Goal: Task Accomplishment & Management: Complete application form

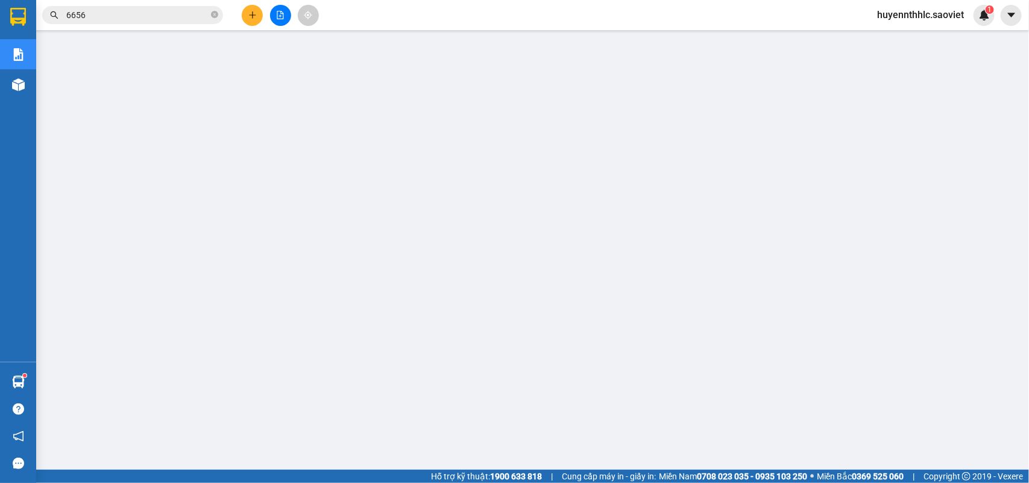
drag, startPoint x: 104, startPoint y: 18, endPoint x: 0, endPoint y: 29, distance: 104.3
click at [0, 29] on section "Kết quả tìm kiếm ( 4900 ) Bộ lọc Mã ĐH Trạng thái Món hàng Thu hộ Tổng cước Chư…" at bounding box center [514, 241] width 1029 height 483
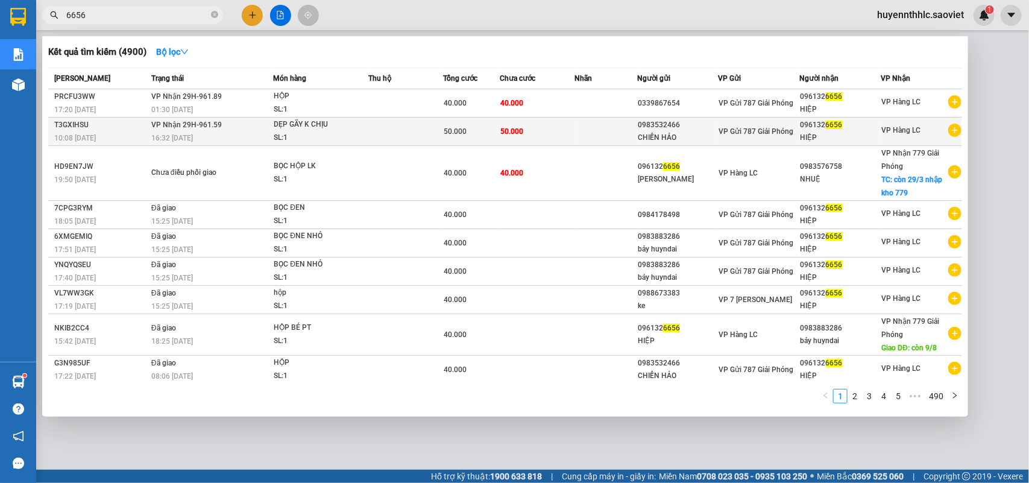
click at [662, 133] on div "CHIẾN HẢO" at bounding box center [678, 137] width 80 height 13
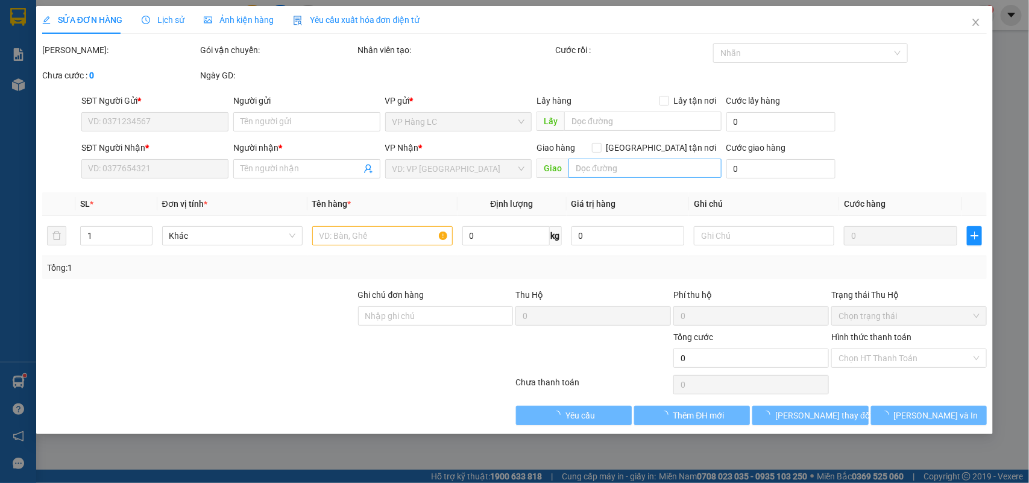
type input "0983532466"
type input "CHIẾN HẢO"
type input "0961326656"
type input "HIỆP"
type input "50.000"
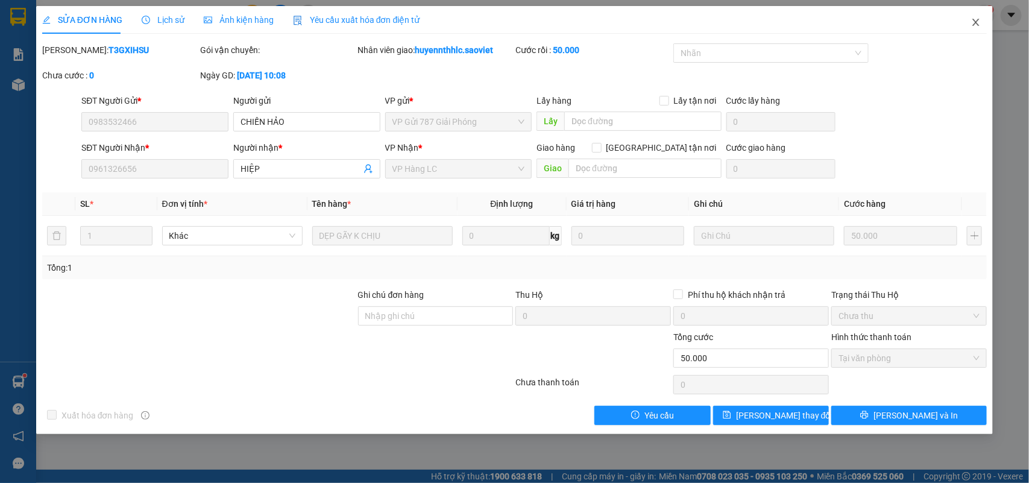
click at [979, 22] on icon "close" at bounding box center [977, 22] width 10 height 10
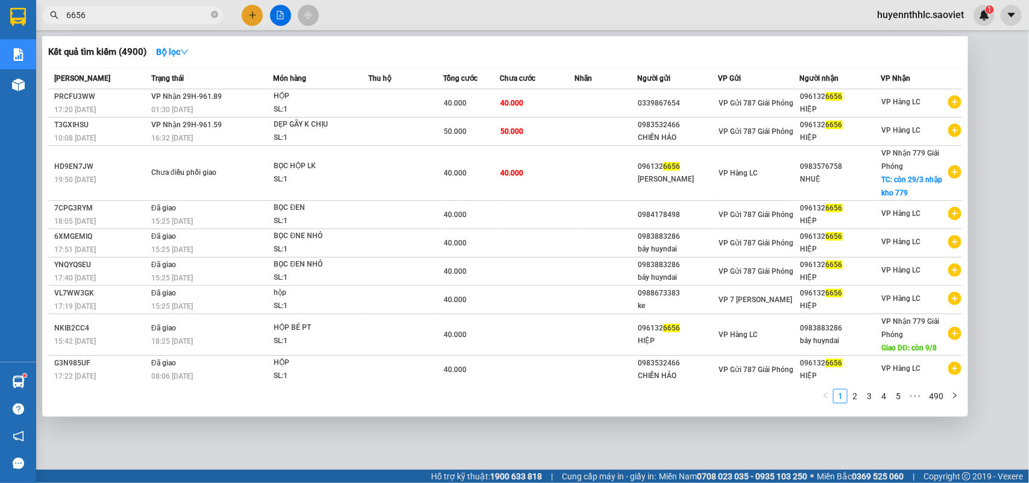
drag, startPoint x: 161, startPoint y: 16, endPoint x: 384, endPoint y: 98, distance: 237.7
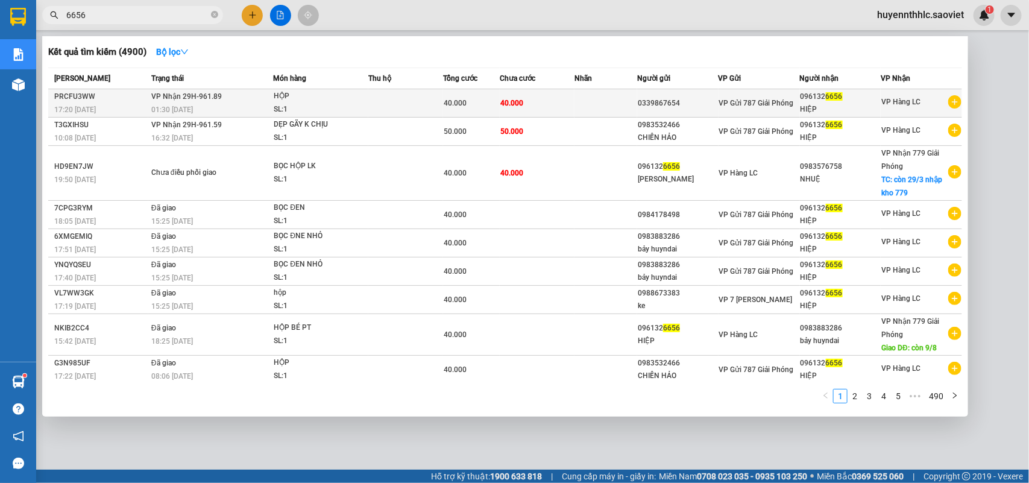
click at [163, 15] on input "6656" at bounding box center [137, 14] width 142 height 13
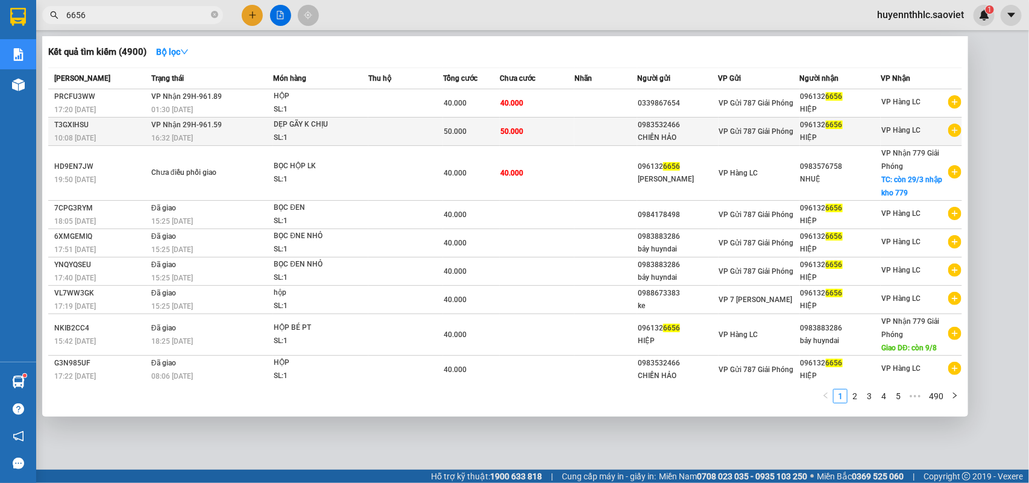
click at [511, 127] on span "50.000" at bounding box center [512, 131] width 23 height 8
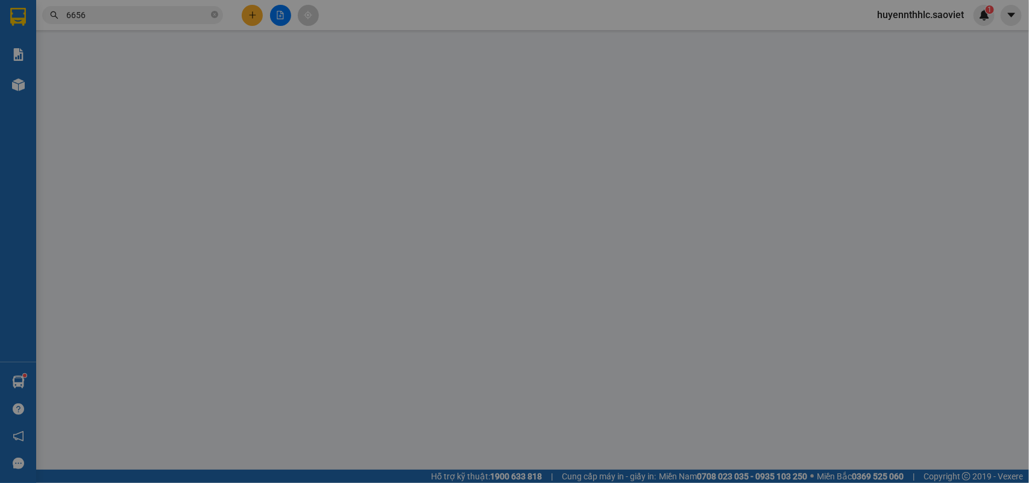
type input "0983532466"
type input "CHIẾN HẢO"
type input "0961326656"
type input "HIỆP"
type input "50.000"
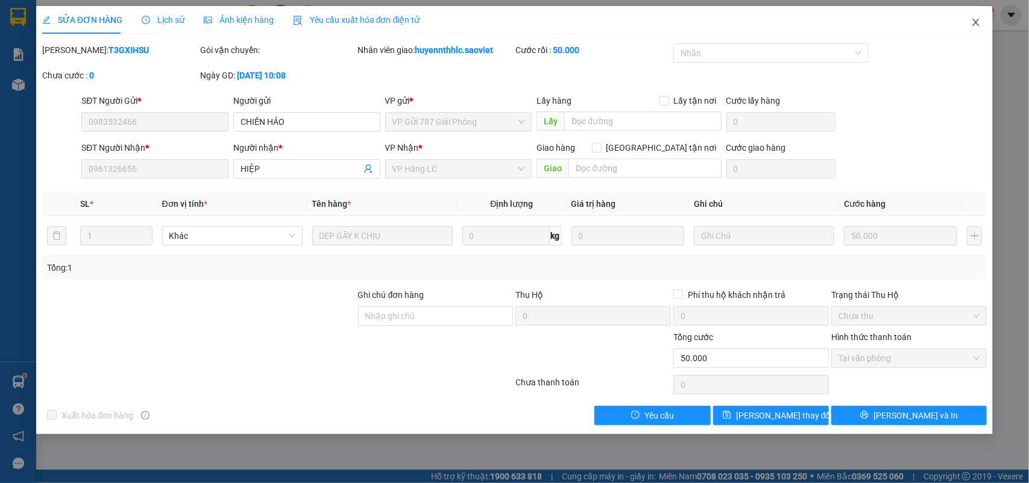
click at [975, 24] on icon "close" at bounding box center [976, 22] width 7 height 7
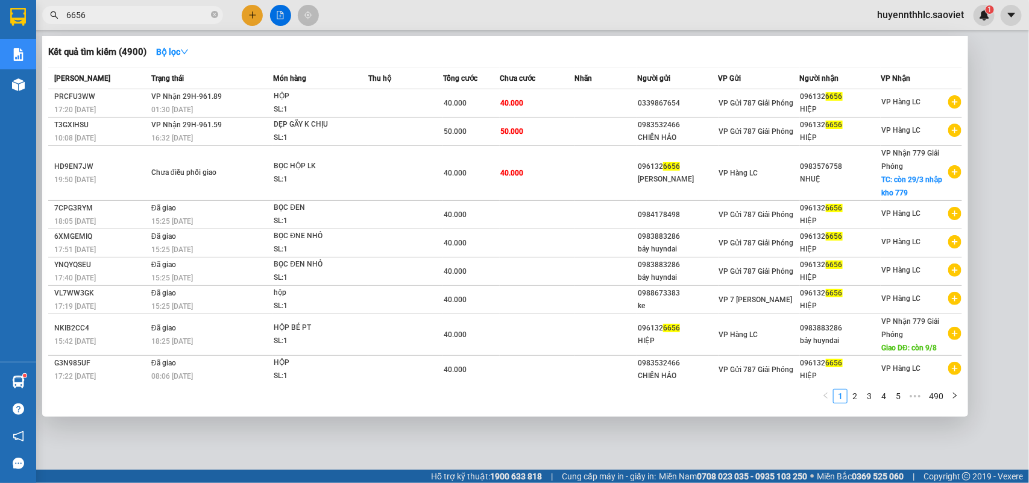
click at [149, 12] on input "6656" at bounding box center [137, 14] width 142 height 13
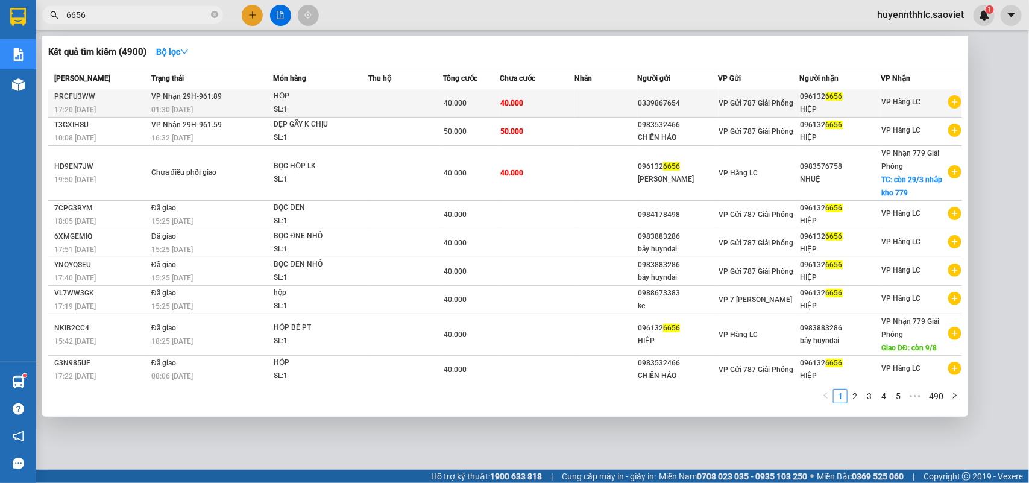
click at [399, 100] on td at bounding box center [405, 103] width 75 height 28
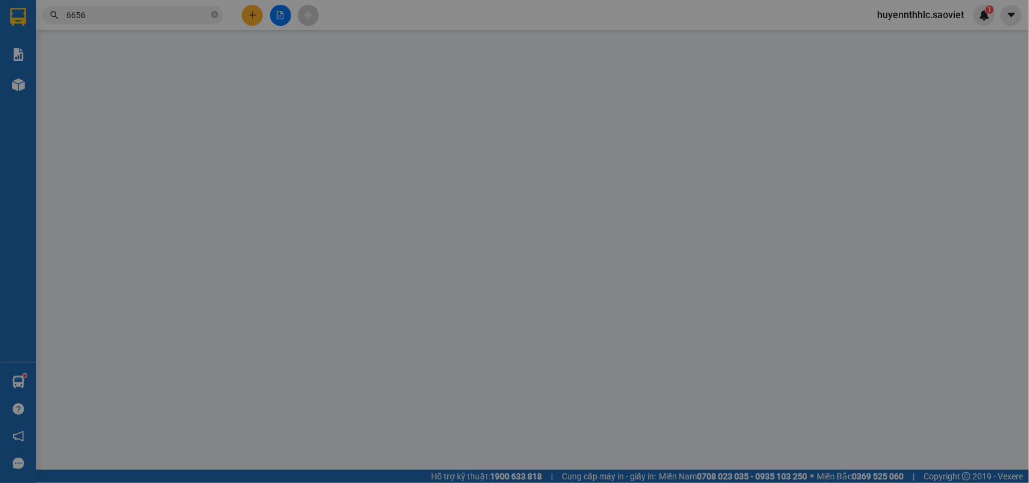
type input "0339867654"
type input "0961326656"
type input "HIỆP"
type input "40.000"
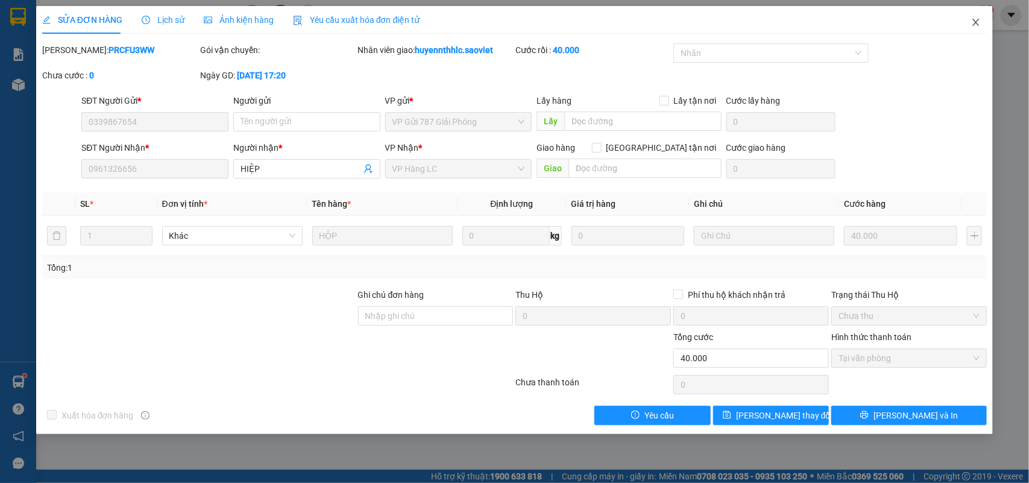
click at [983, 20] on span "Close" at bounding box center [976, 23] width 34 height 34
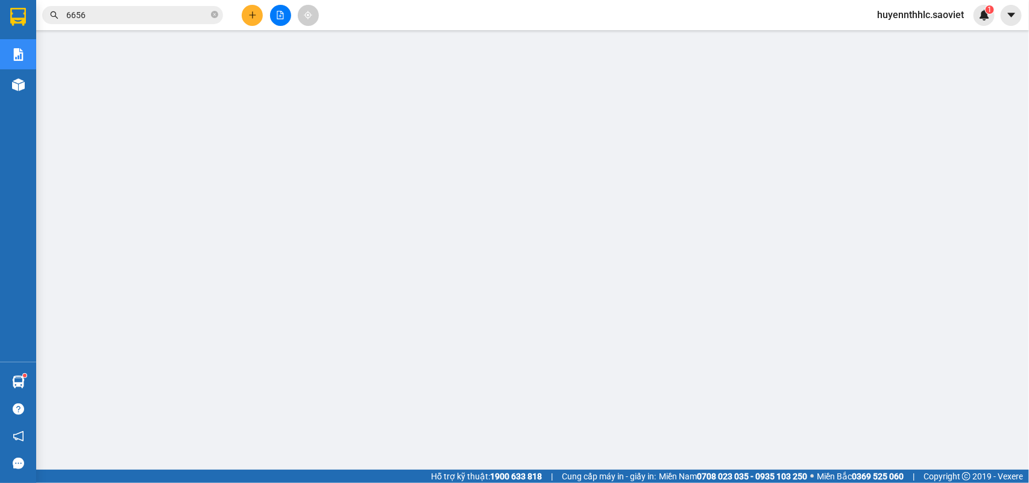
drag, startPoint x: 136, startPoint y: 11, endPoint x: 44, endPoint y: 29, distance: 94.0
click at [47, 26] on div "Kết quả tìm kiếm ( 4900 ) Bộ lọc Mã ĐH Trạng thái Món hàng Thu hộ Tổng cước Chư…" at bounding box center [117, 15] width 235 height 21
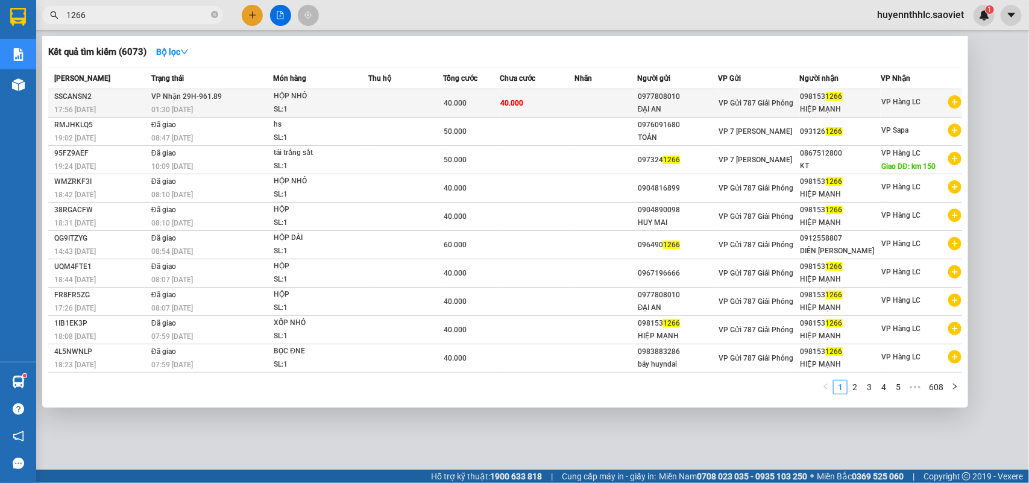
type input "1266"
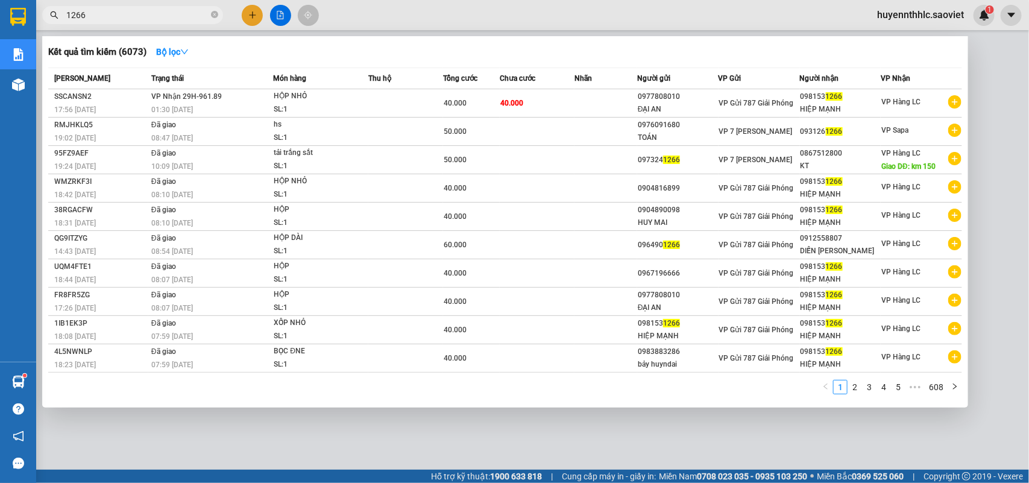
click at [255, 106] on div "01:30 - 14/08" at bounding box center [211, 109] width 121 height 13
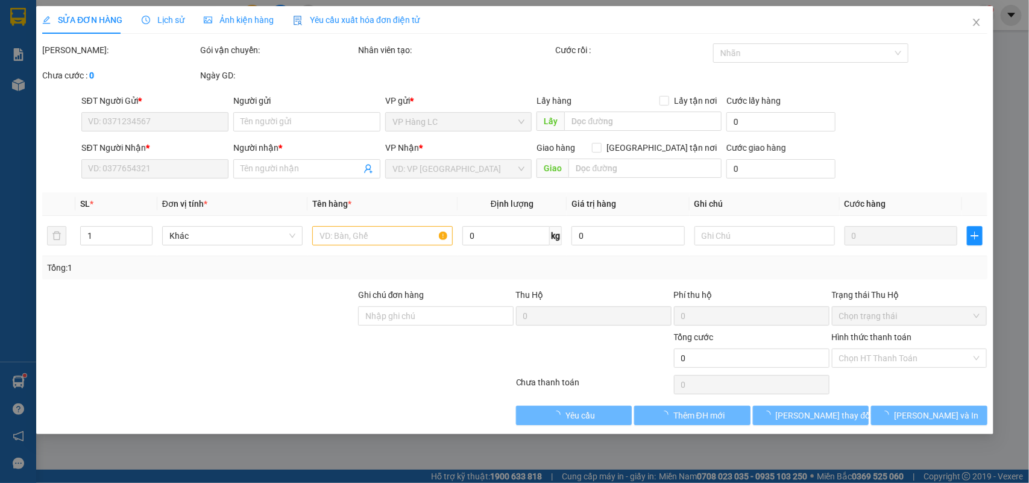
type input "0977808010"
type input "ĐẠI AN"
type input "0981531266"
type input "HIỆP MẠNH"
type input "40.000"
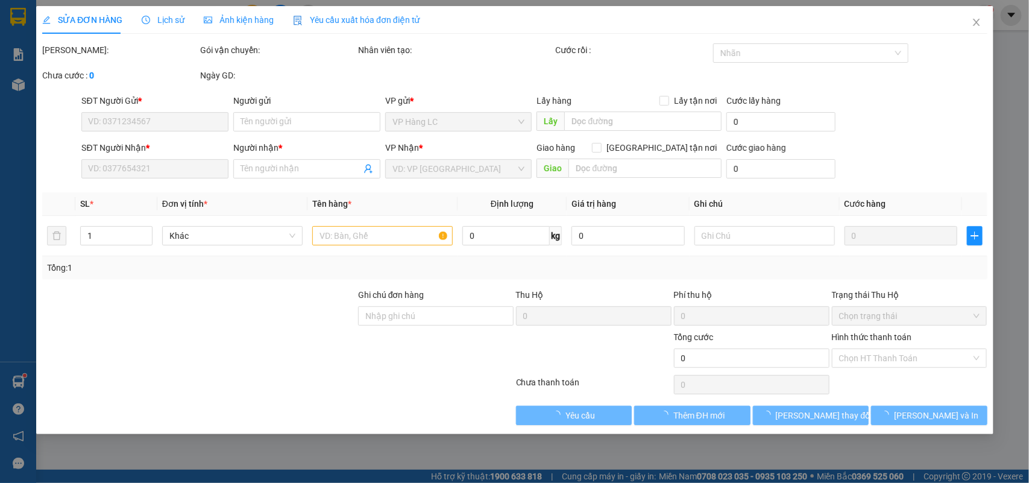
type input "40.000"
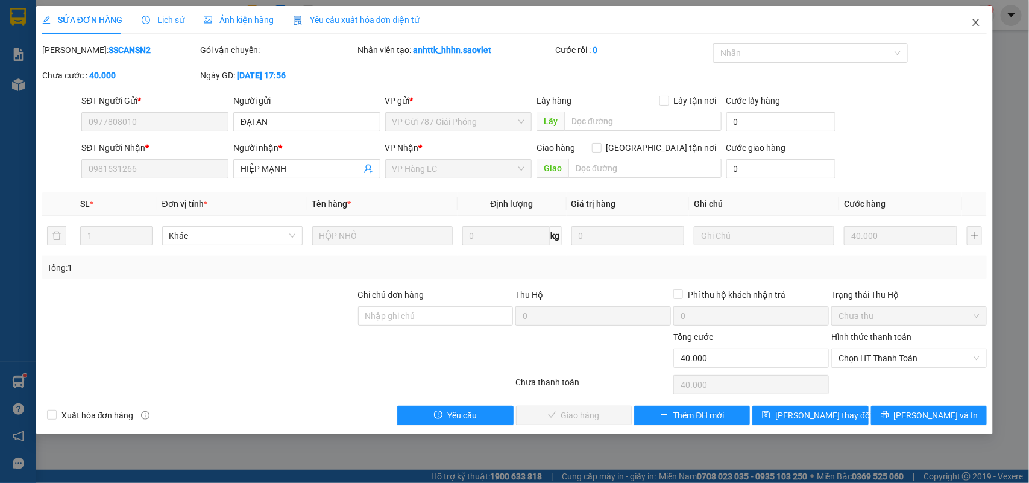
click at [981, 7] on span "Close" at bounding box center [976, 23] width 34 height 34
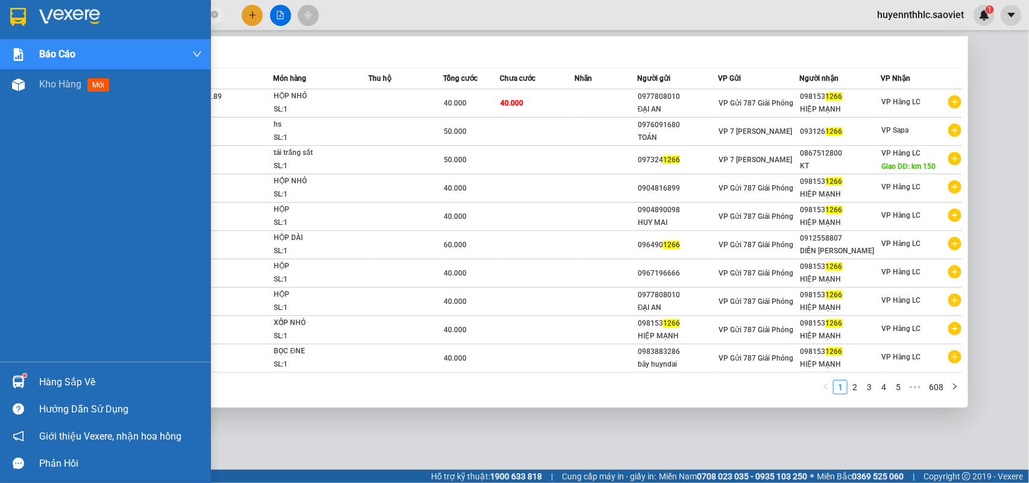
drag, startPoint x: 115, startPoint y: 18, endPoint x: 12, endPoint y: 39, distance: 105.3
click at [12, 39] on section "Kết quả tìm kiếm ( 6073 ) Bộ lọc Mã ĐH Trạng thái Món hàng Thu hộ Tổng cước Chư…" at bounding box center [514, 241] width 1029 height 483
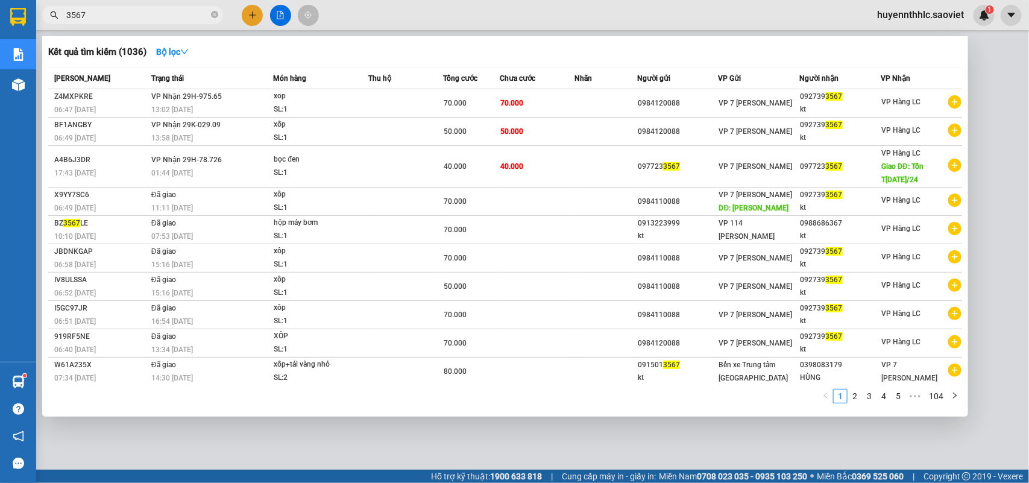
type input "3567"
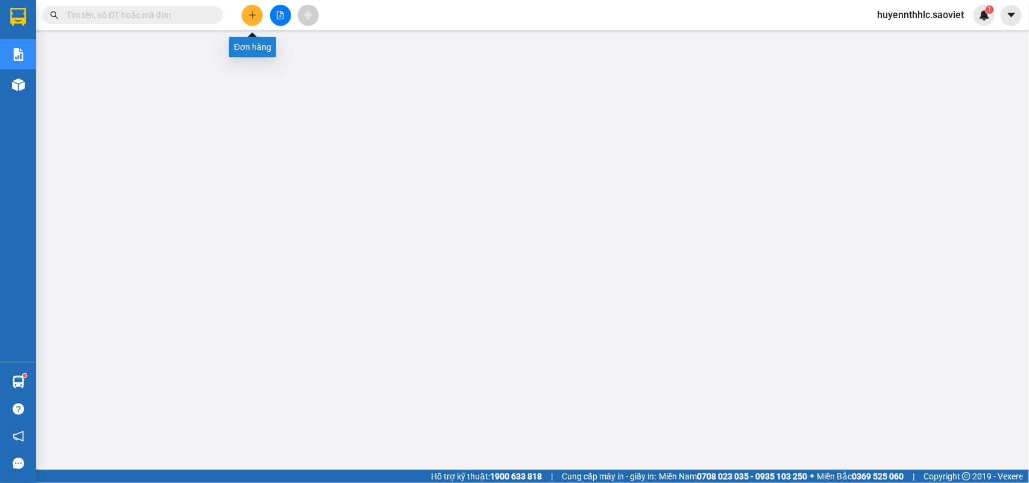
click at [252, 12] on icon "plus" at bounding box center [252, 14] width 1 height 7
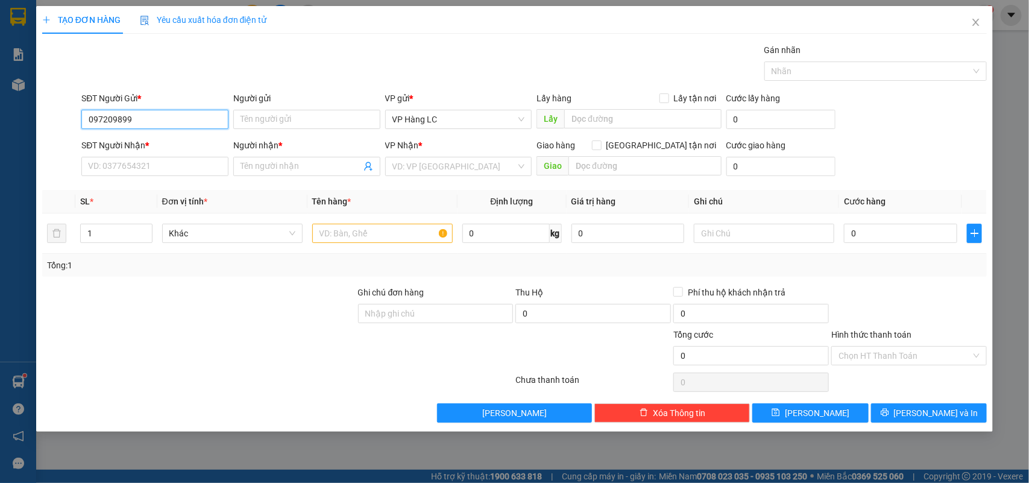
type input "0972098999"
click at [169, 148] on div "0972098999 - huấn" at bounding box center [155, 144] width 133 height 13
type input "huấn"
type input "0972098999"
type input "huấn"
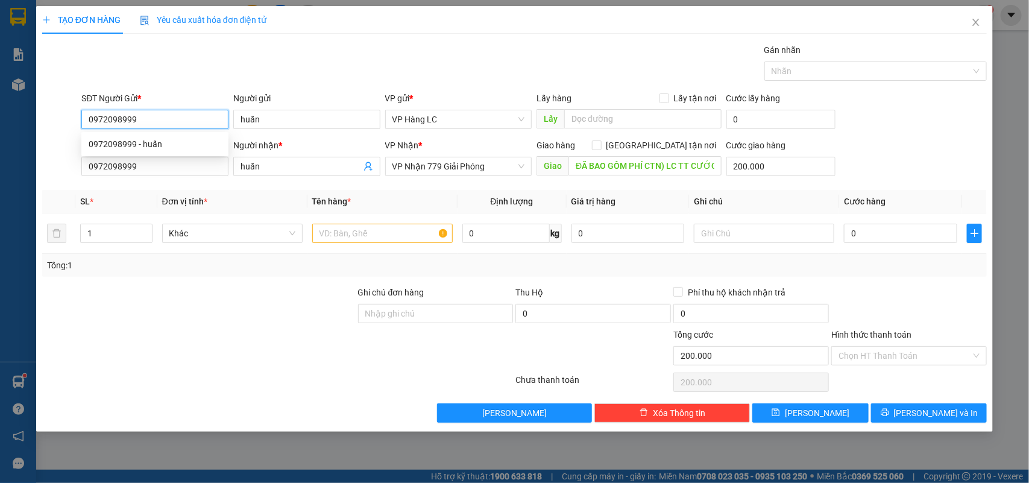
type input "ĐÃ BAO GỒM PHÍ CTN) LC TT CƯỚC"
type input "200.000"
type input "0972098999"
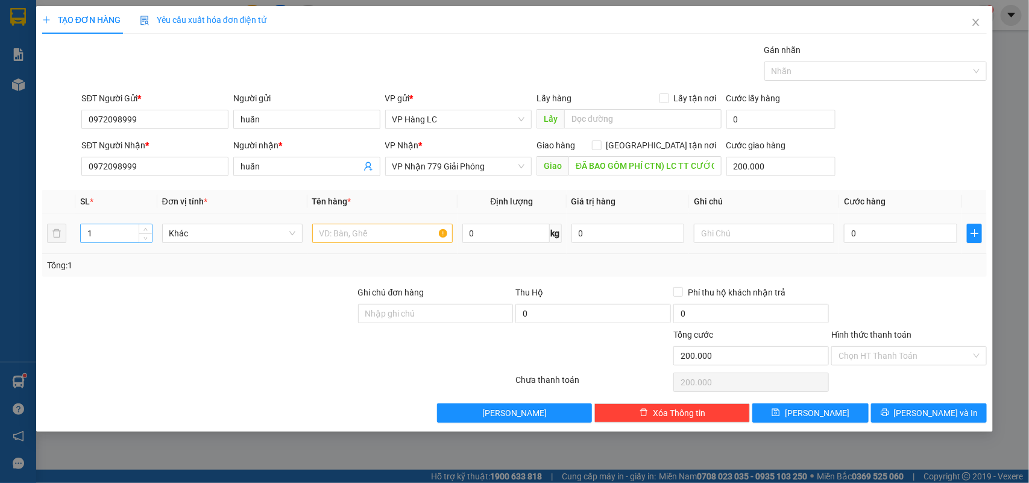
click at [110, 241] on input "1" at bounding box center [116, 233] width 71 height 18
click at [342, 237] on input "text" at bounding box center [382, 233] width 141 height 19
type input "LÔ HÀNG"
click at [765, 169] on input "200.000" at bounding box center [781, 166] width 109 height 19
type input "0"
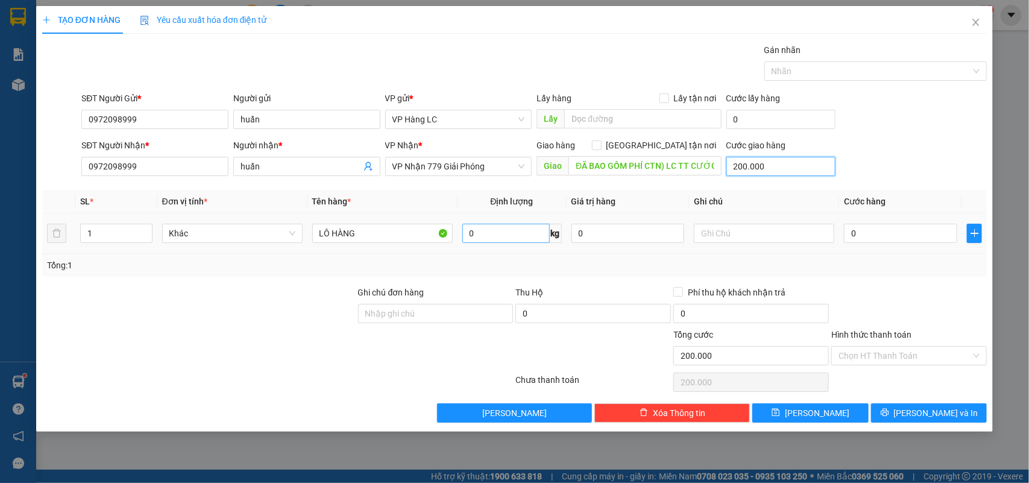
type input "0"
type input "1"
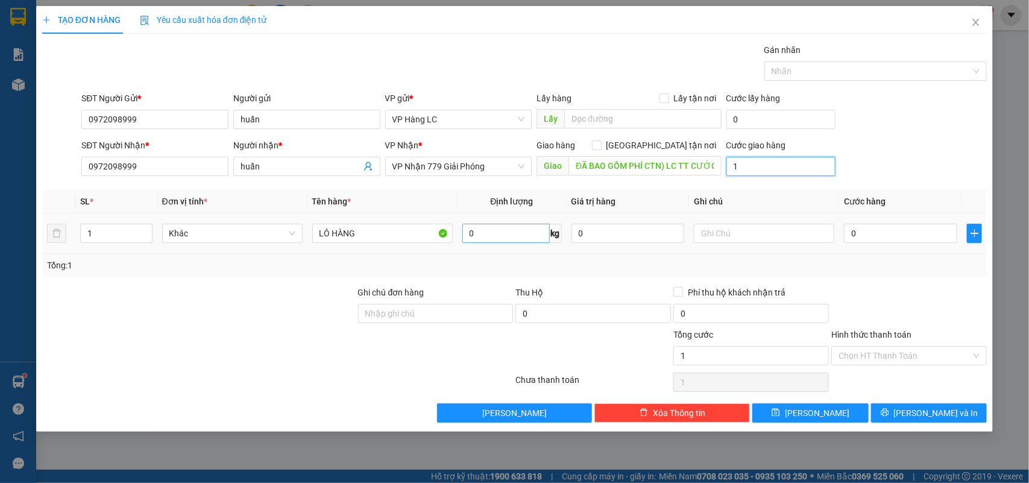
type input "10"
type input "100"
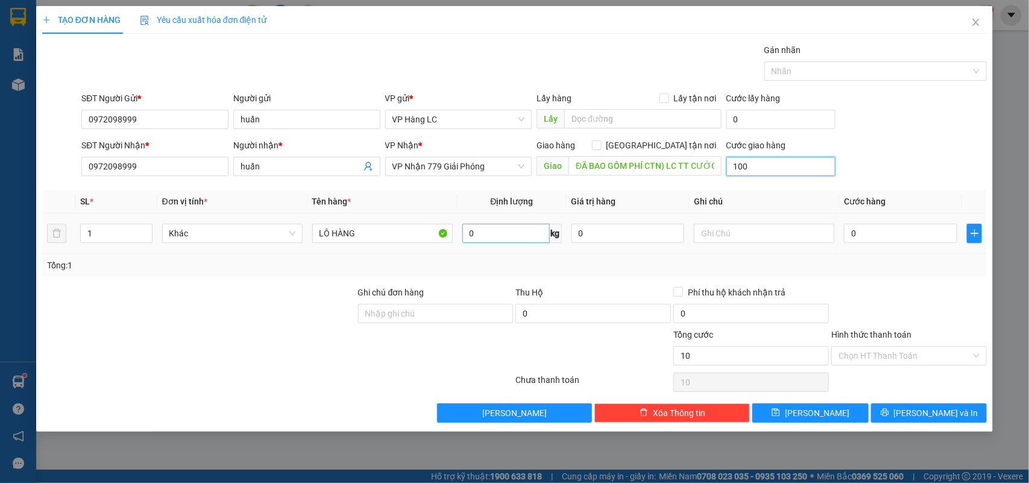
type input "100"
type input "1.000"
type input "10.000"
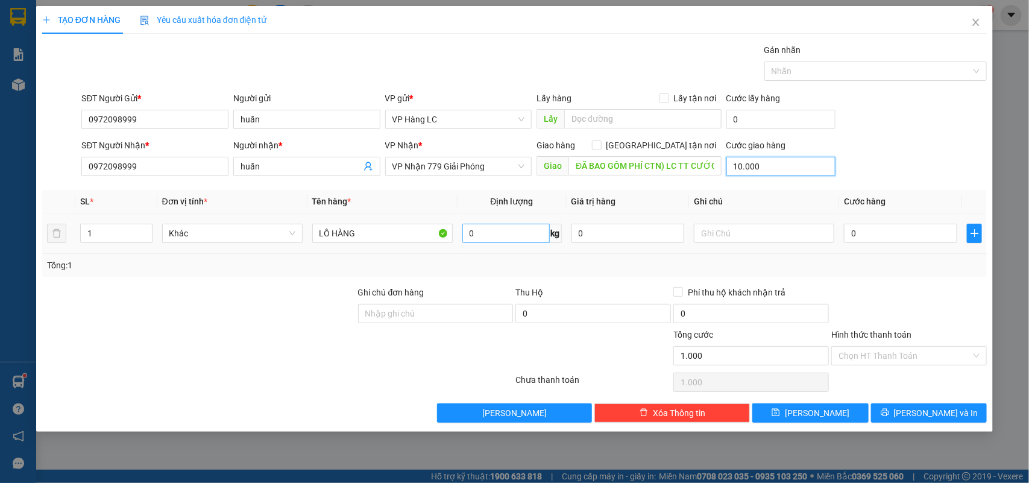
type input "10.000"
type input "100.000"
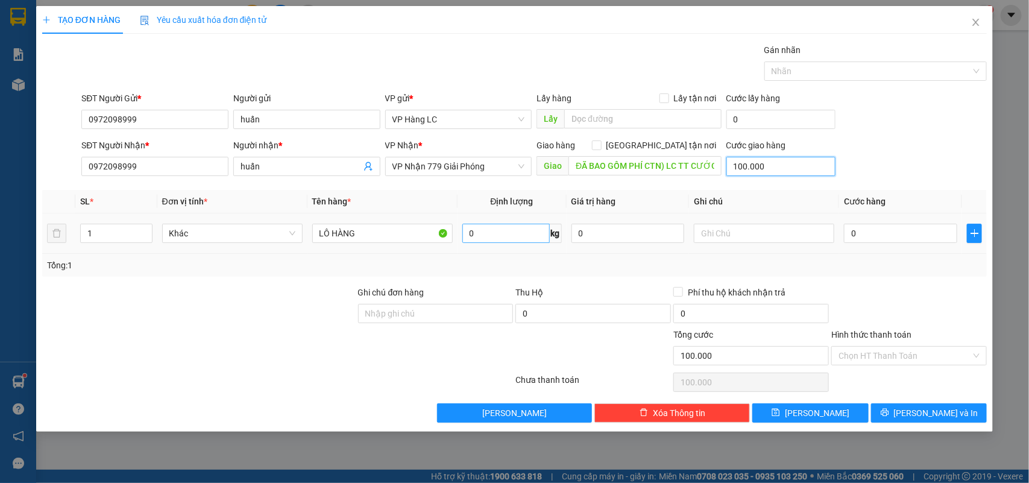
type input "1.000.000"
click at [872, 236] on input "0" at bounding box center [900, 233] width 113 height 19
type input "1.000.000"
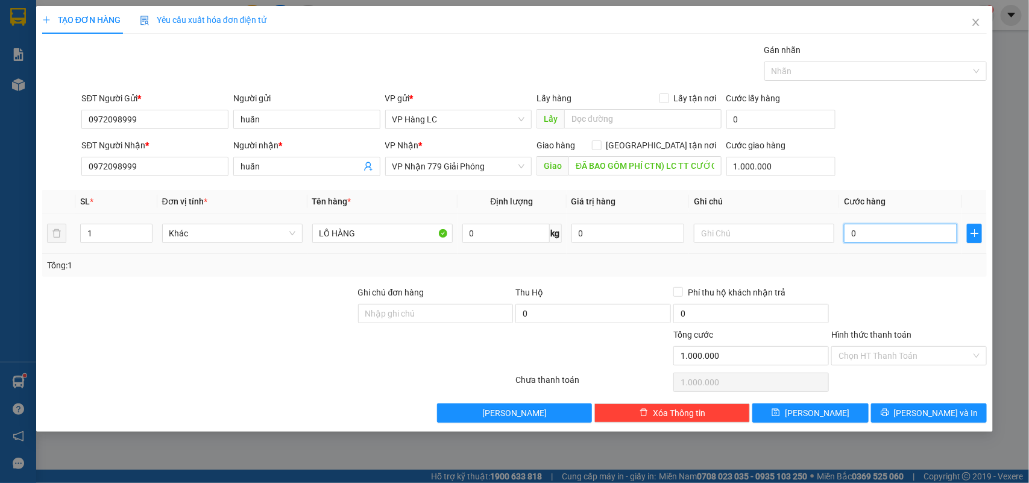
type input "1.000.000"
type input "1"
type input "1.000.001"
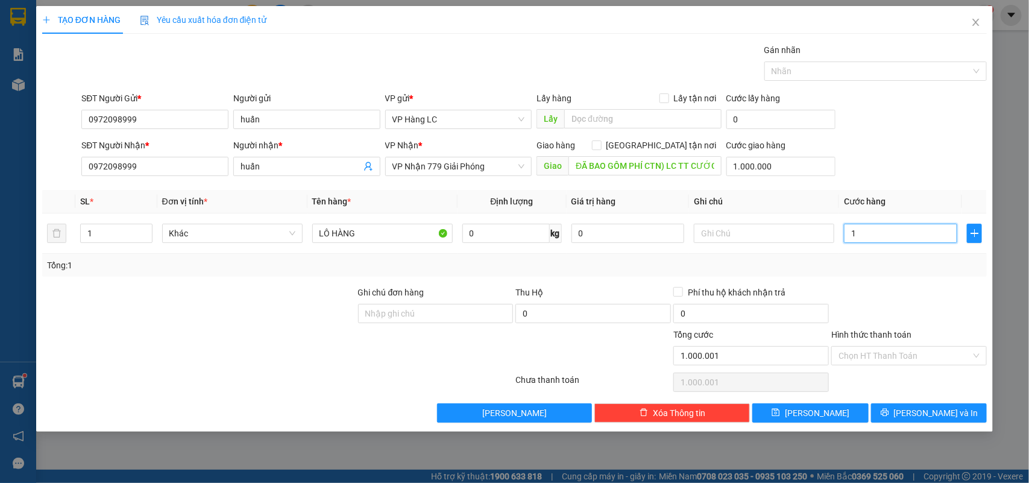
type input "11"
type input "1.000.011"
type input "115"
type input "1.000.115"
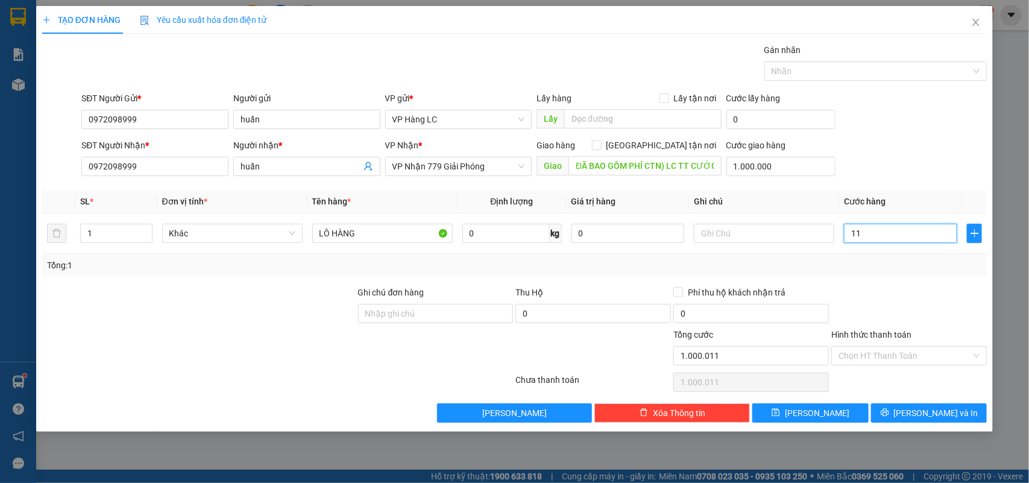
type input "1.000.115"
type input "1.150"
type input "1.001.150"
type input "11.500"
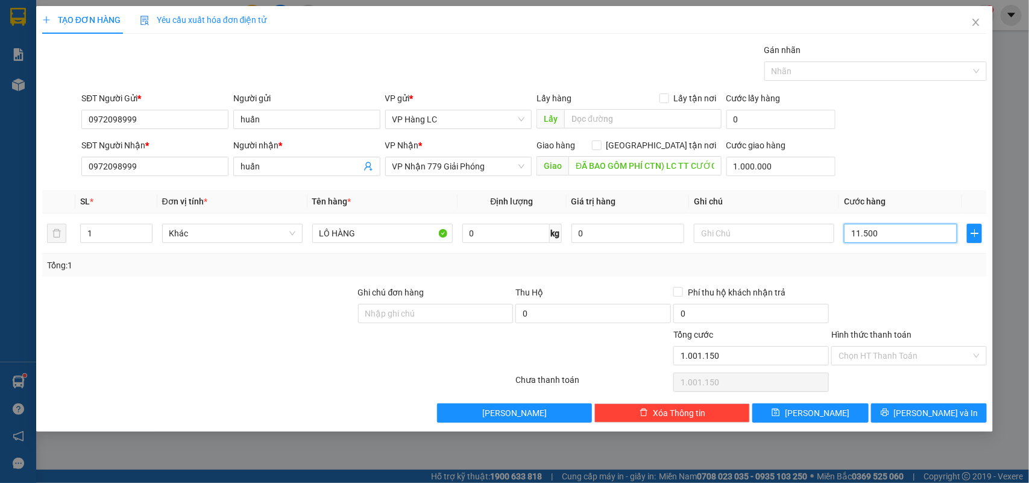
type input "1.011.500"
type input "115.000"
type input "1.115.000"
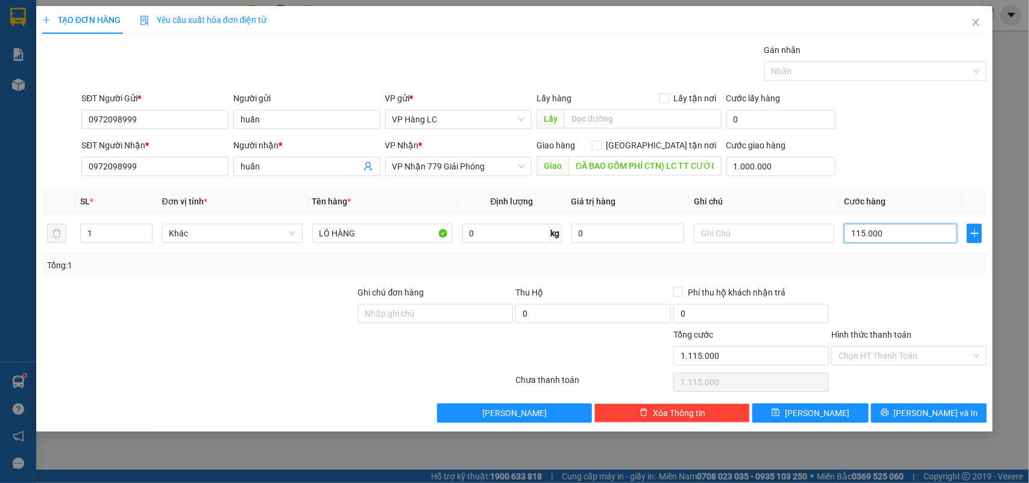
type input "1.150.000"
type input "2.150.000"
type input "11.500.000"
type input "12.500.000"
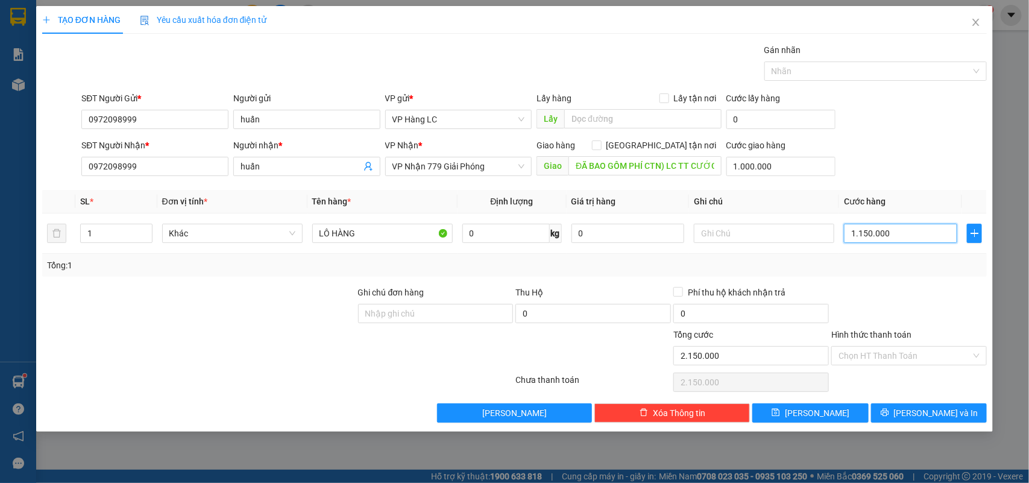
type input "12.500.000"
type input "11.500.000"
click at [747, 236] on input "text" at bounding box center [764, 233] width 141 height 19
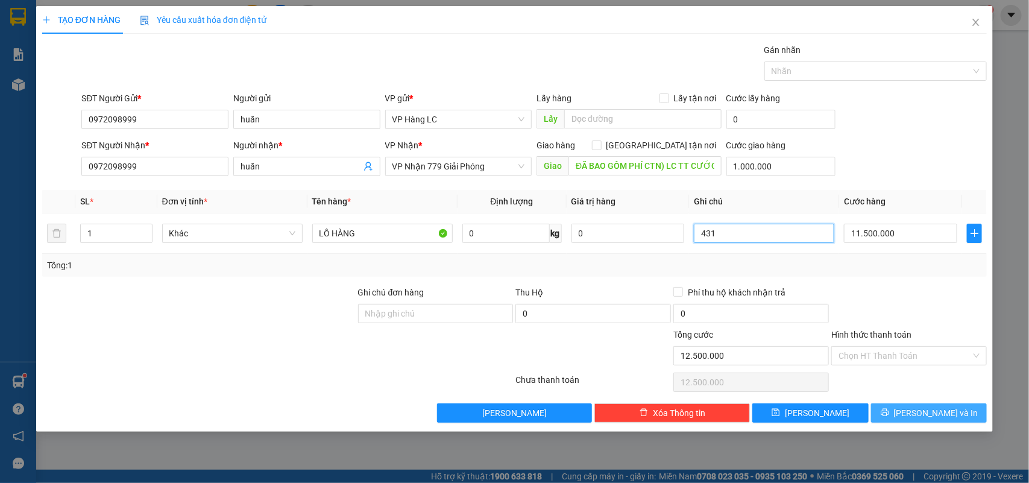
type input "431"
click at [931, 417] on span "[PERSON_NAME] và In" at bounding box center [936, 412] width 84 height 13
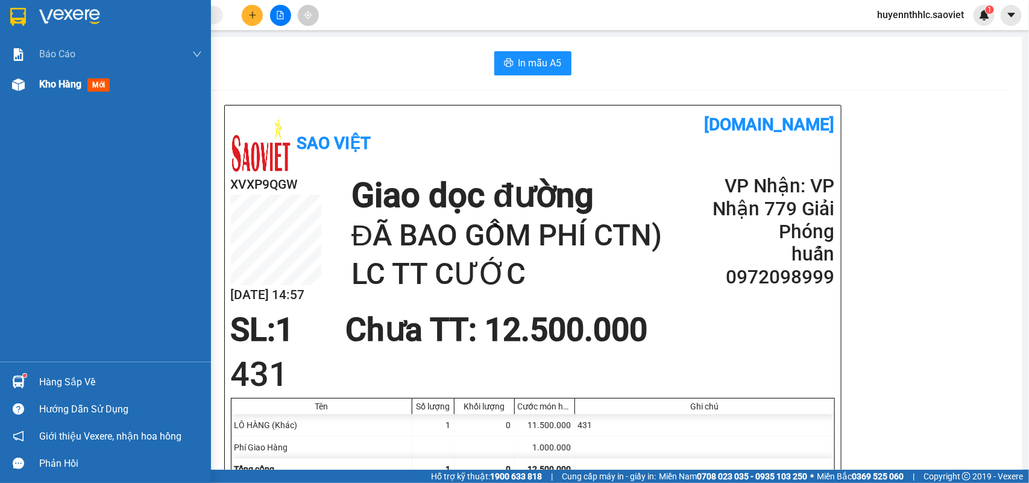
click at [56, 86] on span "Kho hàng" at bounding box center [60, 83] width 42 height 11
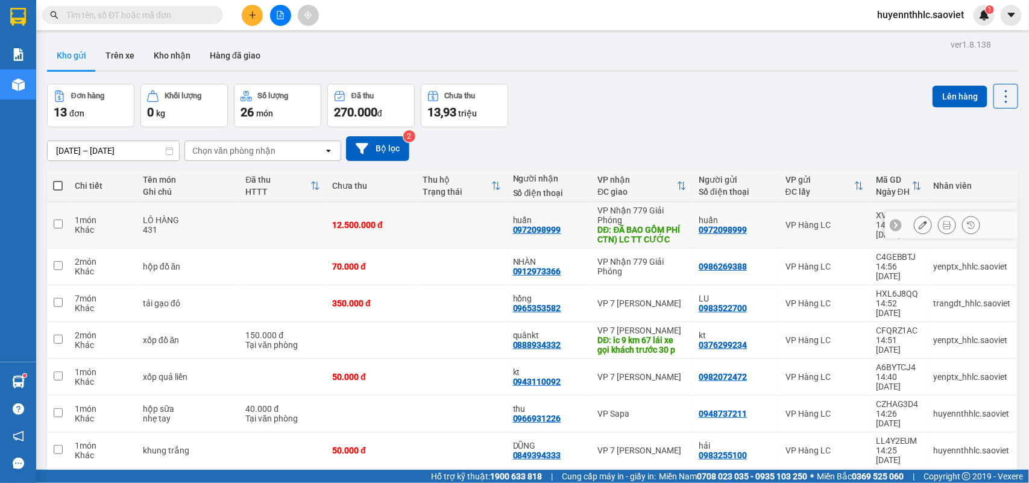
click at [59, 224] on input "checkbox" at bounding box center [58, 224] width 9 height 9
checkbox input "true"
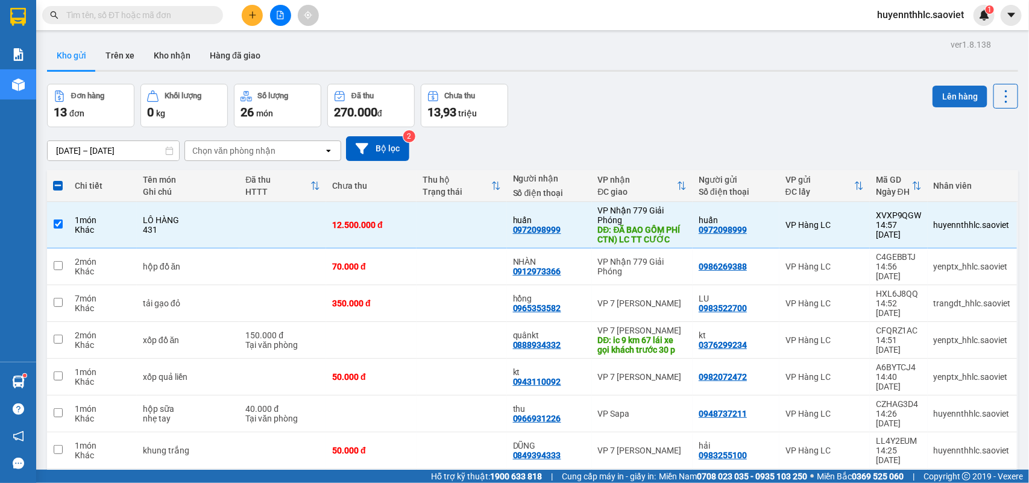
click at [935, 95] on button "Lên hàng" at bounding box center [960, 97] width 55 height 22
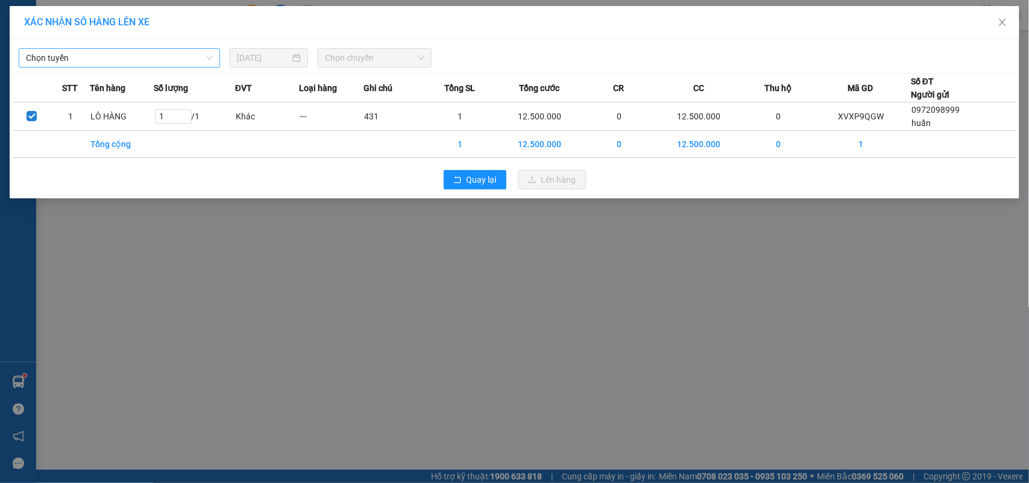
click at [168, 51] on span "Chọn tuyến" at bounding box center [119, 58] width 187 height 18
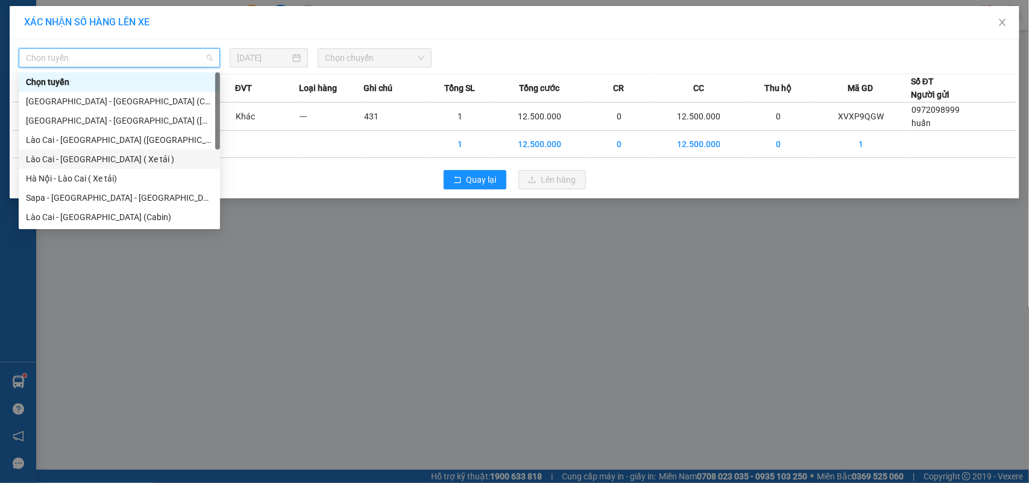
click at [119, 157] on div "Lào Cai - [GEOGRAPHIC_DATA] ( Xe tải )" at bounding box center [119, 159] width 187 height 13
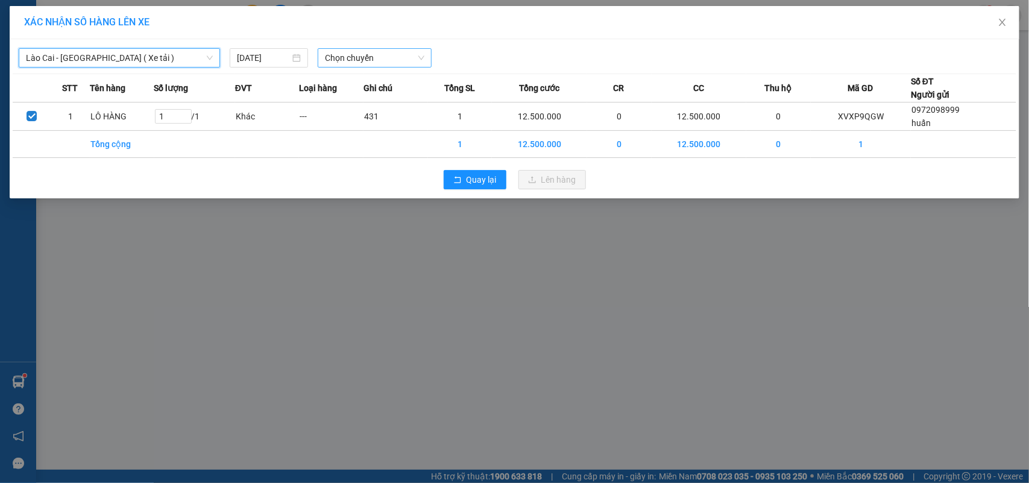
click at [403, 57] on span "Chọn chuyến" at bounding box center [374, 58] width 99 height 18
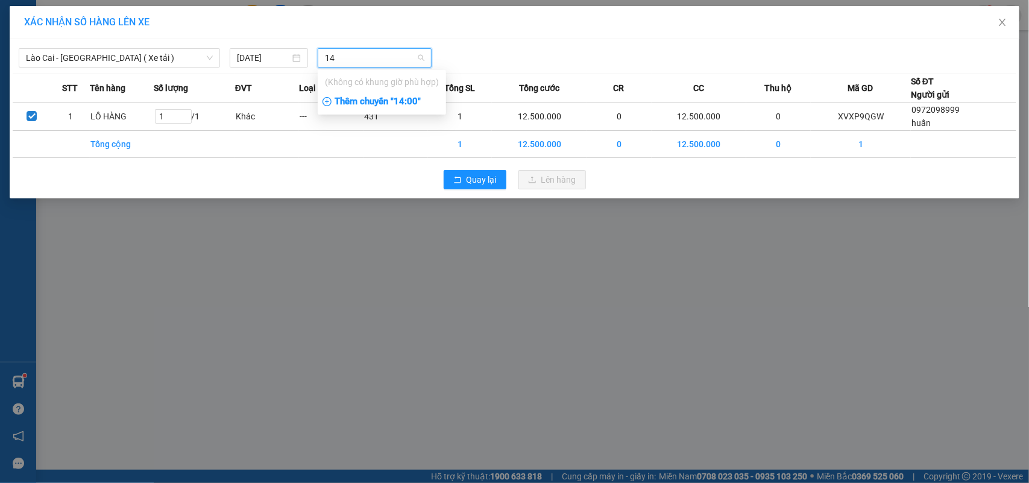
type input "14"
click at [379, 101] on div "Thêm chuyến " 14:00 "" at bounding box center [382, 102] width 128 height 21
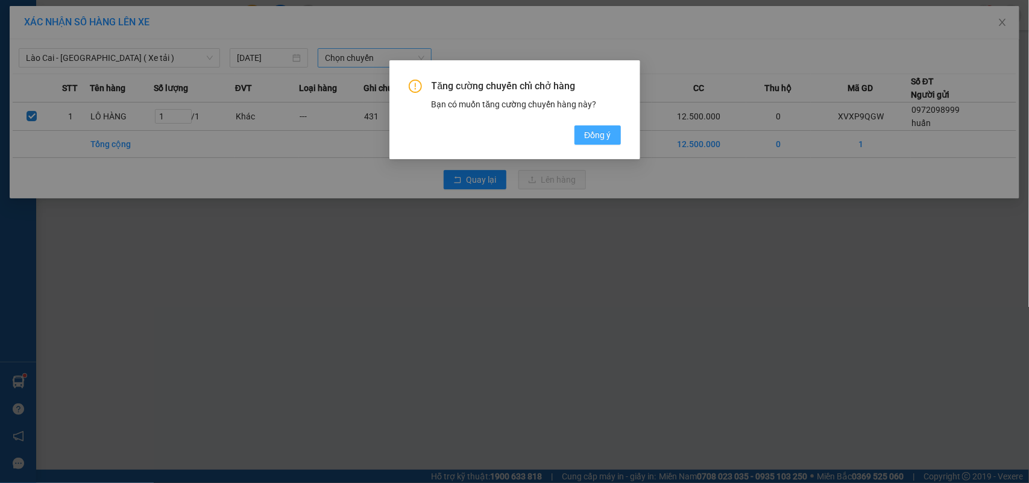
click at [607, 136] on span "Đồng ý" at bounding box center [597, 134] width 27 height 13
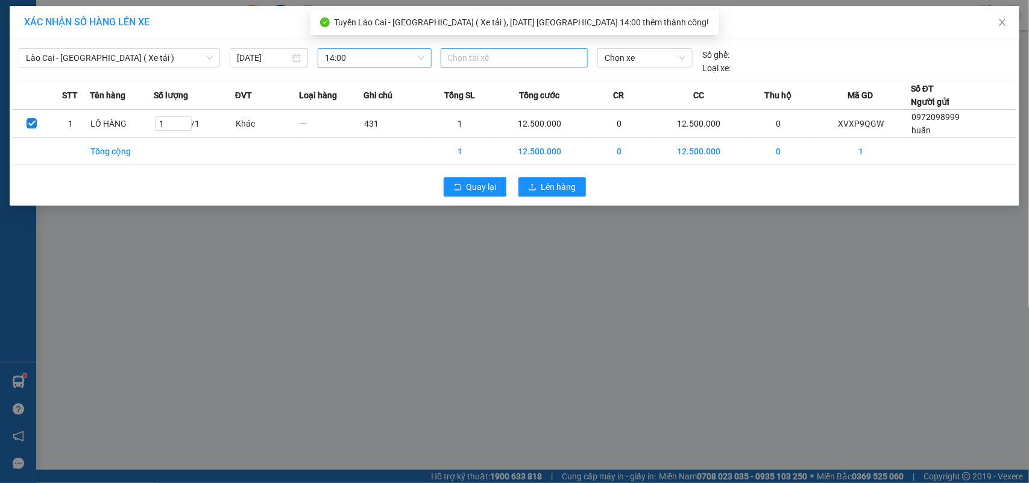
click at [492, 60] on div at bounding box center [515, 58] width 142 height 14
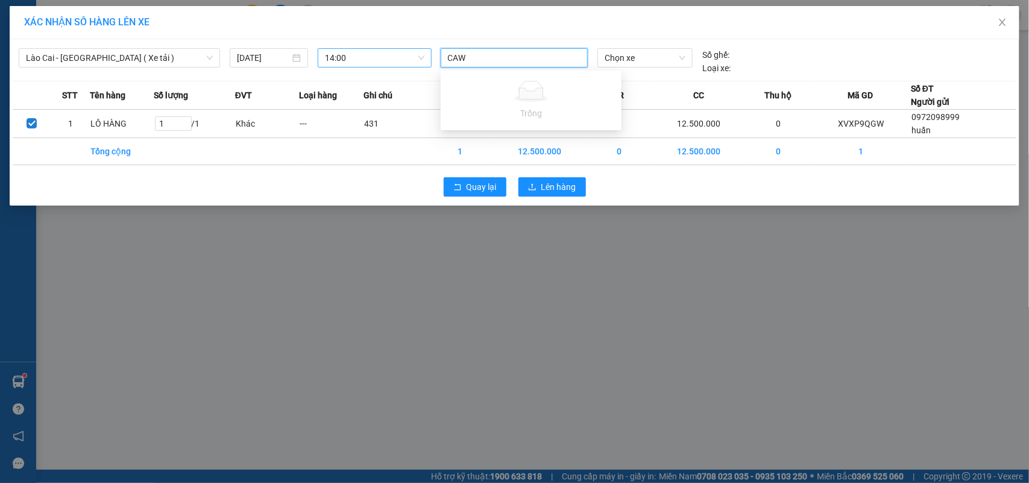
type input "CA"
click at [513, 119] on div "Bàn Văn Cắm LXT" at bounding box center [531, 121] width 166 height 13
click at [668, 57] on span "Chọn xe" at bounding box center [645, 58] width 81 height 18
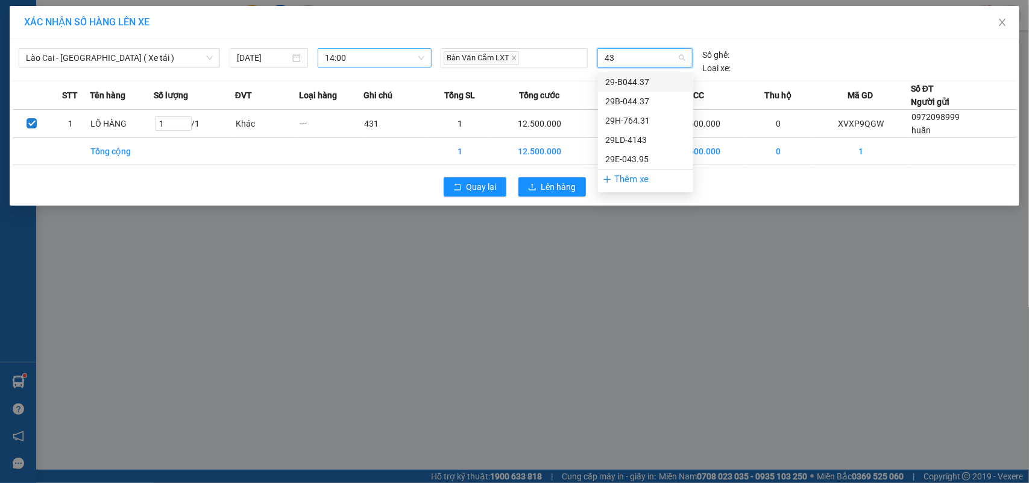
type input "431"
click at [640, 80] on div "29H-764.31" at bounding box center [645, 81] width 81 height 13
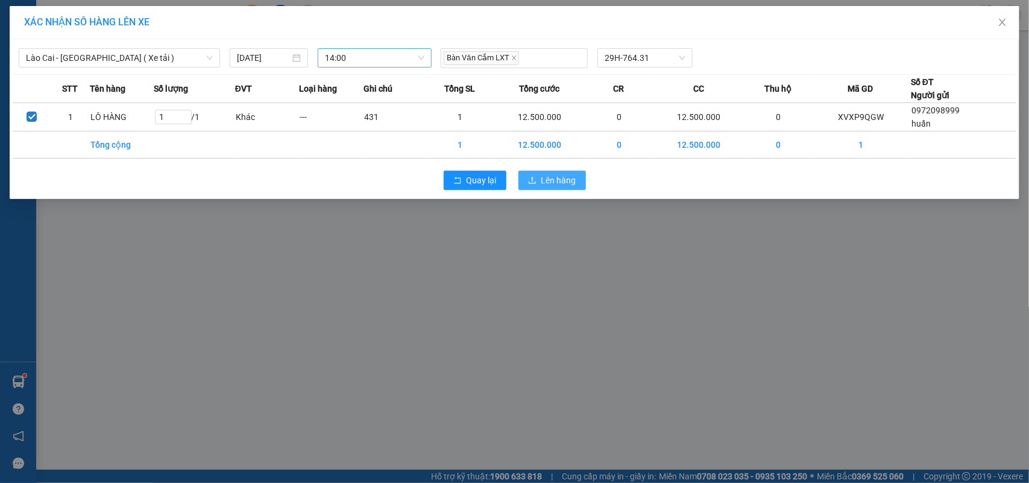
click at [571, 174] on button "Lên hàng" at bounding box center [553, 180] width 68 height 19
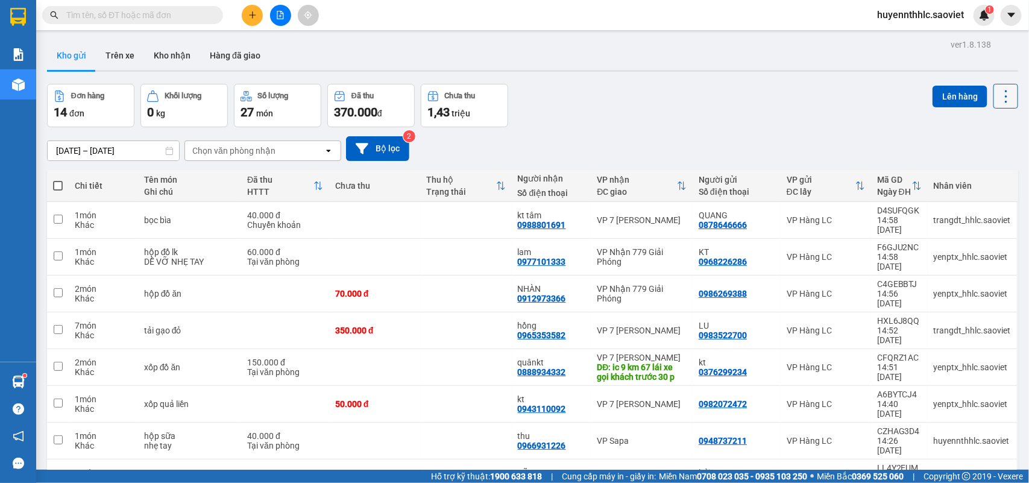
click at [998, 98] on icon at bounding box center [1006, 96] width 17 height 17
click at [972, 166] on span "Làm mới" at bounding box center [977, 172] width 33 height 12
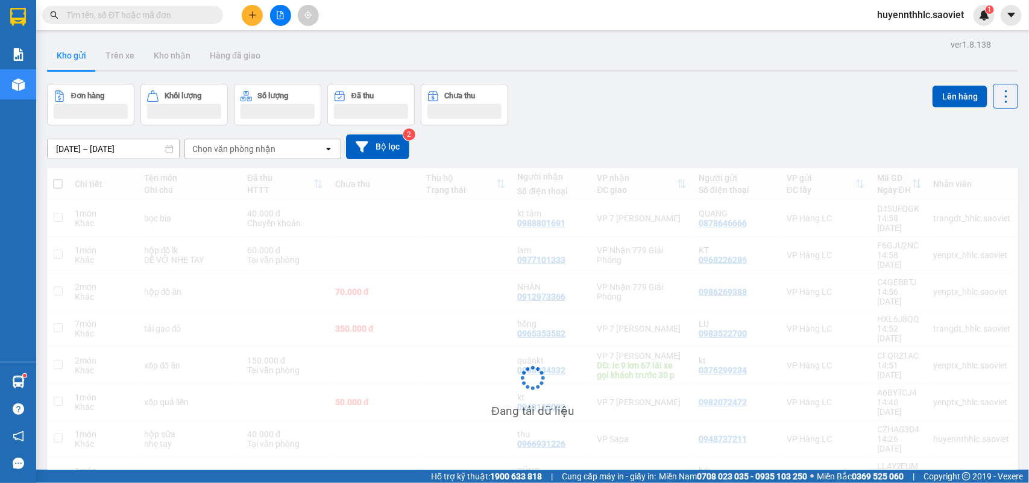
click at [972, 166] on div "12/08/2025 – 14/08/2025 Press the down arrow key to interact with the calendar …" at bounding box center [533, 146] width 972 height 43
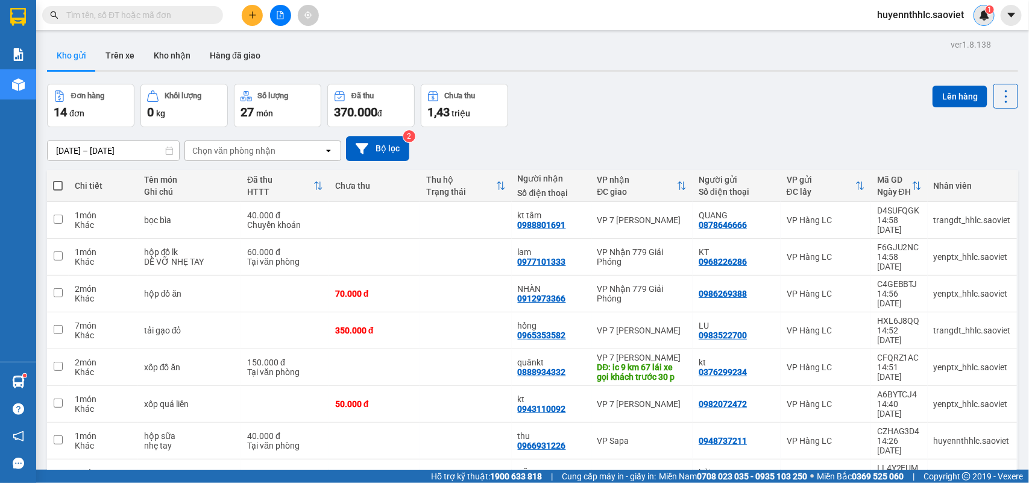
click at [982, 15] on img at bounding box center [984, 15] width 11 height 11
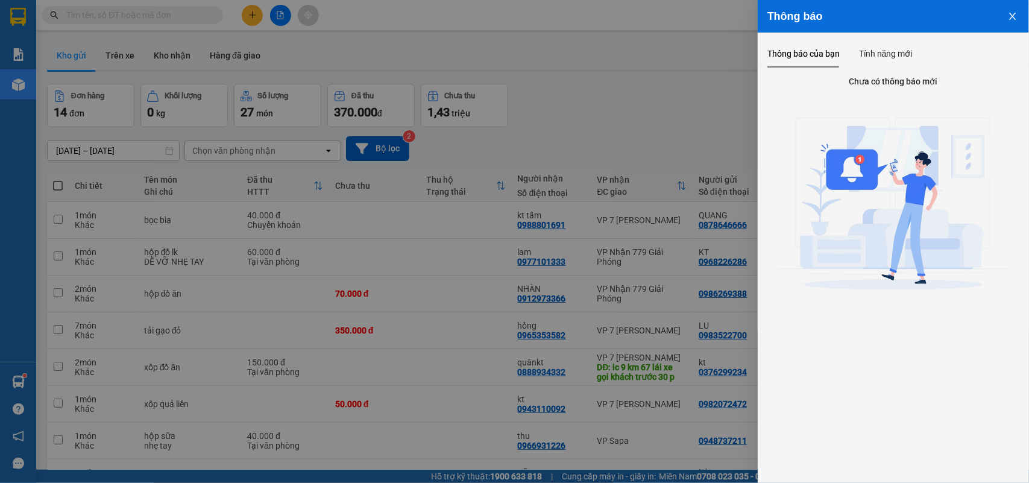
click at [1011, 16] on icon "close" at bounding box center [1013, 16] width 10 height 10
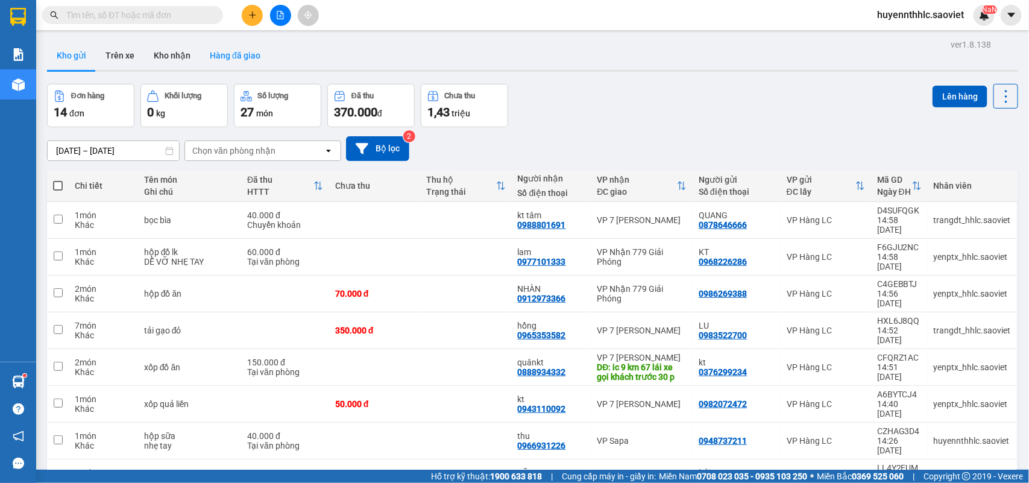
drag, startPoint x: 168, startPoint y: 55, endPoint x: 221, endPoint y: 64, distance: 53.7
click at [166, 56] on button "Kho nhận" at bounding box center [172, 55] width 56 height 29
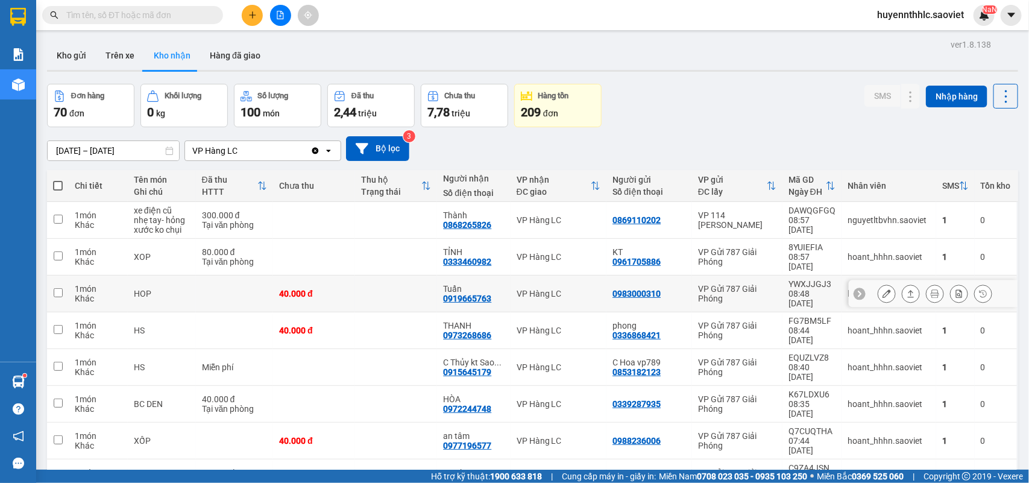
scroll to position [74, 0]
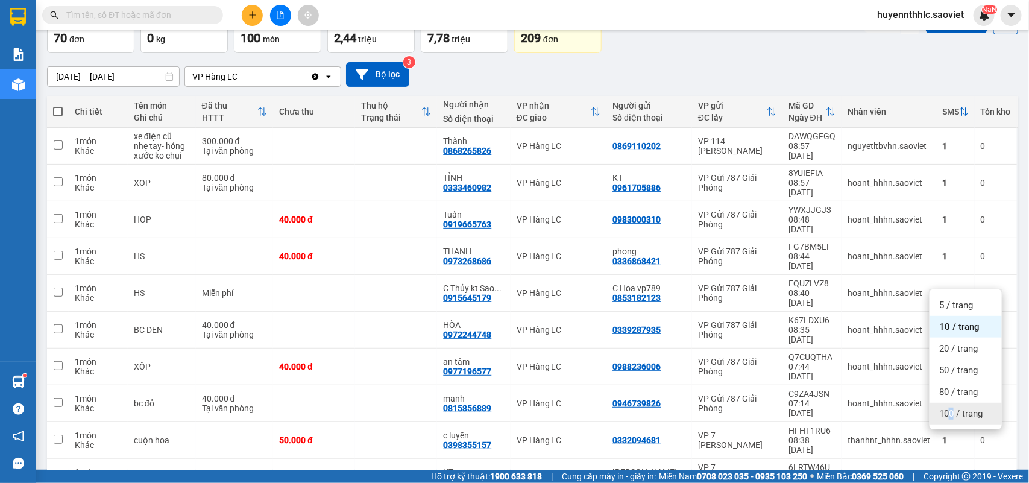
click at [951, 410] on span "100 / trang" at bounding box center [961, 414] width 43 height 12
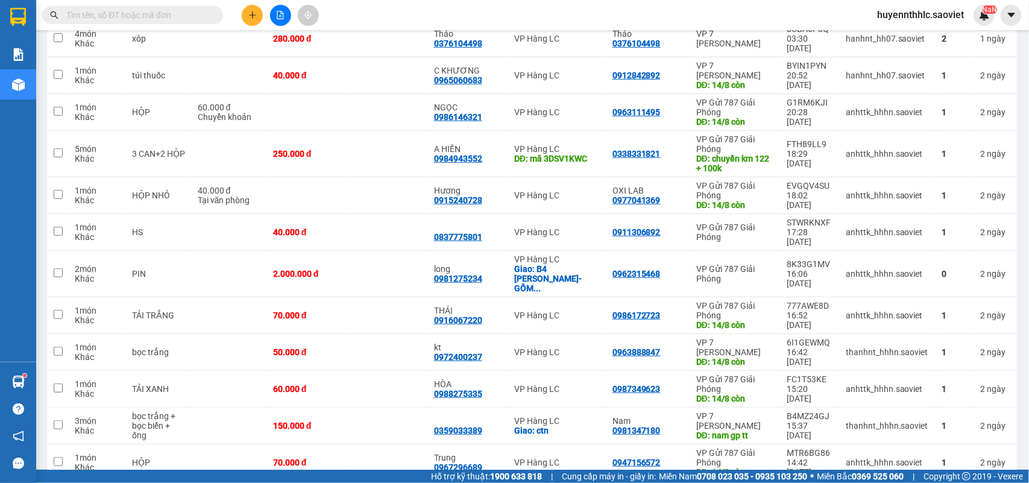
scroll to position [2242, 0]
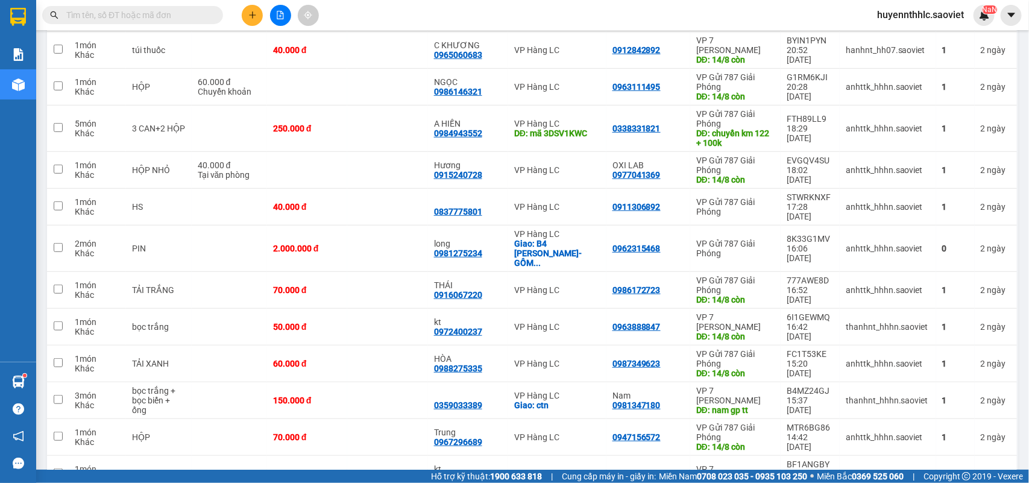
click at [139, 17] on input "text" at bounding box center [137, 14] width 142 height 13
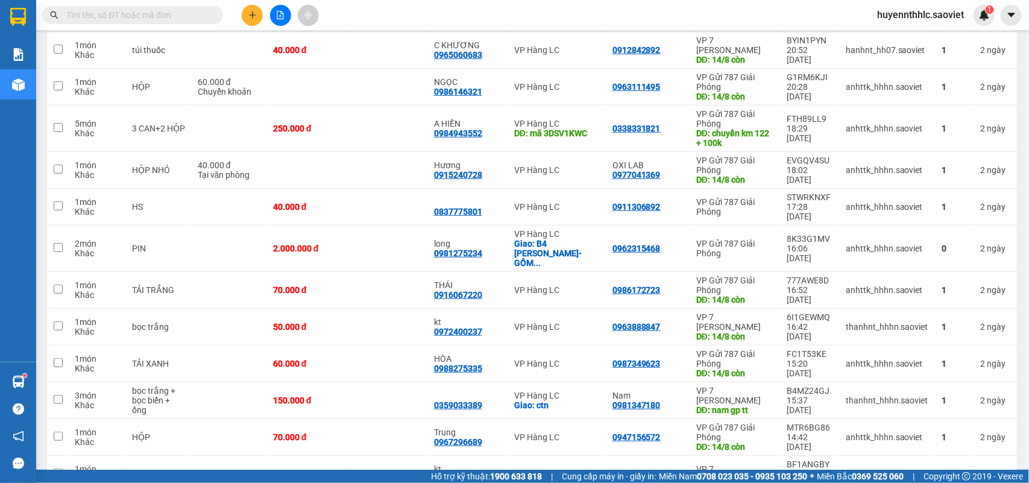
paste input "0981275234"
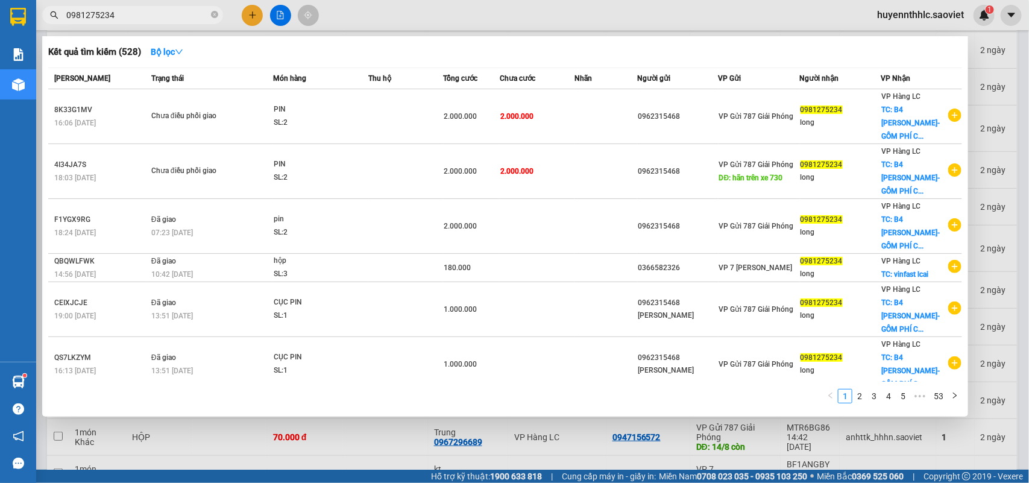
type input "0981275234"
click at [986, 125] on div at bounding box center [514, 241] width 1029 height 483
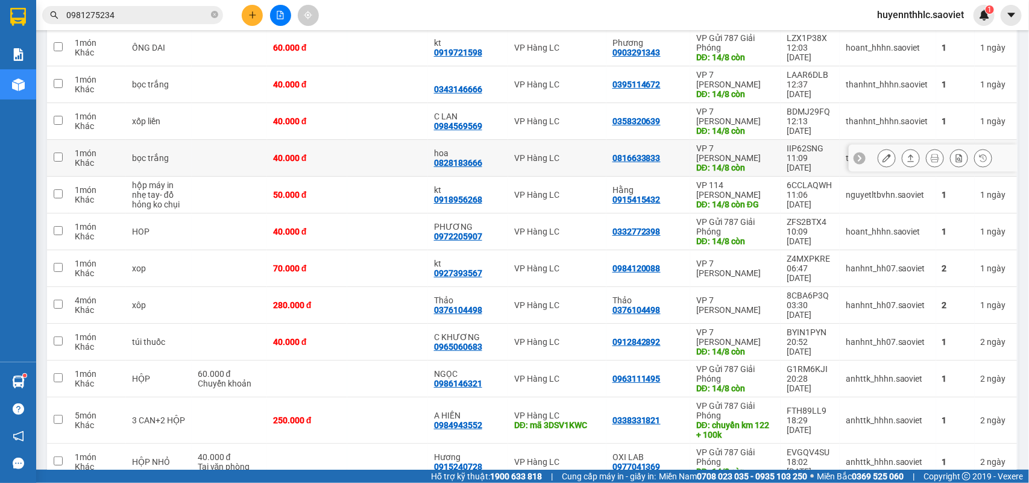
scroll to position [1865, 0]
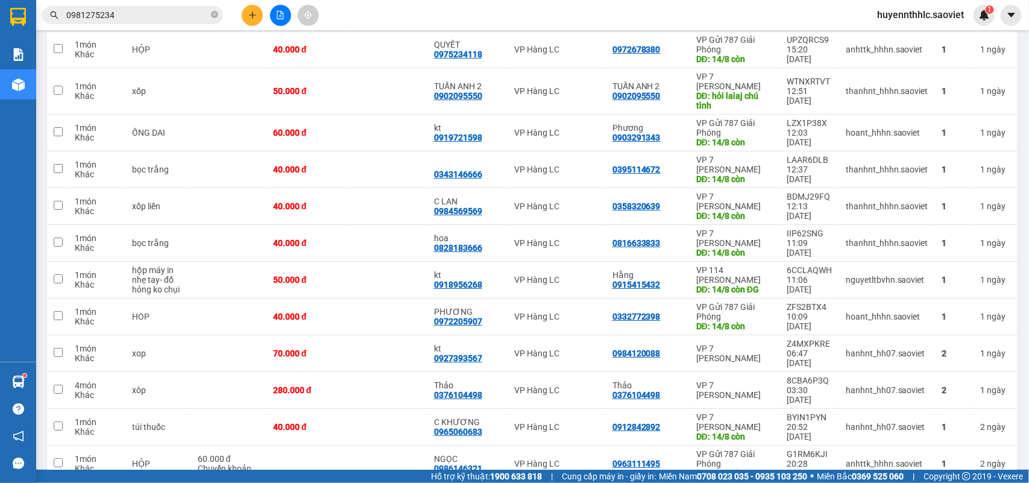
click at [908, 2] on div "Kết quả tìm kiếm ( 528 ) Bộ lọc Mã ĐH Trạng thái Món hàng Thu hộ Tổng cước Chưa…" at bounding box center [514, 15] width 1029 height 30
click at [911, 24] on div "huyennthhlc.saoviet 1" at bounding box center [931, 15] width 127 height 21
click at [909, 16] on span "huyennthhlc.saoviet" at bounding box center [921, 14] width 106 height 15
click at [909, 32] on span "Đăng xuất" at bounding box center [927, 37] width 80 height 13
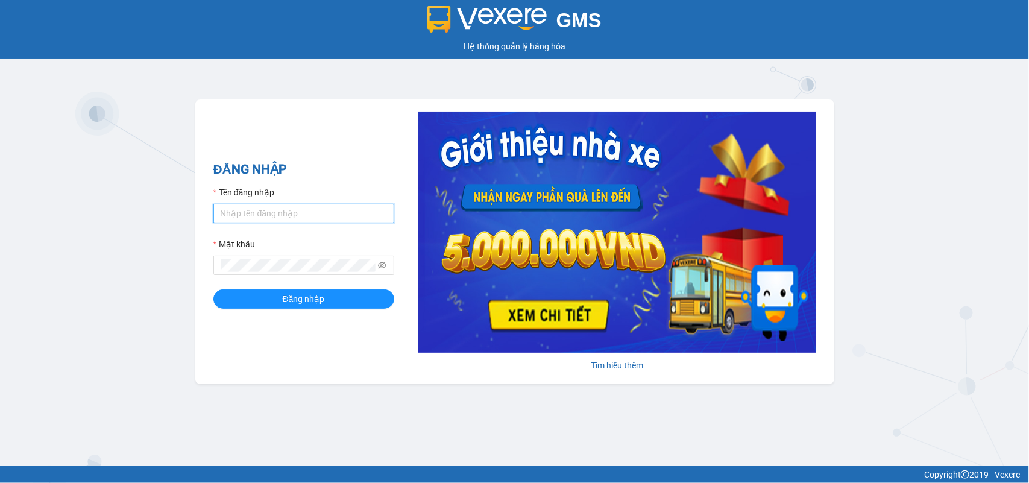
click at [233, 209] on input "Tên đăng nhập" at bounding box center [303, 213] width 181 height 19
type input "huyennt_congnohanglc.saoviet"
click at [213, 289] on button "Đăng nhập" at bounding box center [303, 298] width 181 height 19
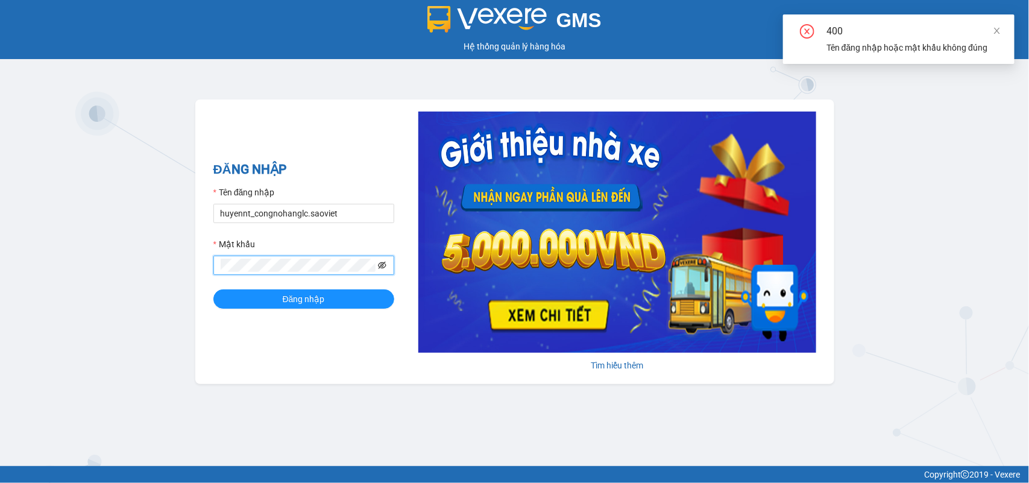
click at [383, 263] on icon "eye-invisible" at bounding box center [382, 265] width 8 height 8
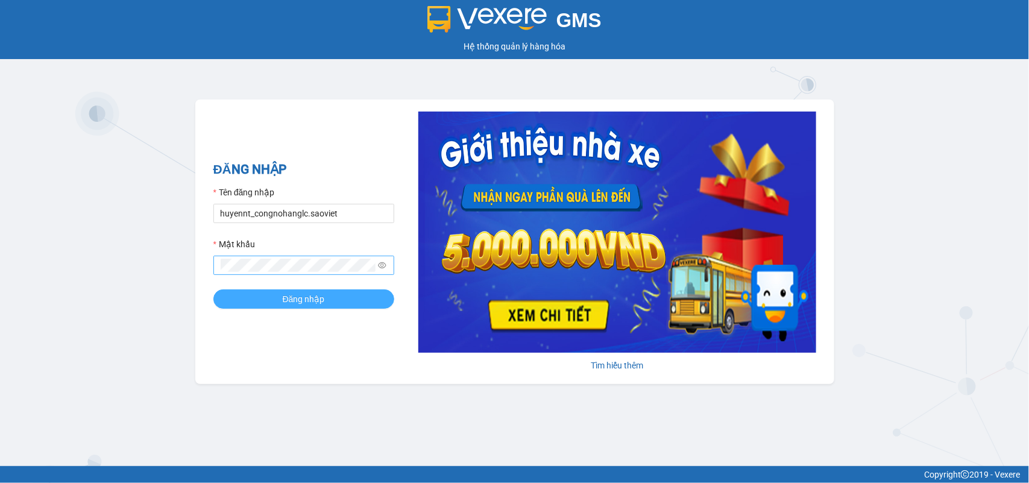
click at [356, 303] on button "Đăng nhập" at bounding box center [303, 298] width 181 height 19
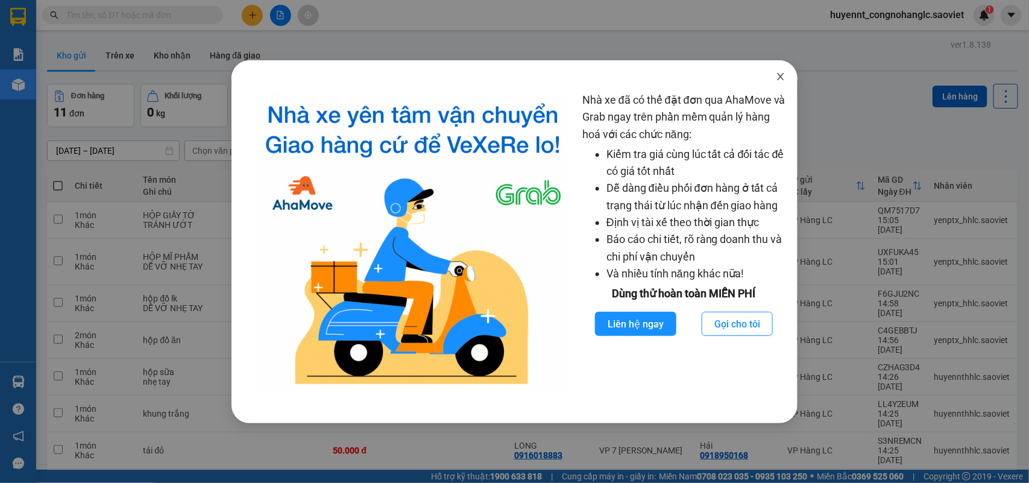
click at [777, 74] on icon "close" at bounding box center [781, 77] width 10 height 10
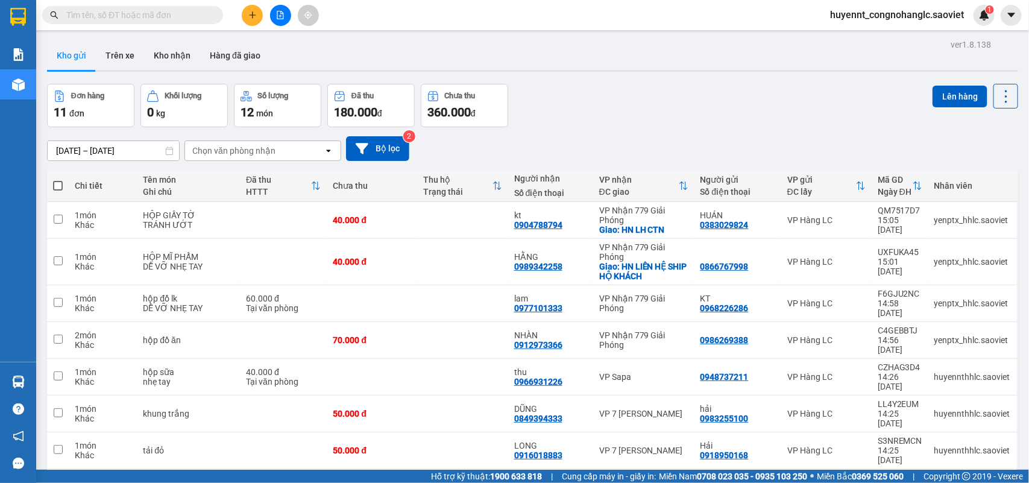
drag, startPoint x: 169, startPoint y: 10, endPoint x: 161, endPoint y: 15, distance: 9.2
click at [169, 11] on input "text" at bounding box center [137, 14] width 142 height 13
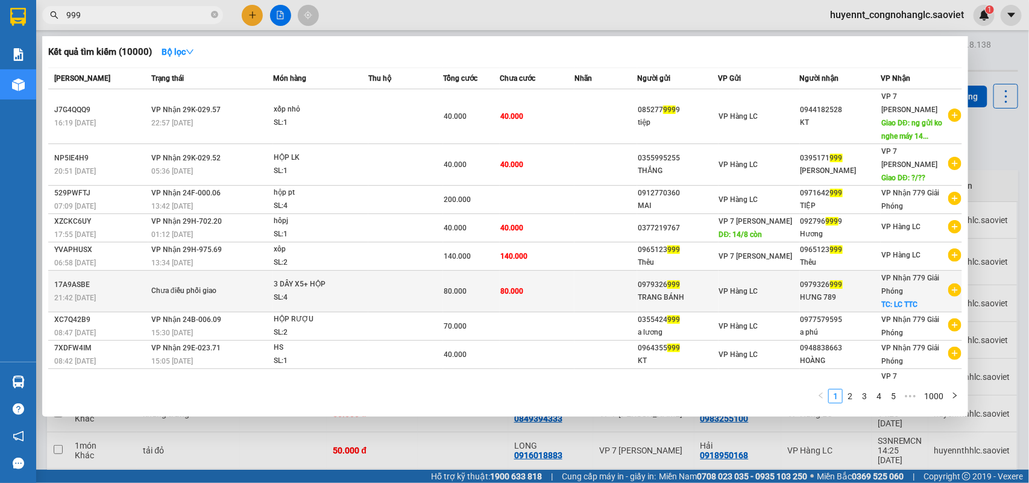
type input "999"
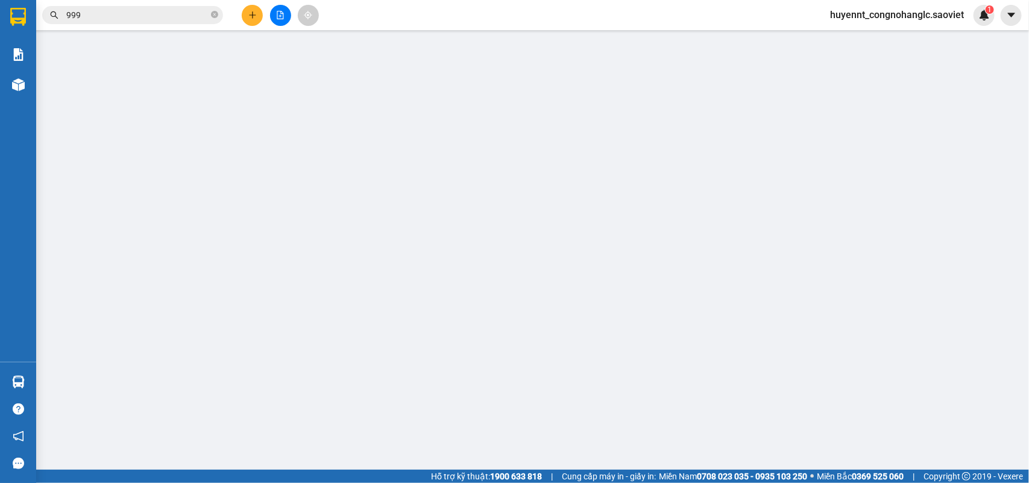
type input "0979326999"
type input "TRANG BÁNH"
type input "0979326999"
type input "HƯNG 789"
checkbox input "true"
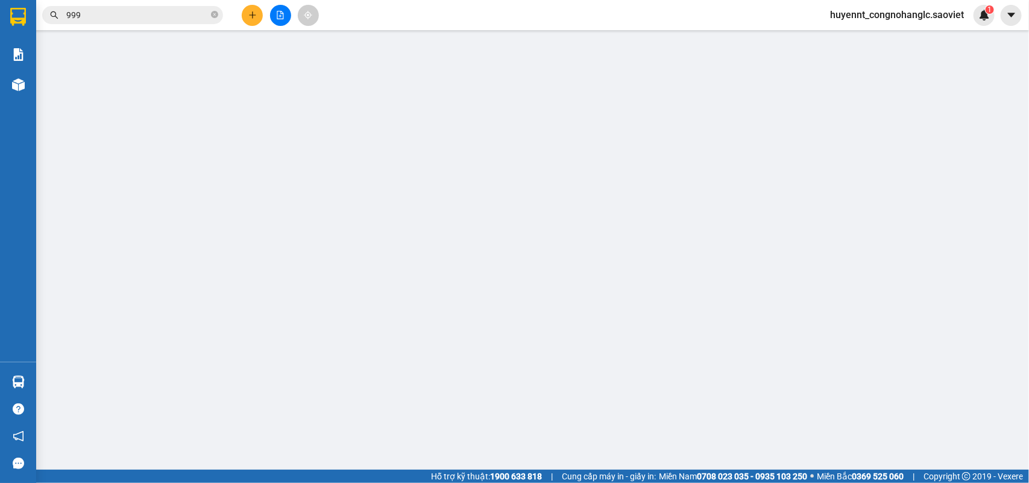
type input "LC TTC"
type input "80.000"
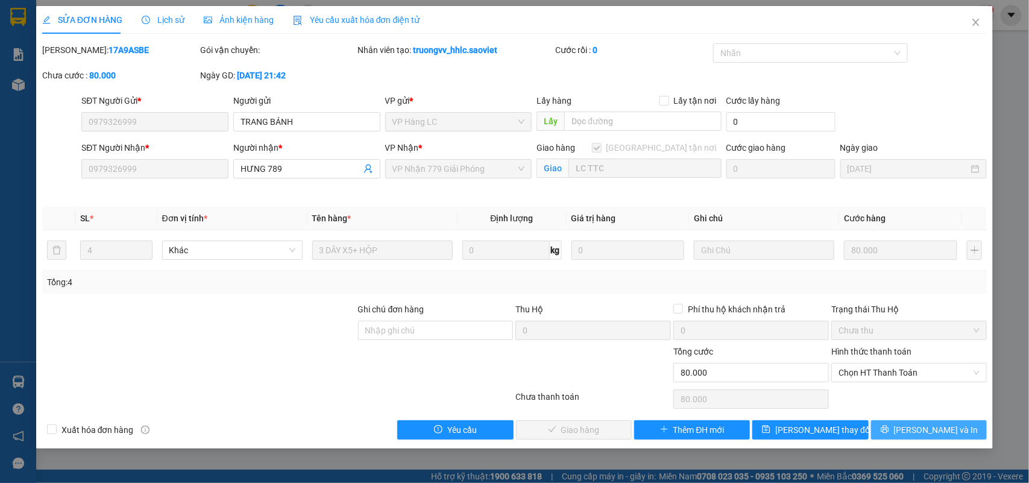
click at [915, 432] on button "[PERSON_NAME] và In" at bounding box center [929, 429] width 116 height 19
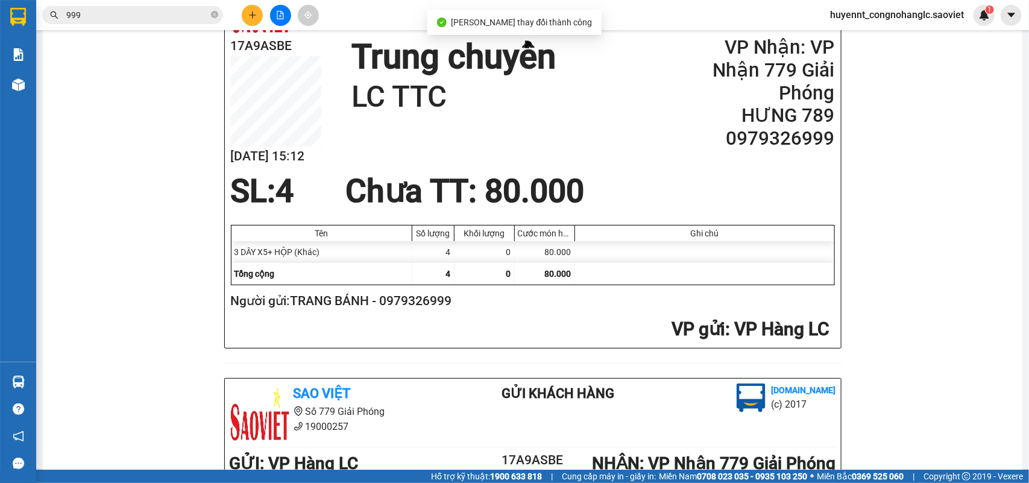
scroll to position [151, 0]
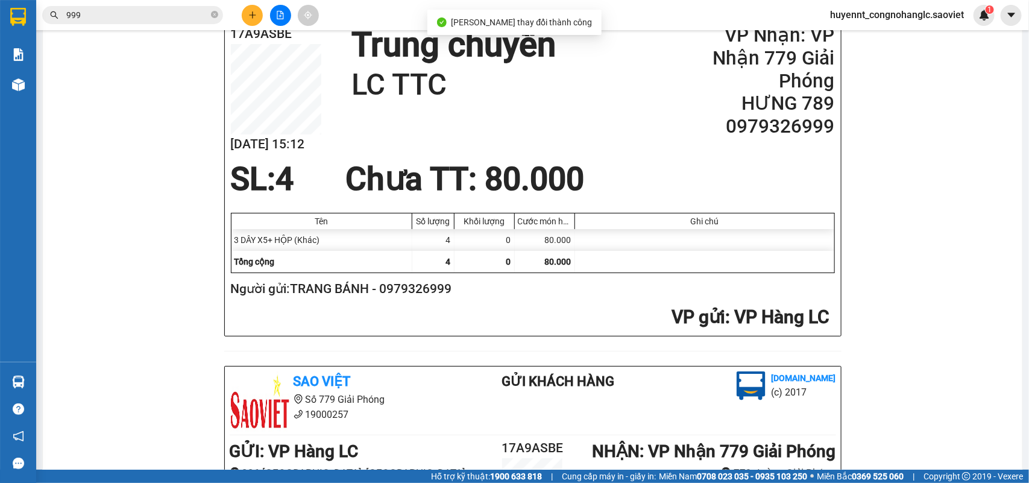
click at [416, 294] on h2 "Người gửi: TRANG BÁNH - 0979326999" at bounding box center [530, 289] width 599 height 20
copy h2 "0979326999"
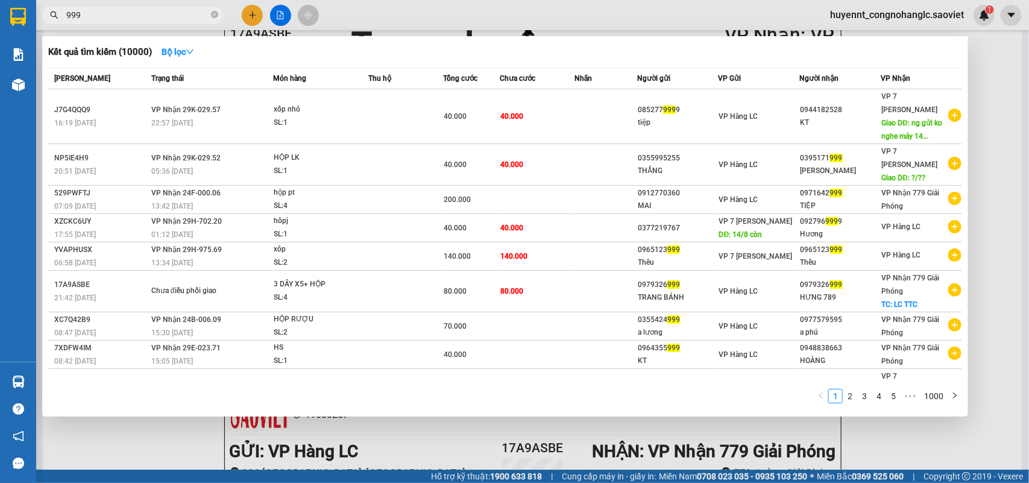
drag, startPoint x: 69, startPoint y: 19, endPoint x: 40, endPoint y: 20, distance: 29.6
click at [40, 20] on div "999" at bounding box center [117, 15] width 235 height 18
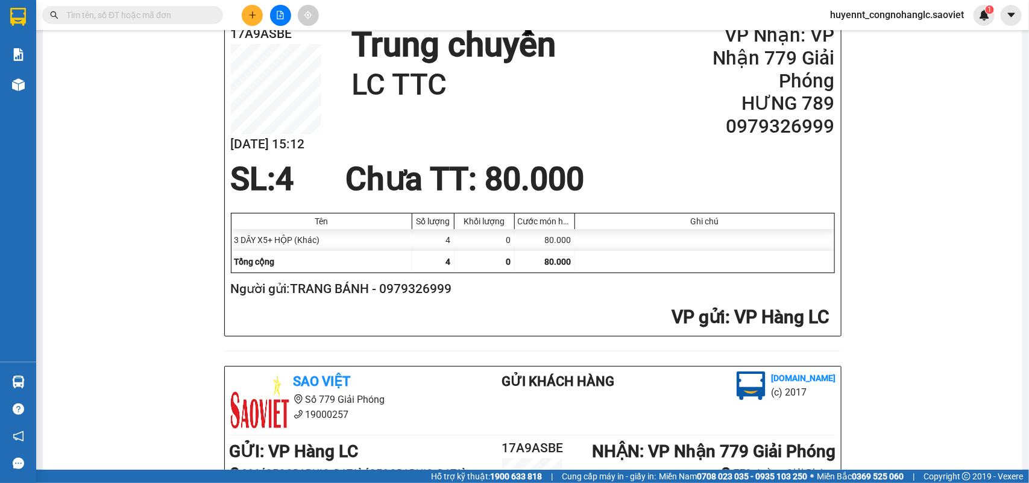
paste input "0979326999"
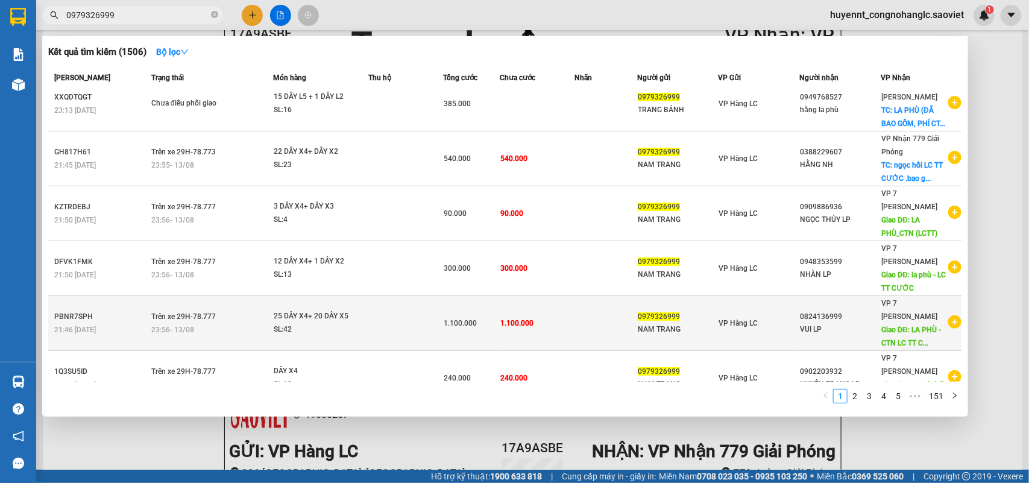
scroll to position [221, 0]
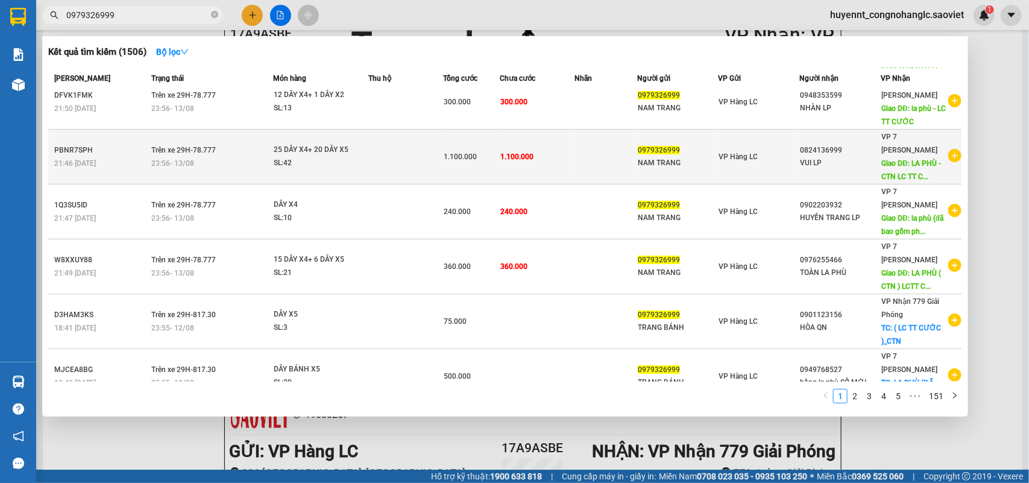
type input "0979326999"
click at [675, 144] on div "0979326999" at bounding box center [678, 150] width 80 height 13
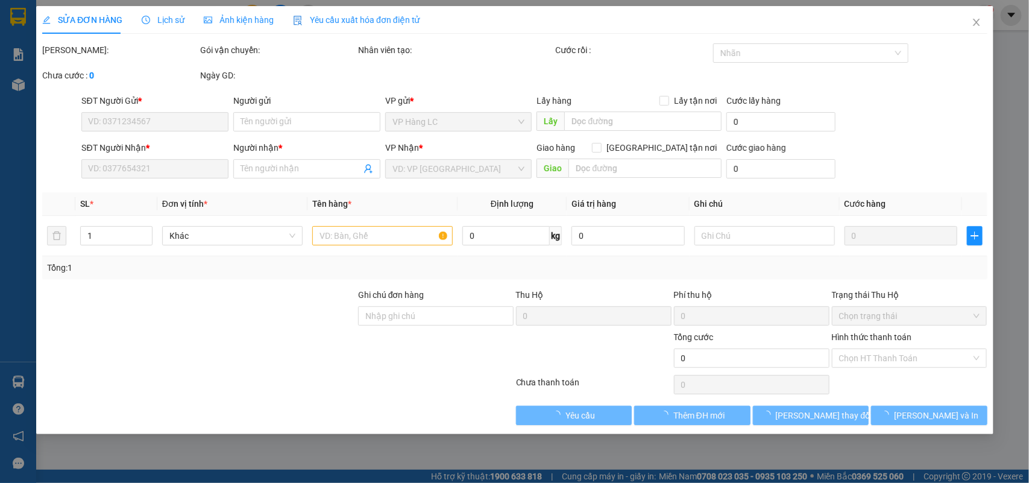
type input "0979326999"
type input "NAM TRANG"
type input "0824136999"
type input "VUI LP"
type input "LA PHÙ - CTN LC TT CƯỚC"
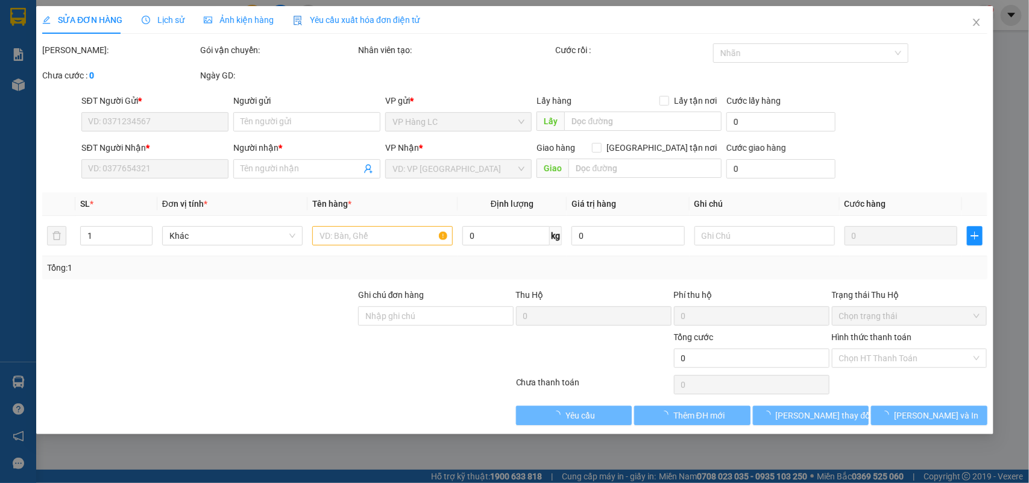
type input "200.000"
type input "1.100.000"
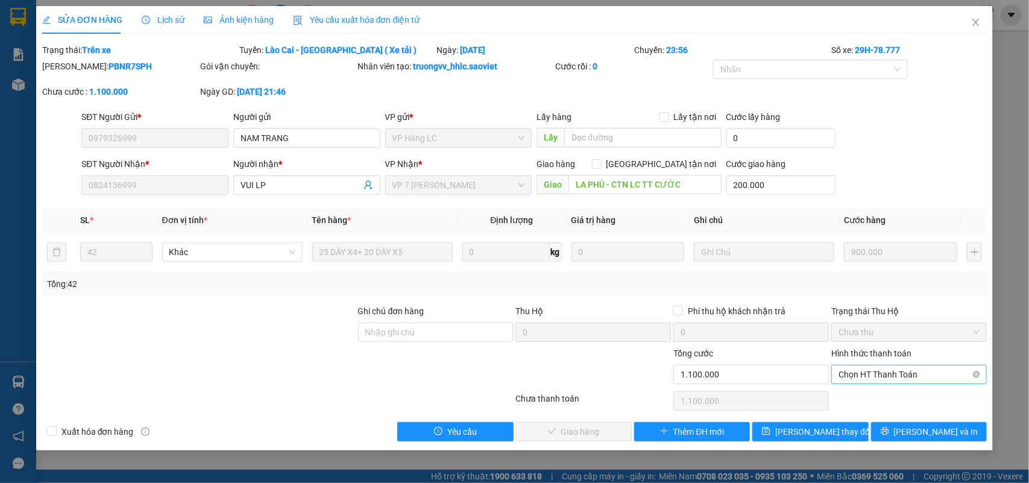
click at [890, 375] on span "Chọn HT Thanh Toán" at bounding box center [909, 374] width 141 height 18
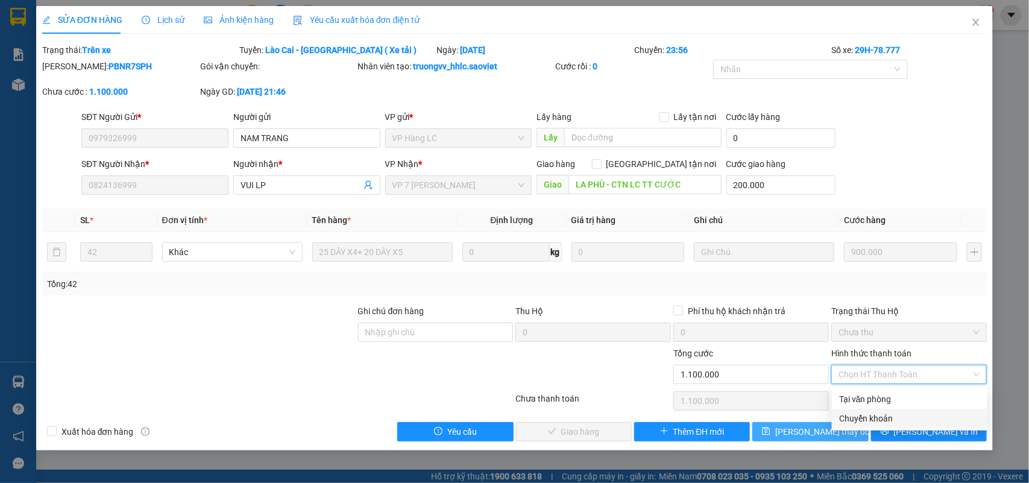
click at [862, 423] on div "Chuyển khoản" at bounding box center [909, 418] width 141 height 13
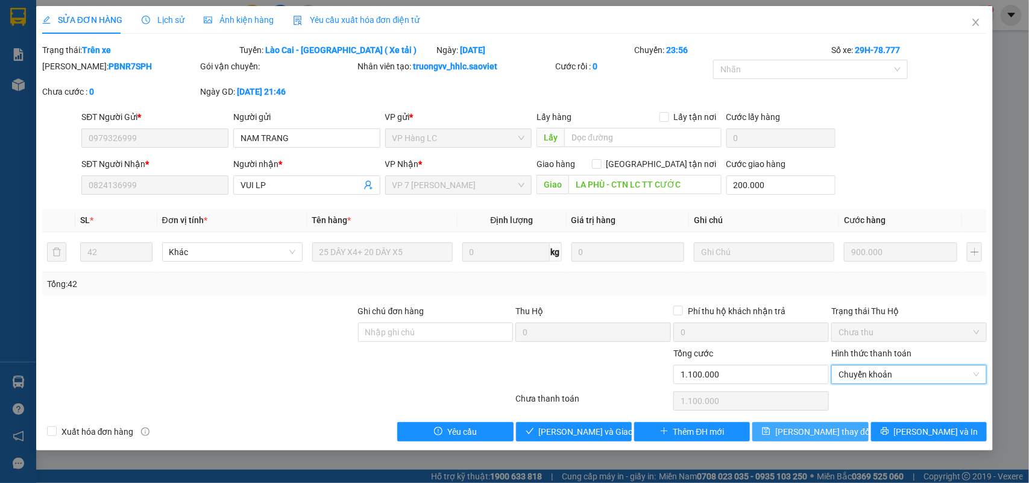
type input "0"
drag, startPoint x: 807, startPoint y: 436, endPoint x: 801, endPoint y: 438, distance: 6.3
click at [806, 436] on span "[PERSON_NAME] thay đổi" at bounding box center [824, 431] width 96 height 13
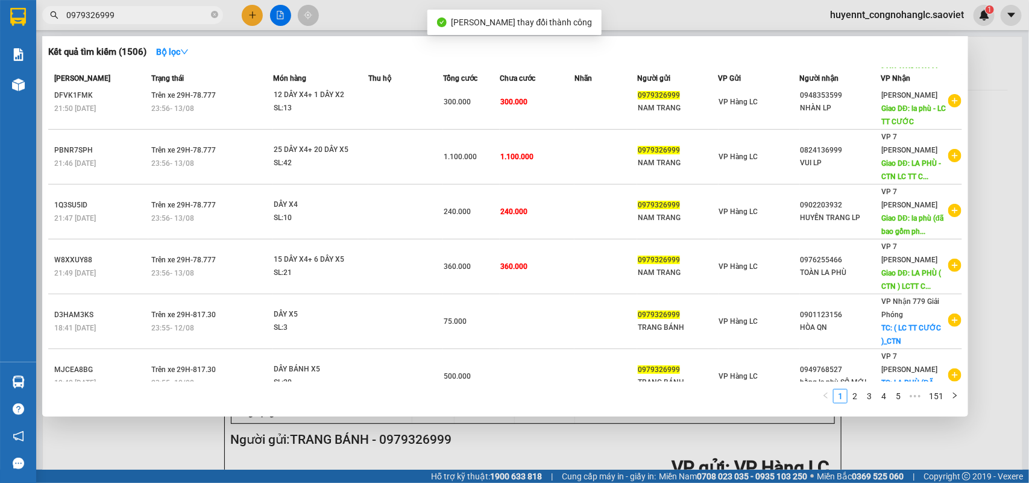
click at [124, 11] on input "0979326999" at bounding box center [137, 14] width 142 height 13
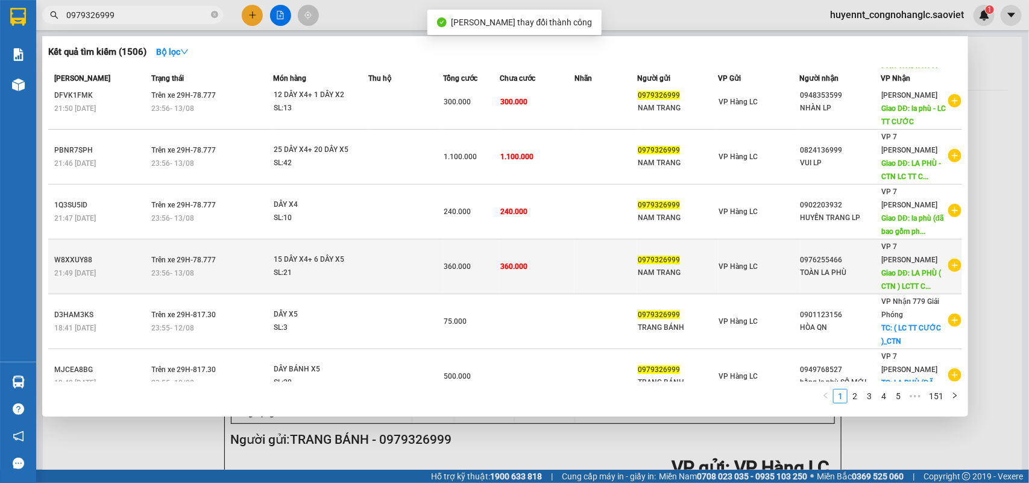
click at [791, 259] on td "VP Hàng LC" at bounding box center [759, 266] width 81 height 55
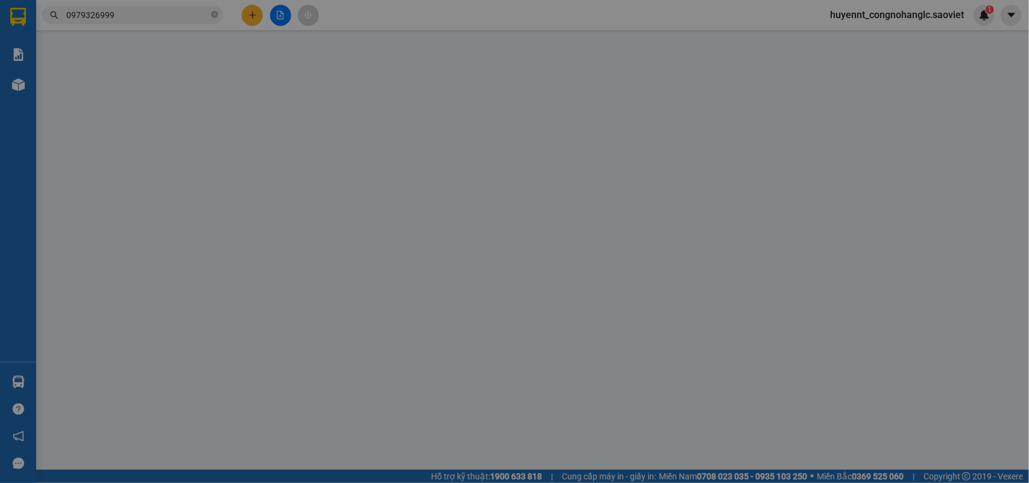
type input "0979326999"
type input "NAM TRANG"
type input "0976255466"
type input "TOÀN LA PHÙ"
type input "LA PHÙ ( CTN ) LCTT CƯỚC"
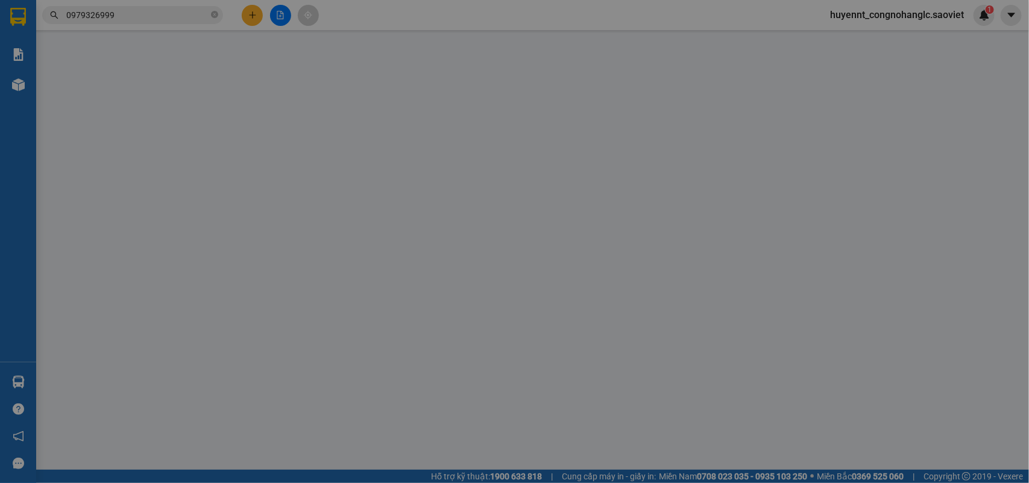
type input "160.000"
type input "360.000"
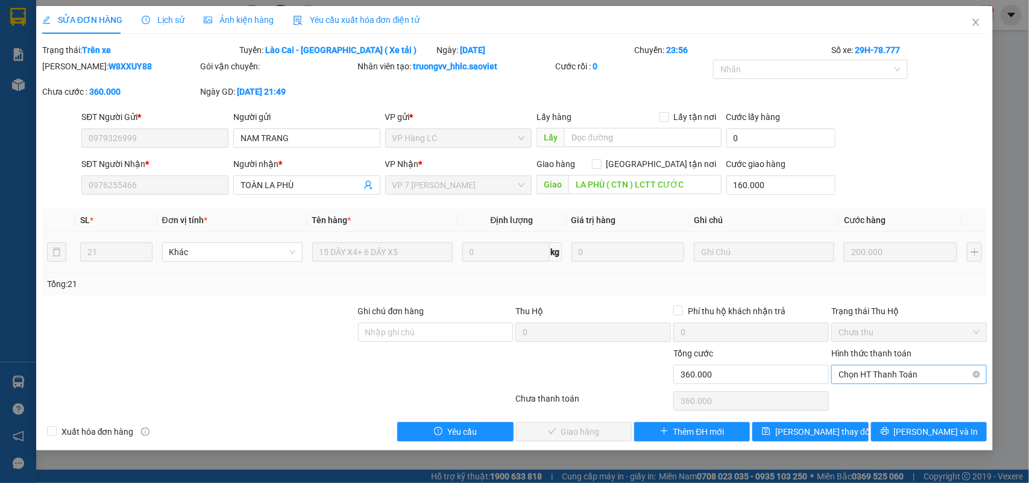
click at [884, 368] on span "Chọn HT Thanh Toán" at bounding box center [909, 374] width 141 height 18
click at [872, 412] on div "Chuyển khoản" at bounding box center [909, 418] width 141 height 13
type input "0"
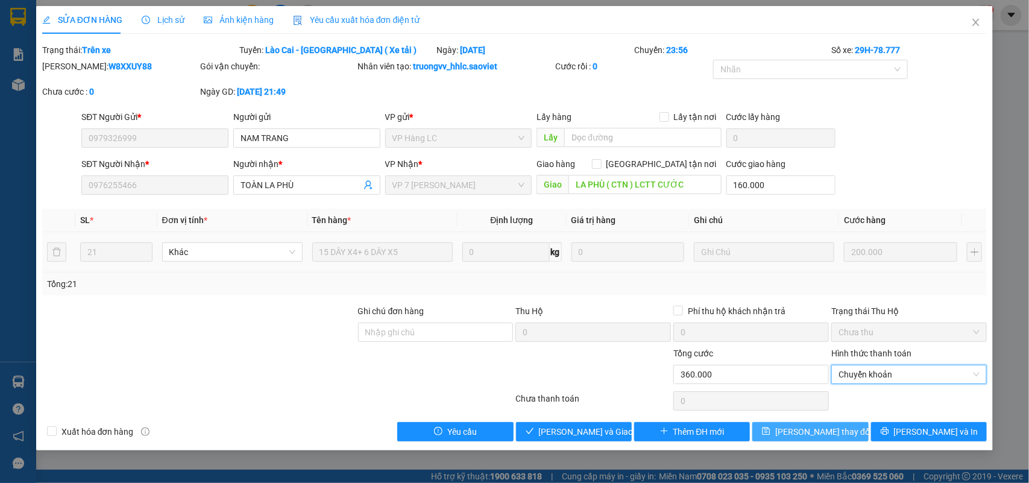
click at [824, 433] on span "[PERSON_NAME] thay đổi" at bounding box center [824, 431] width 96 height 13
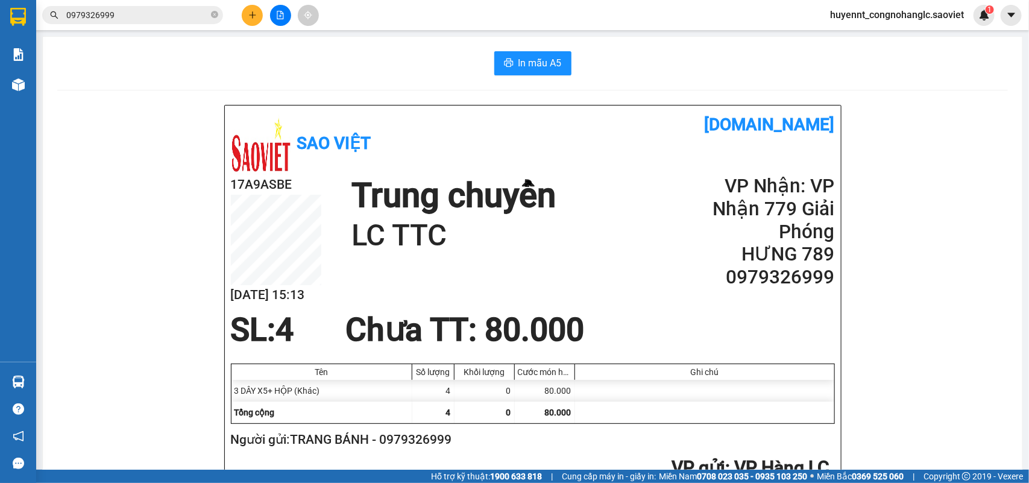
click at [182, 9] on input "0979326999" at bounding box center [137, 14] width 142 height 13
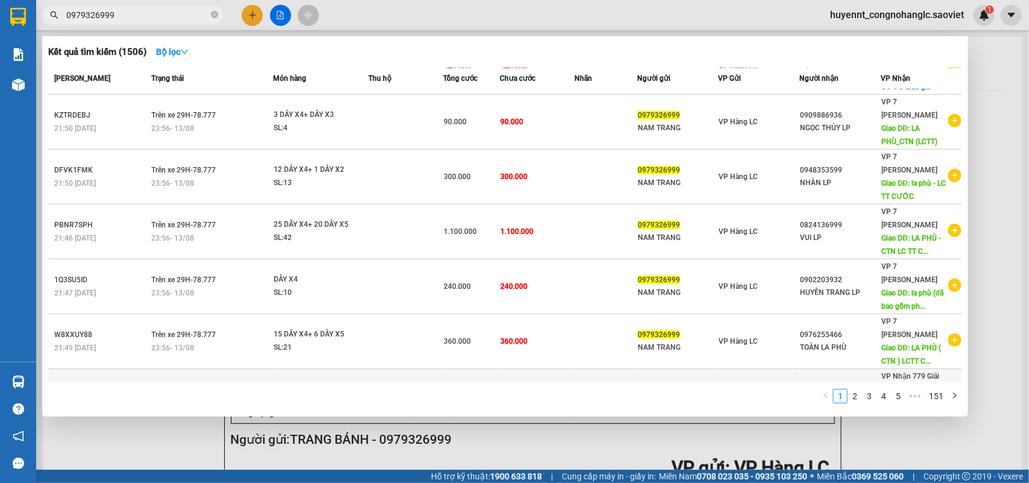
scroll to position [145, 0]
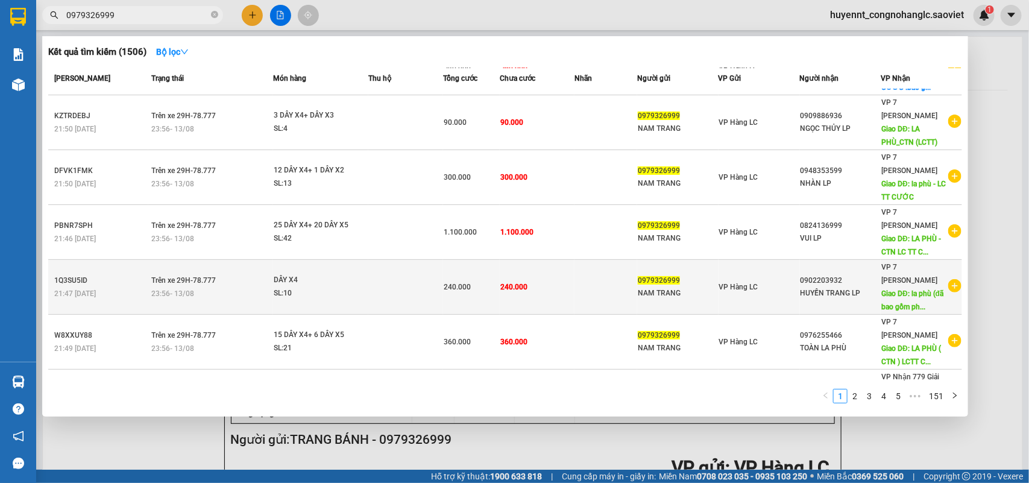
click at [856, 287] on div "HUYỀN TRANG LP" at bounding box center [841, 293] width 80 height 13
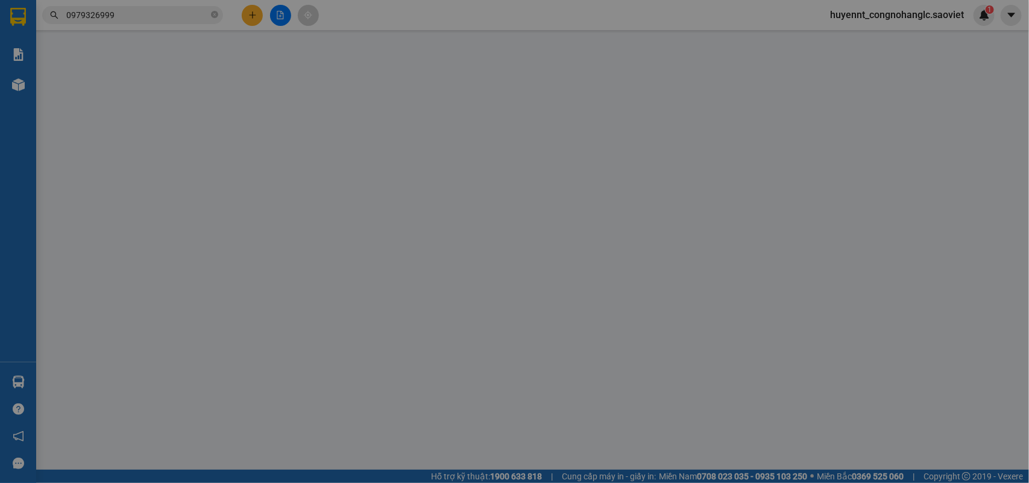
type input "0979326999"
type input "NAM TRANG"
type input "0902203932"
type input "HUYỀN TRANG LP"
type input "la phù (đã bao gồm phí ctn) LC TT CƯỚC"
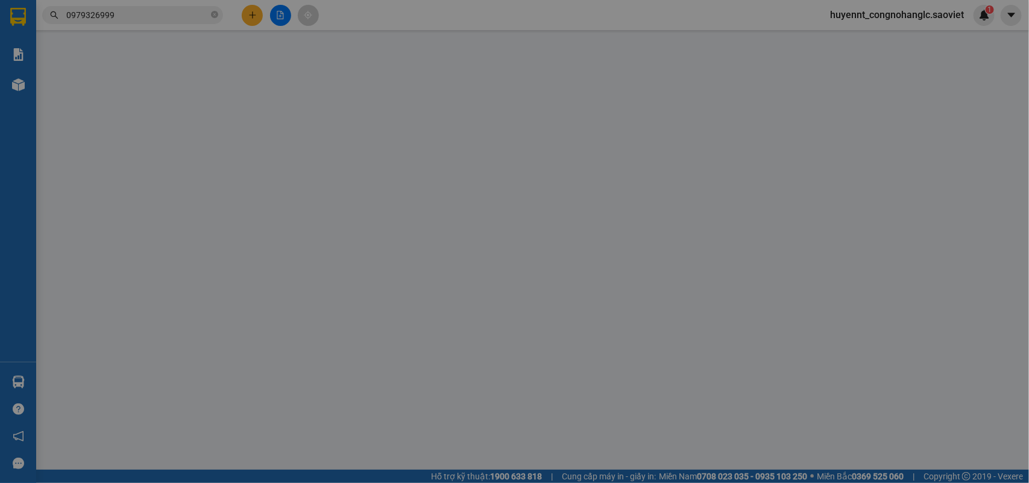
type input "100.000"
type input "240.000"
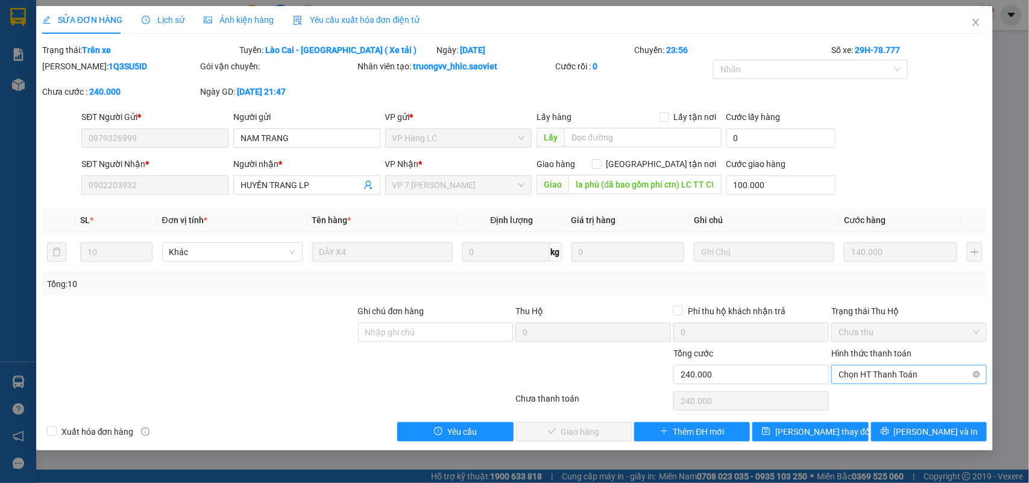
click at [858, 368] on span "Chọn HT Thanh Toán" at bounding box center [909, 374] width 141 height 18
click at [887, 424] on div "Chuyển khoản" at bounding box center [909, 418] width 141 height 13
type input "0"
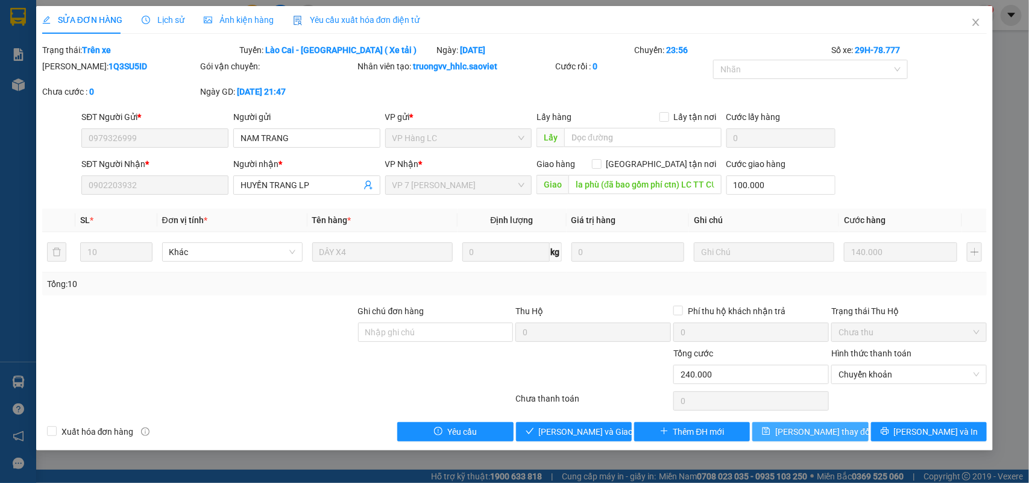
click at [833, 434] on span "[PERSON_NAME] thay đổi" at bounding box center [824, 431] width 96 height 13
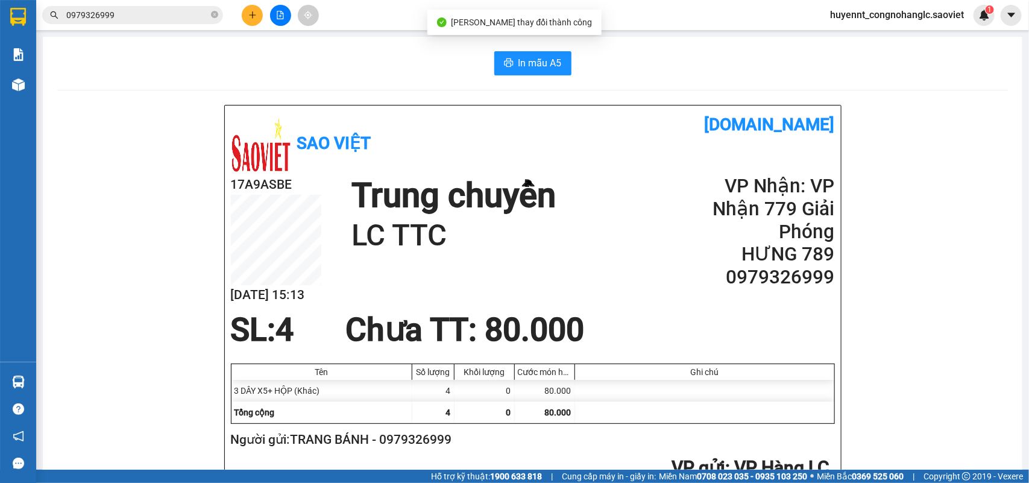
click at [160, 10] on input "0979326999" at bounding box center [137, 14] width 142 height 13
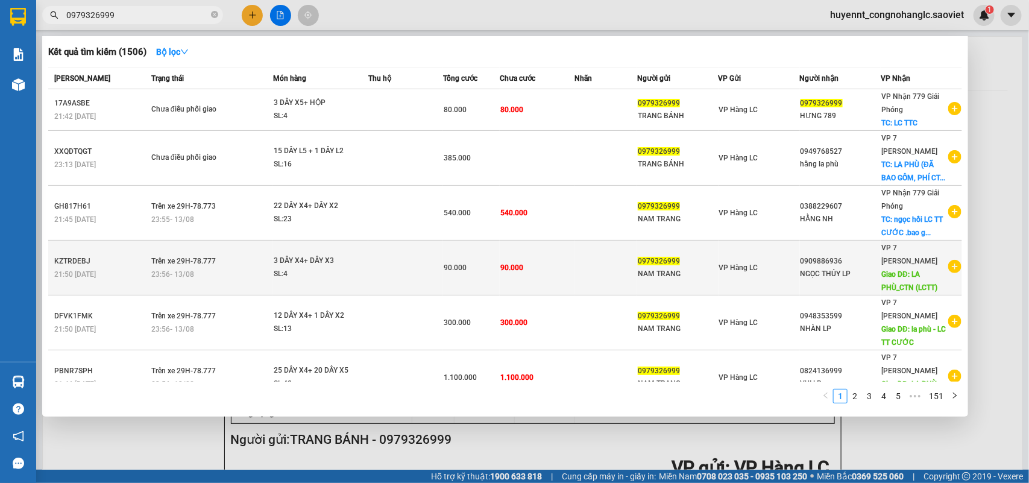
click at [836, 272] on div "NGỌC THỦY LP" at bounding box center [841, 274] width 80 height 13
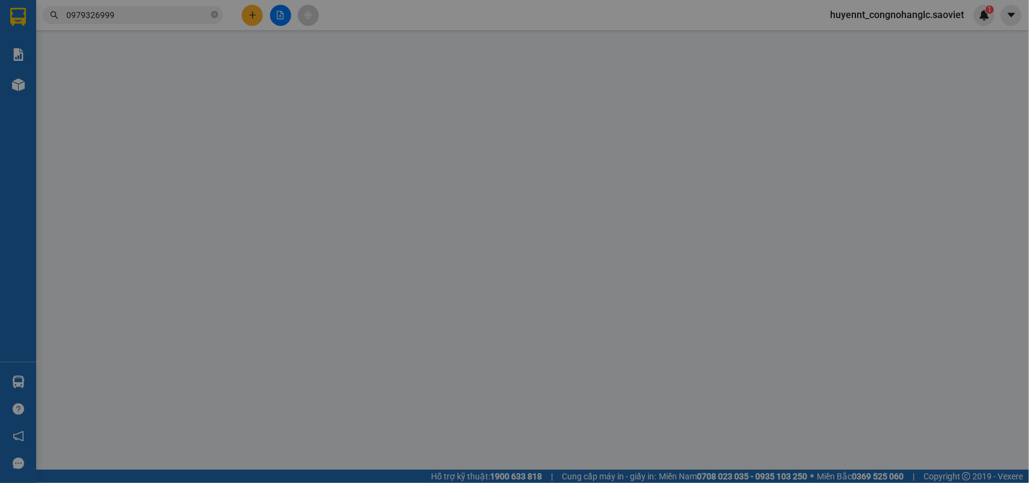
type input "0979326999"
type input "NAM TRANG"
type input "0909886936"
type input "NGỌC THỦY LP"
type input "LA PHÙ_CTN (LCTT)"
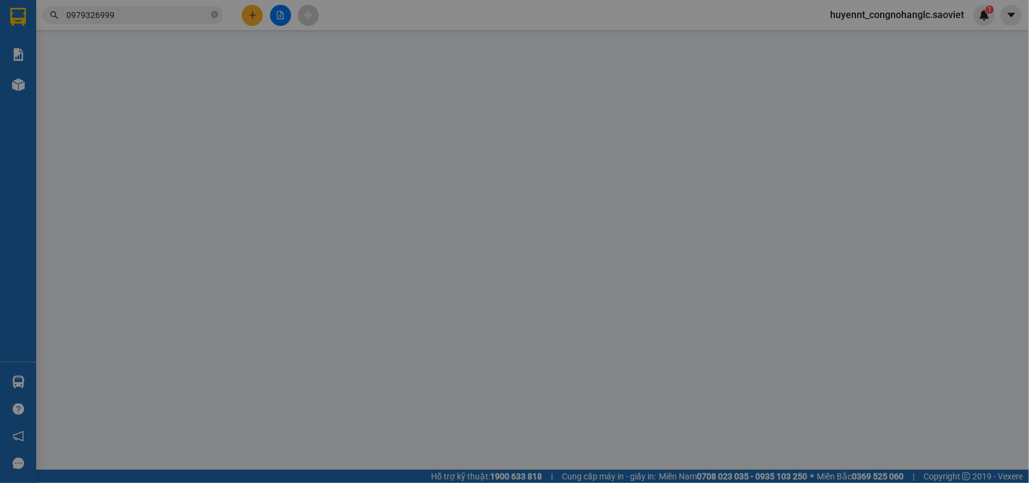
type input "40.000"
type input "90.000"
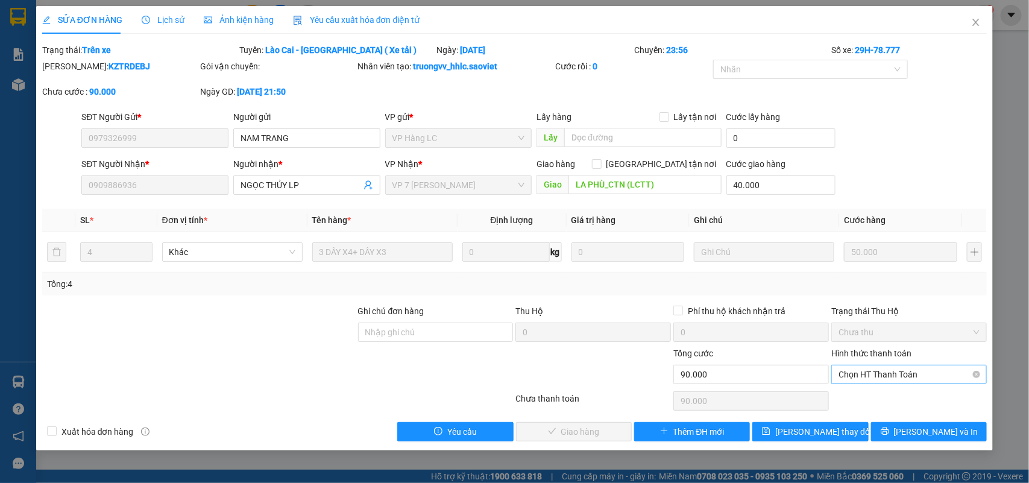
click at [887, 379] on span "Chọn HT Thanh Toán" at bounding box center [909, 374] width 141 height 18
click at [877, 414] on div "Chuyển khoản" at bounding box center [909, 418] width 141 height 13
type input "0"
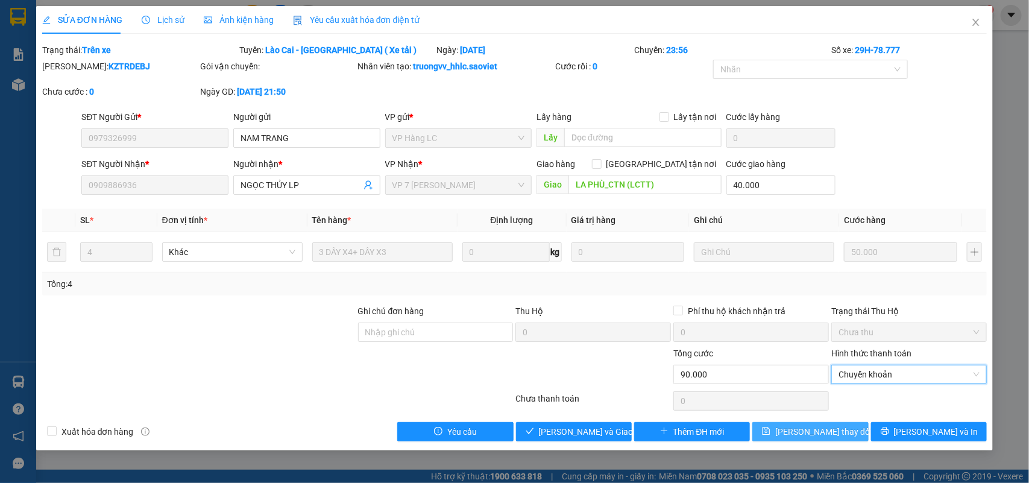
click at [823, 429] on span "[PERSON_NAME] thay đổi" at bounding box center [824, 431] width 96 height 13
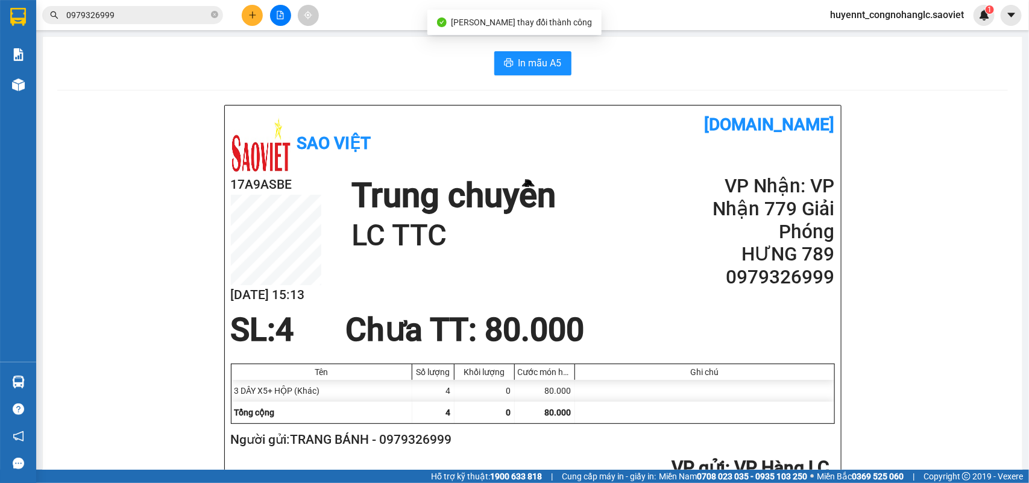
drag, startPoint x: 149, startPoint y: 16, endPoint x: 182, endPoint y: 31, distance: 36.2
click at [149, 16] on input "0979326999" at bounding box center [137, 14] width 142 height 13
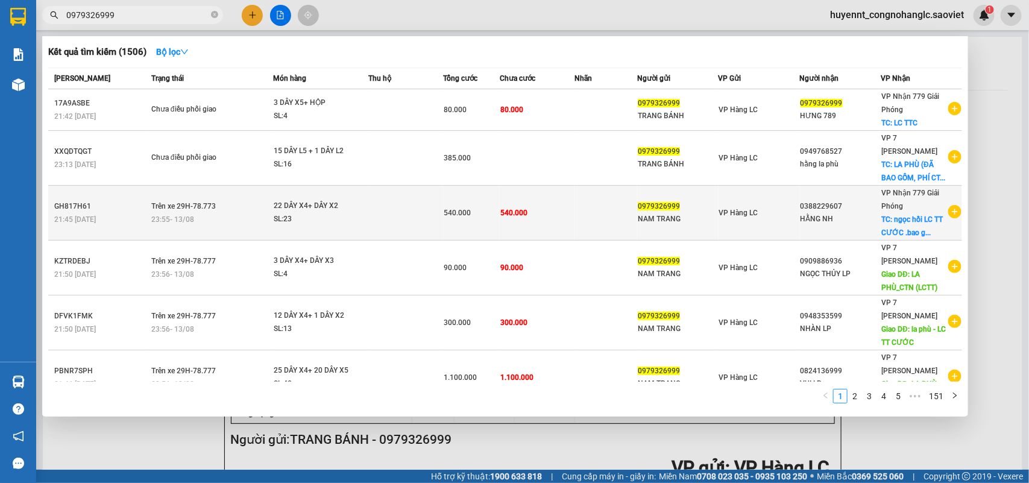
click at [801, 214] on div "HẰNG NH" at bounding box center [841, 219] width 80 height 13
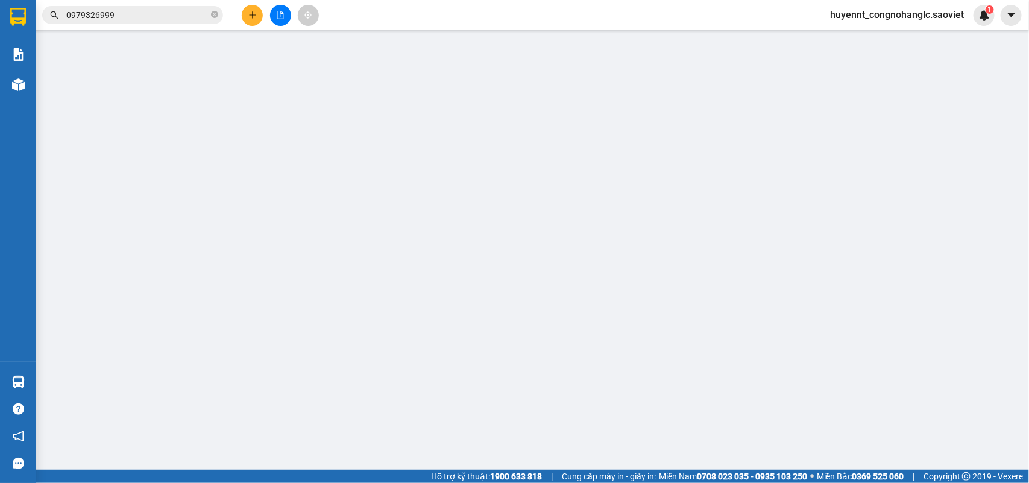
type input "0979326999"
type input "NAM TRANG"
type input "0388229607"
type input "HẰNG NH"
checkbox input "true"
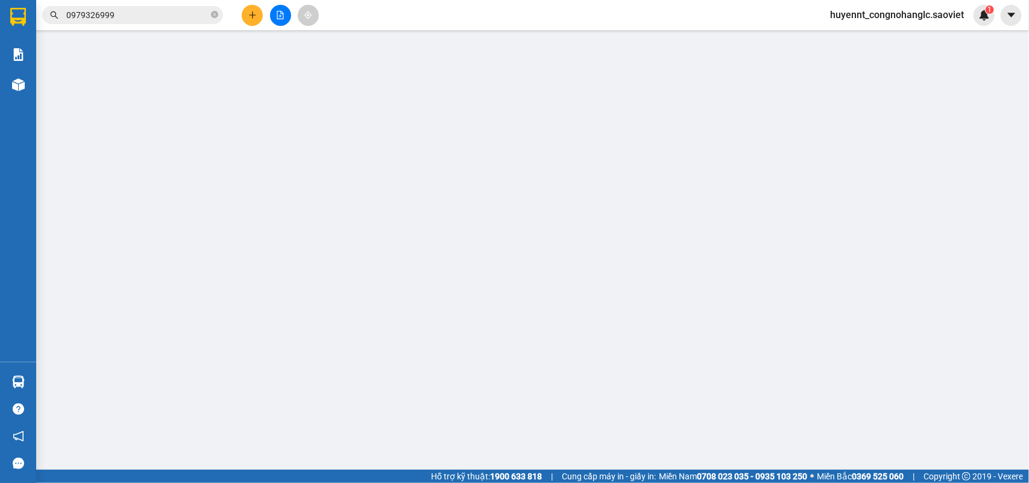
type input "ngọc hồi LC TT CƯỚC .bao gồm cước ctn"
type input "540.000"
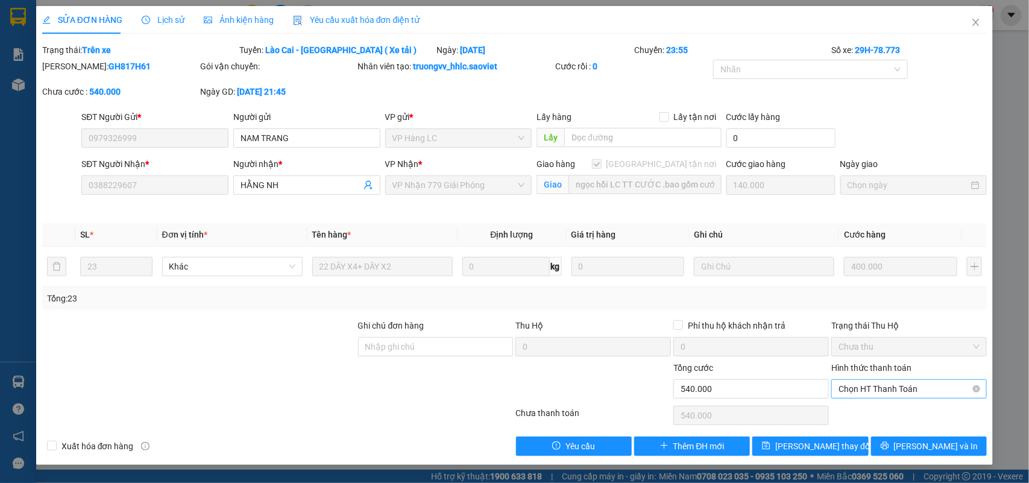
drag, startPoint x: 873, startPoint y: 389, endPoint x: 884, endPoint y: 381, distance: 13.4
click at [874, 390] on span "Chọn HT Thanh Toán" at bounding box center [909, 389] width 141 height 18
click at [870, 432] on div "Chuyển khoản" at bounding box center [909, 432] width 141 height 13
type input "0"
click at [829, 445] on span "[PERSON_NAME] thay đổi" at bounding box center [824, 446] width 96 height 13
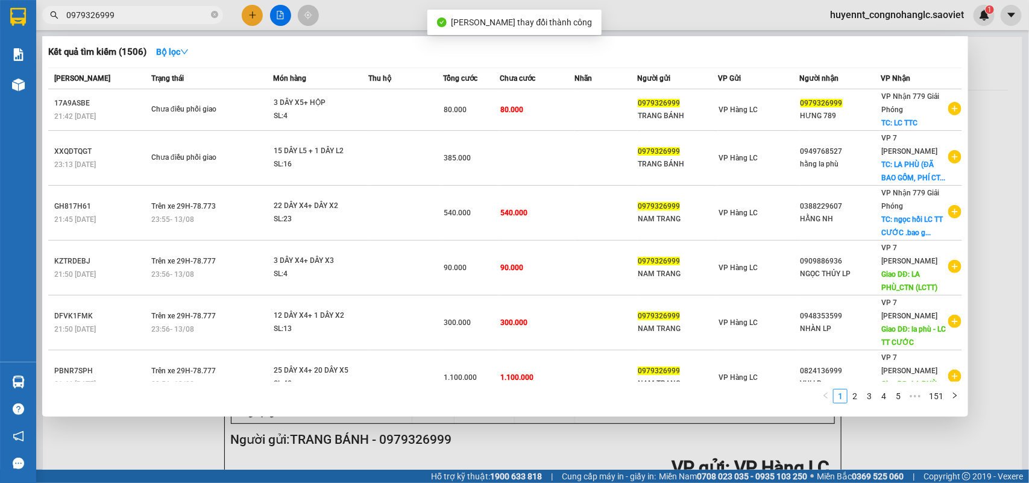
click at [175, 11] on input "0979326999" at bounding box center [137, 14] width 142 height 13
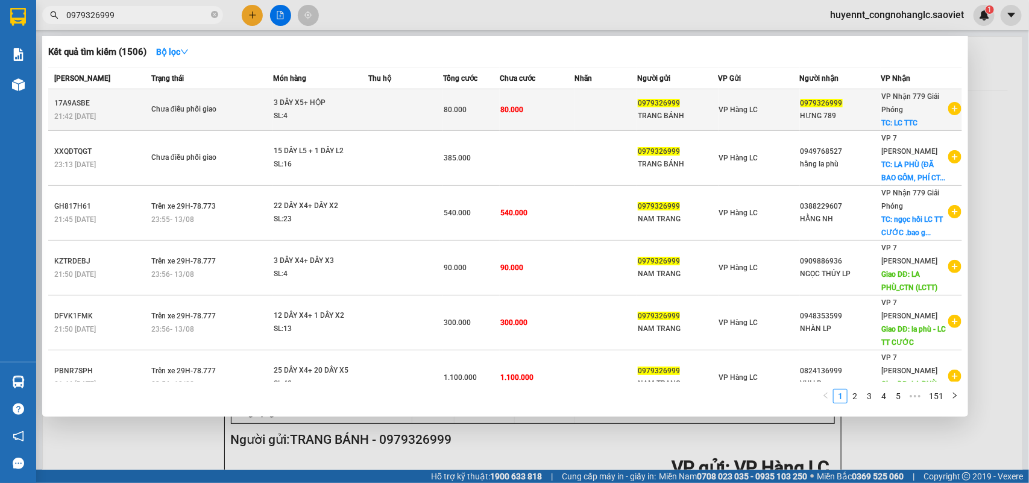
click at [813, 110] on div "HƯNG 789" at bounding box center [841, 116] width 80 height 13
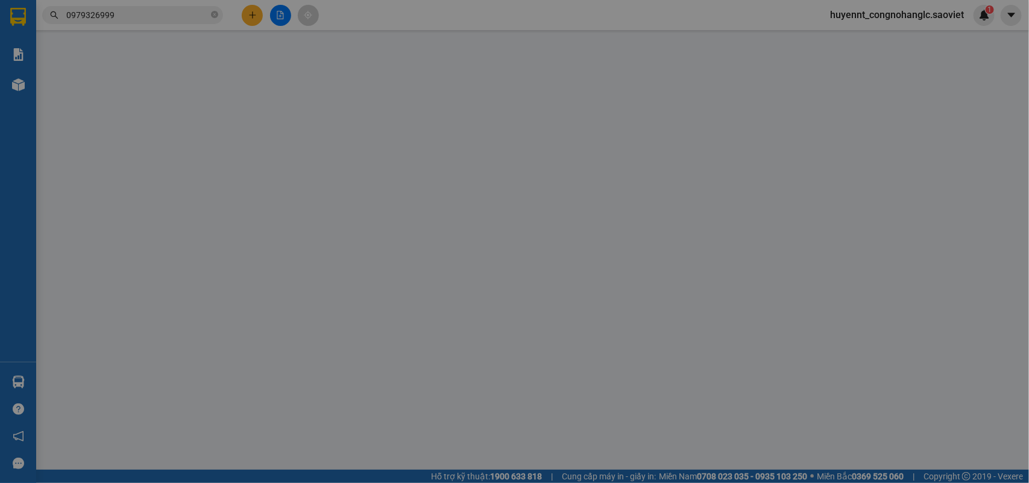
type input "0979326999"
type input "TRANG BÁNH"
type input "0979326999"
type input "HƯNG 789"
checkbox input "true"
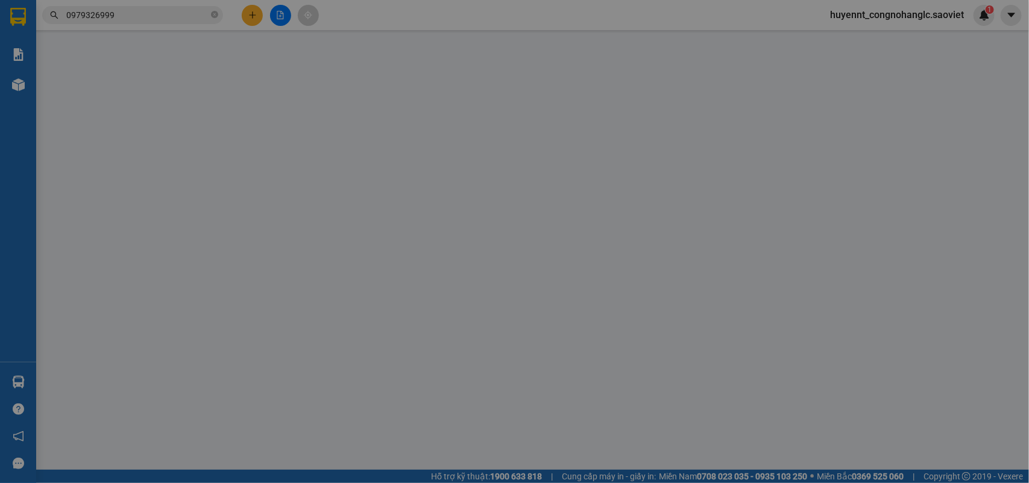
type input "LC TTC"
type input "80.000"
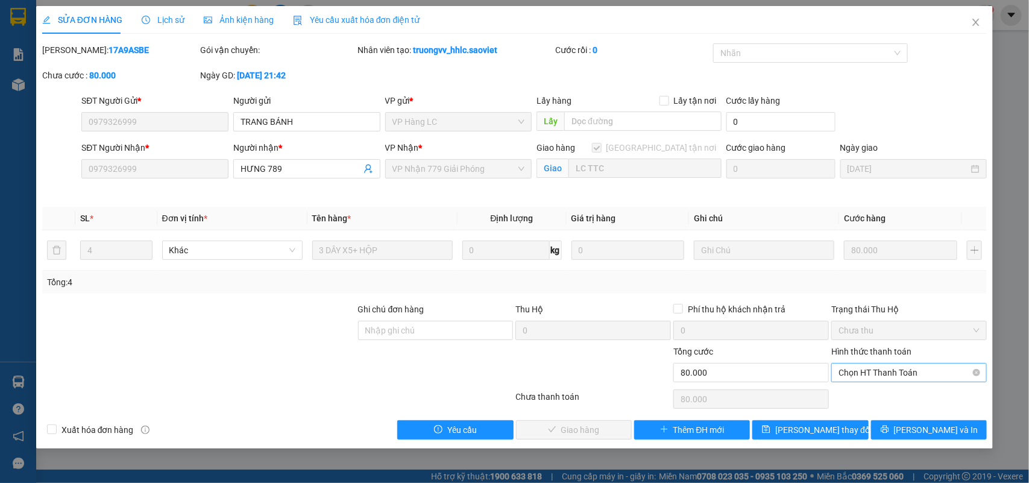
click at [874, 376] on span "Chọn HT Thanh Toán" at bounding box center [909, 373] width 141 height 18
click at [873, 413] on div "Chuyển khoản" at bounding box center [909, 416] width 141 height 13
type input "0"
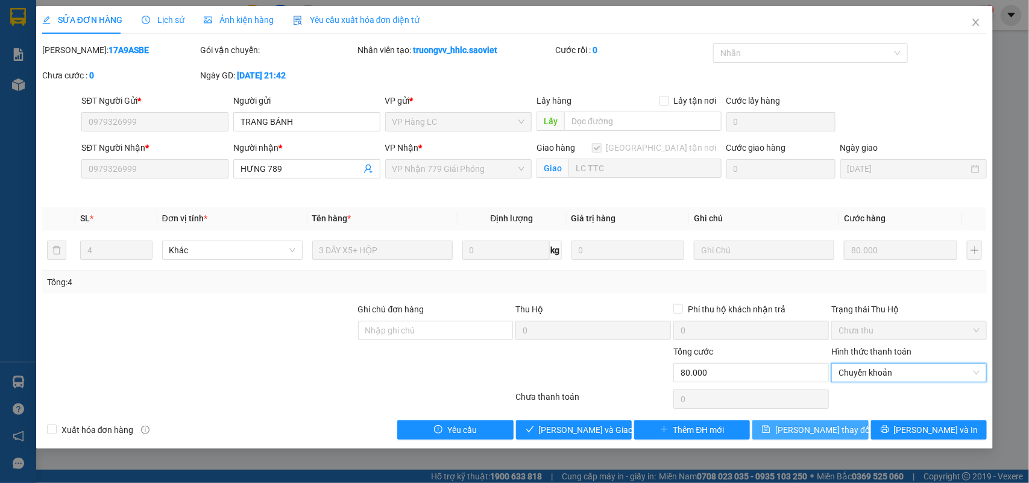
click at [815, 429] on span "[PERSON_NAME] thay đổi" at bounding box center [824, 429] width 96 height 13
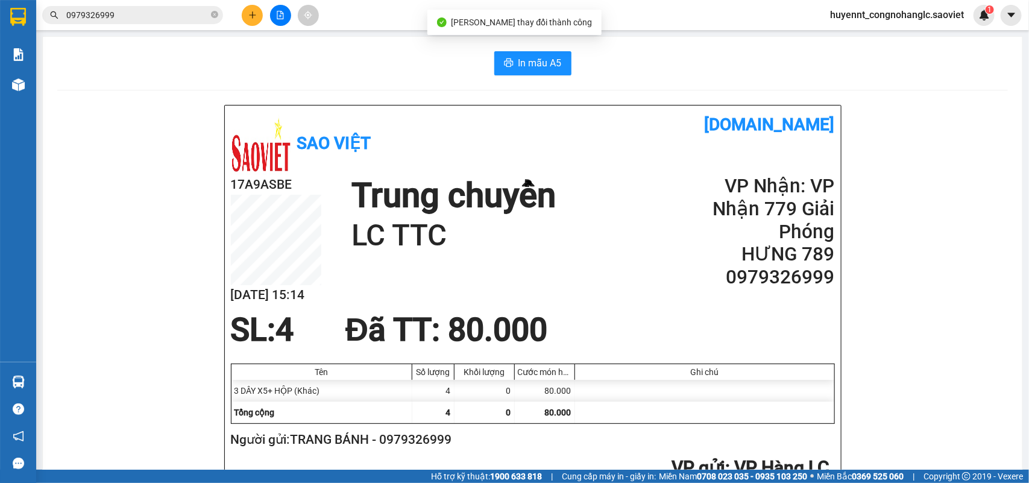
drag, startPoint x: 131, startPoint y: 15, endPoint x: 131, endPoint y: 3, distance: 12.1
click at [133, 15] on input "0979326999" at bounding box center [137, 14] width 142 height 13
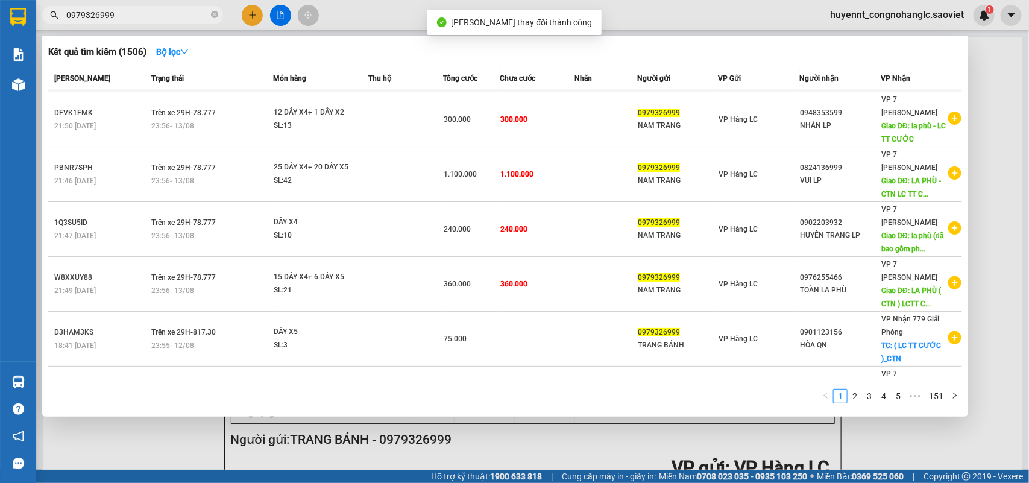
scroll to position [221, 0]
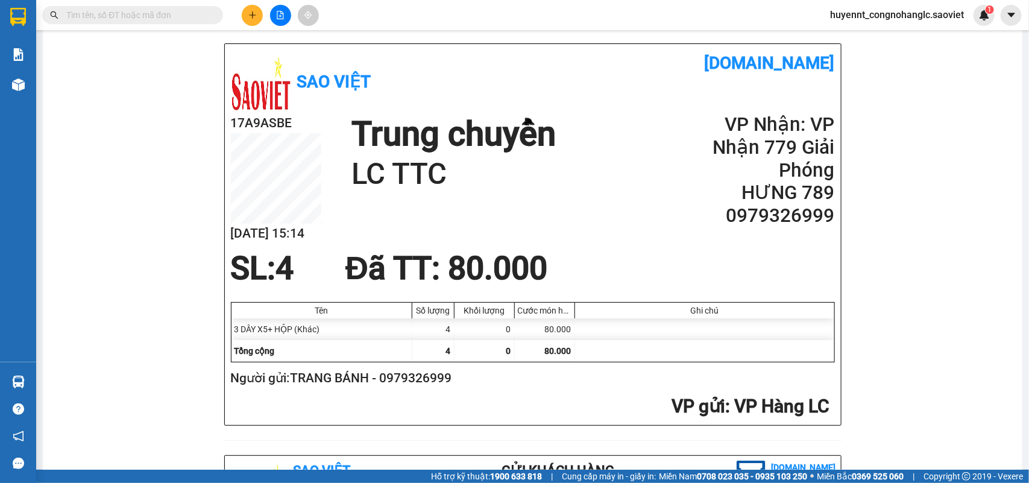
scroll to position [151, 0]
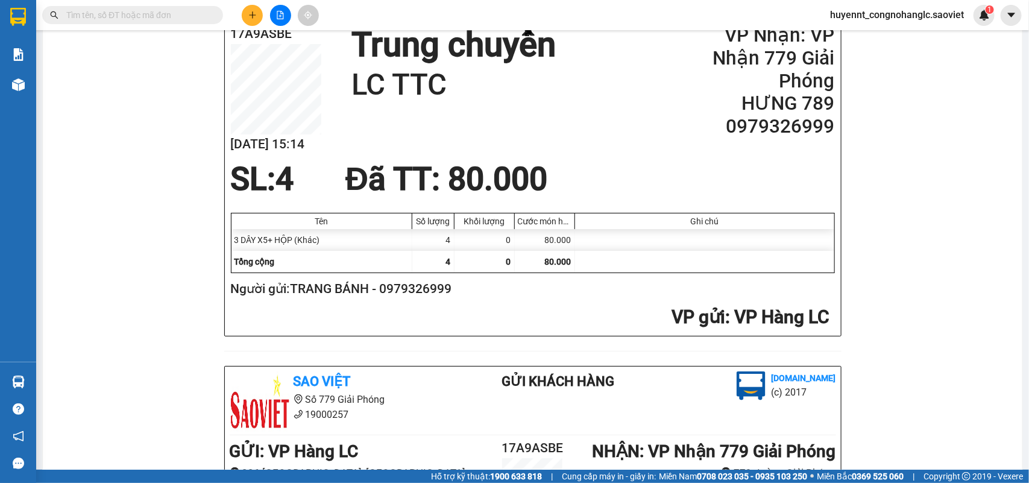
click at [429, 292] on h2 "Người gửi: TRANG BÁNH - 0979326999" at bounding box center [530, 289] width 599 height 20
copy h2 "0979326999"
click at [147, 9] on input "text" at bounding box center [137, 14] width 142 height 13
paste input "0979326999"
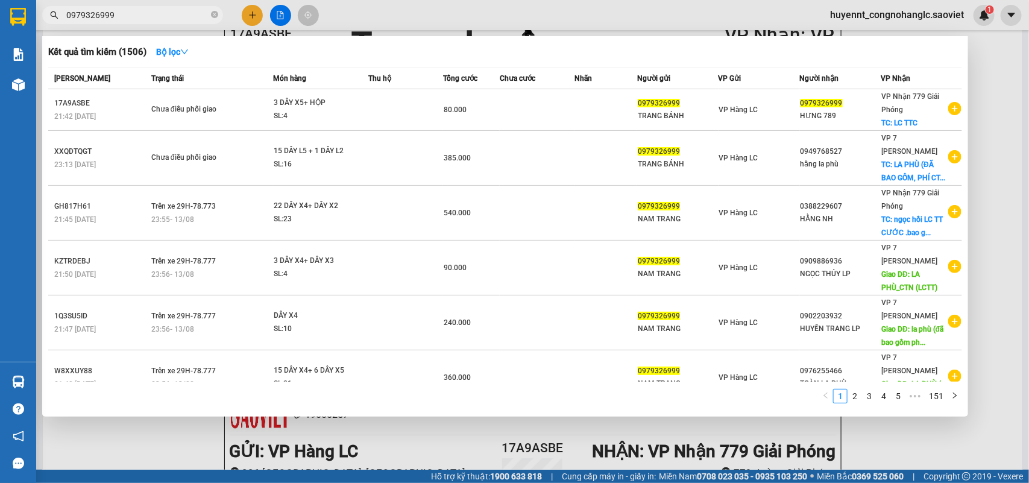
type input "0979326999"
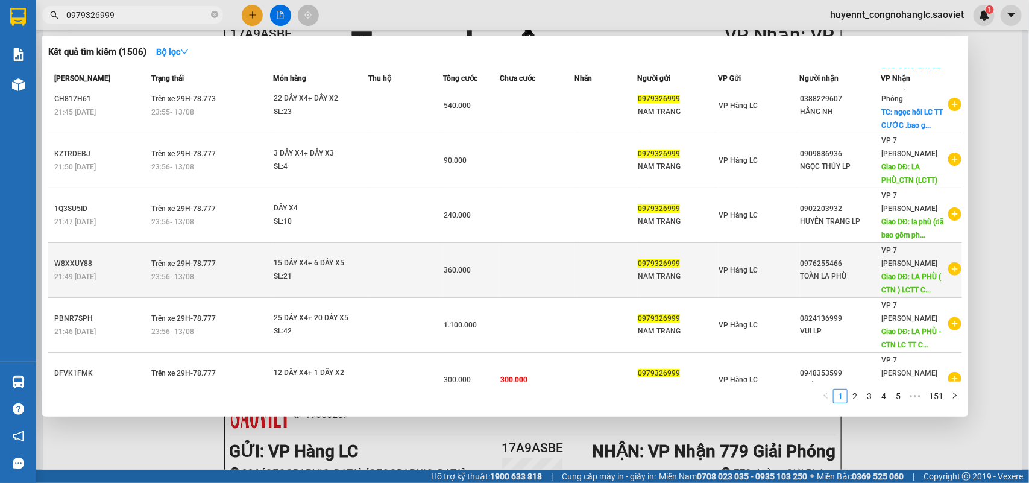
scroll to position [221, 0]
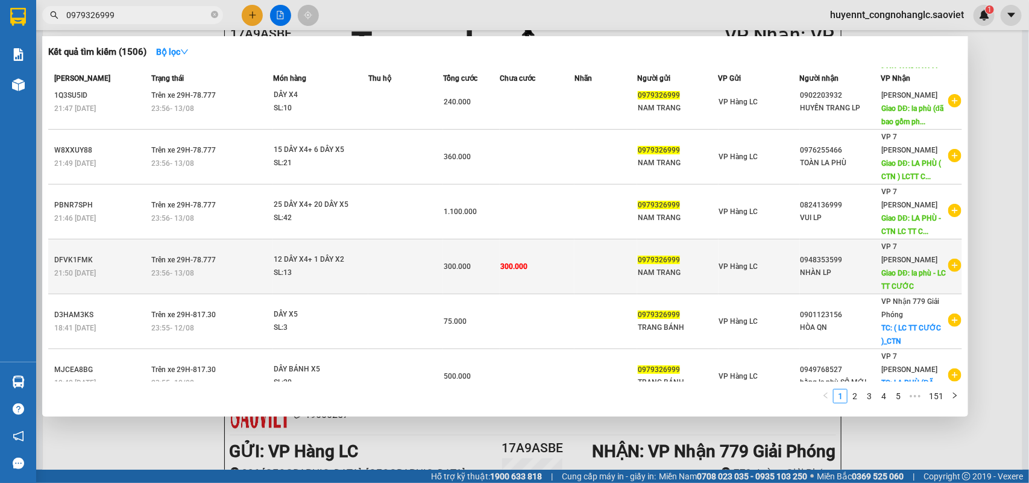
click at [622, 258] on td at bounding box center [606, 266] width 63 height 55
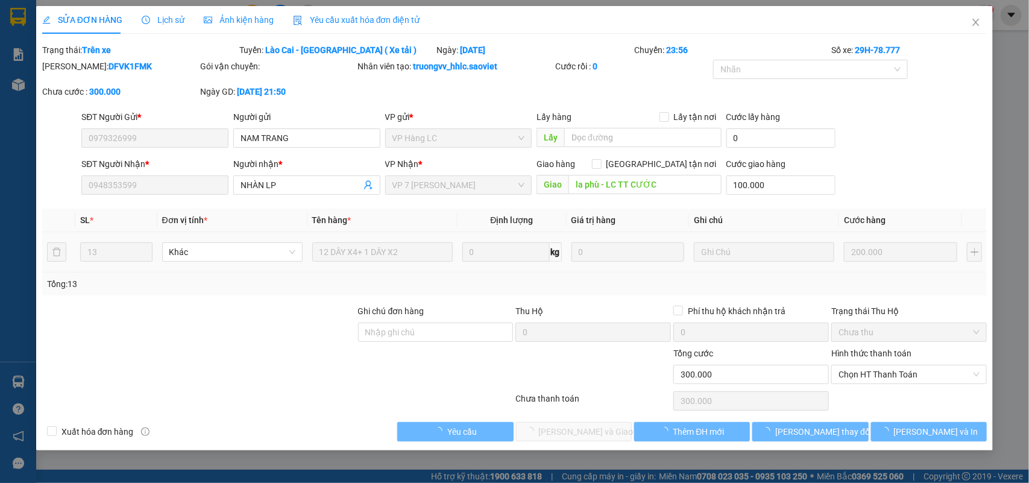
type input "0979326999"
type input "NAM TRANG"
type input "0948353599"
type input "NHÀN LP"
type input "la phù - LC TT CƯỚC"
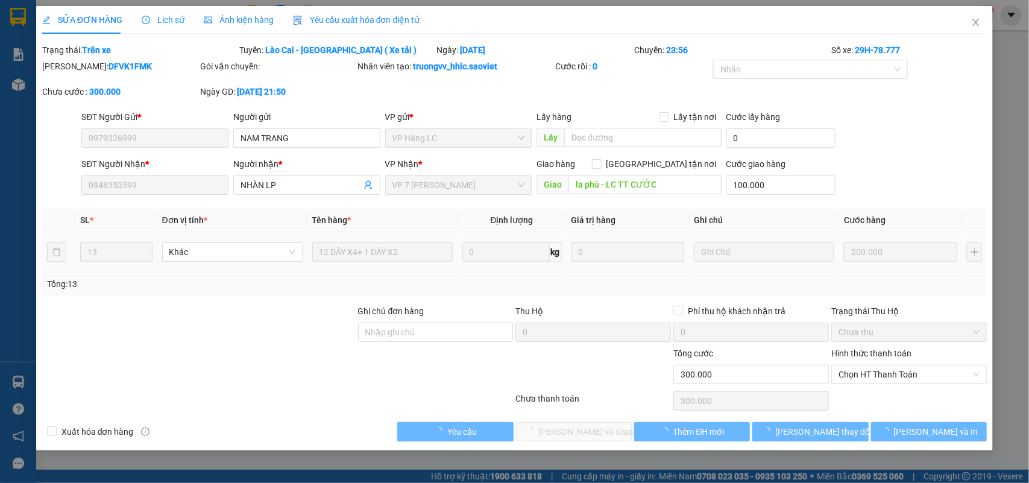
type input "100.000"
type input "300.000"
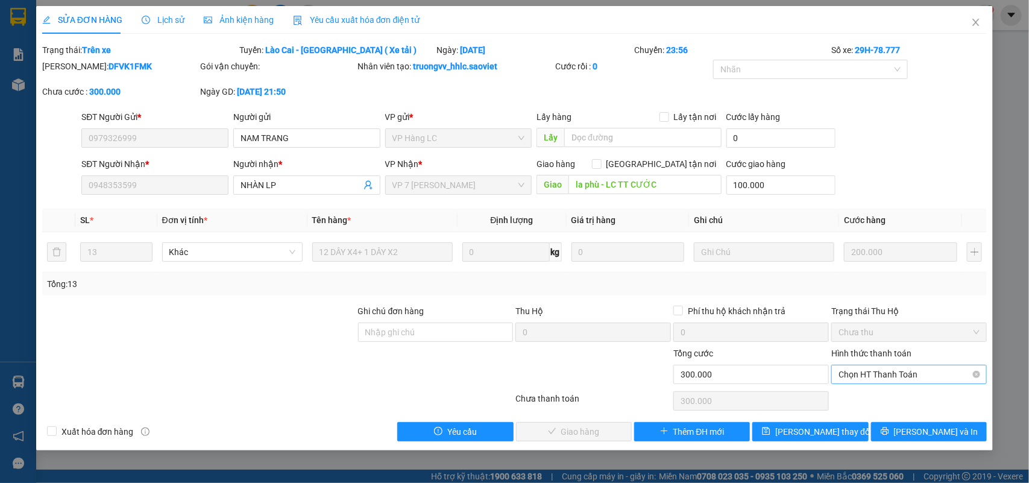
click at [876, 381] on span "Chọn HT Thanh Toán" at bounding box center [909, 374] width 141 height 18
click at [871, 418] on div "Chuyển khoản" at bounding box center [909, 418] width 141 height 13
type input "0"
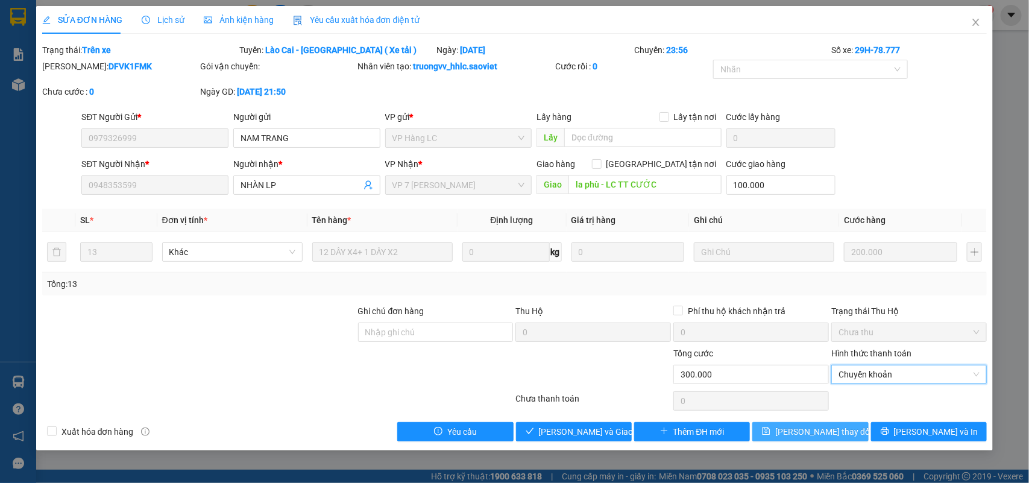
click at [803, 432] on span "[PERSON_NAME] thay đổi" at bounding box center [824, 431] width 96 height 13
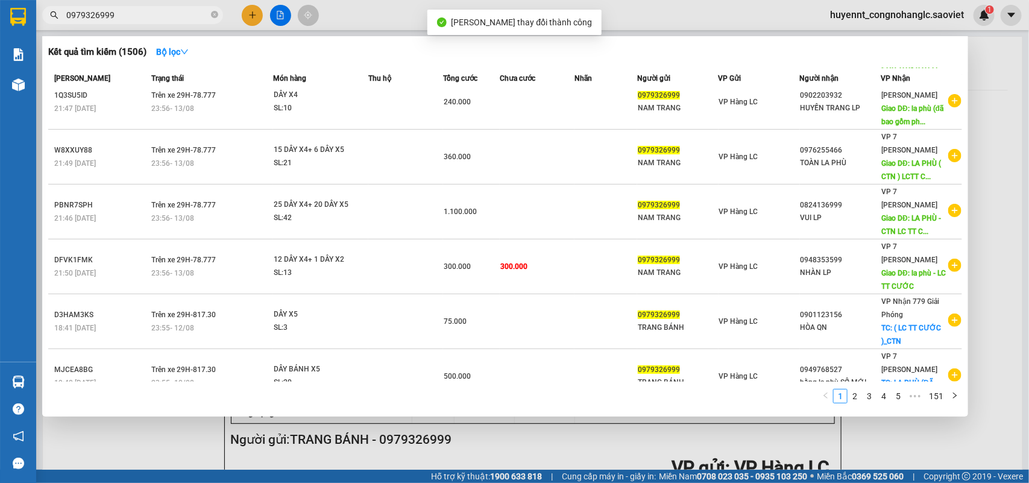
click at [119, 20] on input "0979326999" at bounding box center [137, 14] width 142 height 13
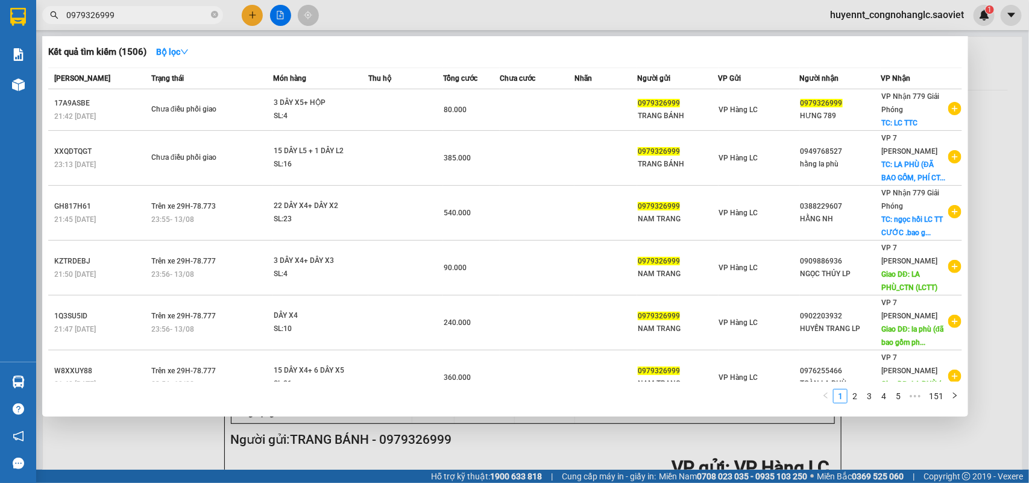
drag, startPoint x: 95, startPoint y: 13, endPoint x: 50, endPoint y: 15, distance: 44.7
click at [37, 13] on div "0979326999" at bounding box center [117, 15] width 235 height 18
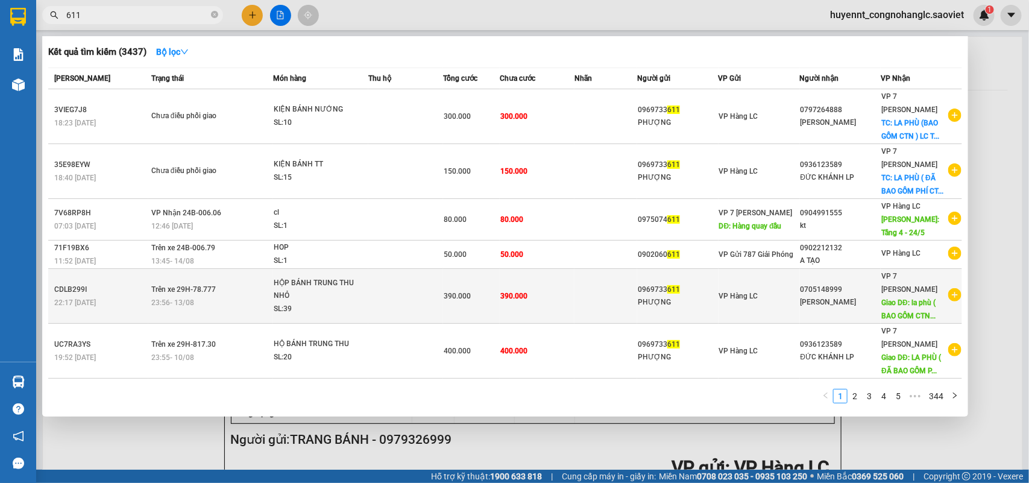
type input "611"
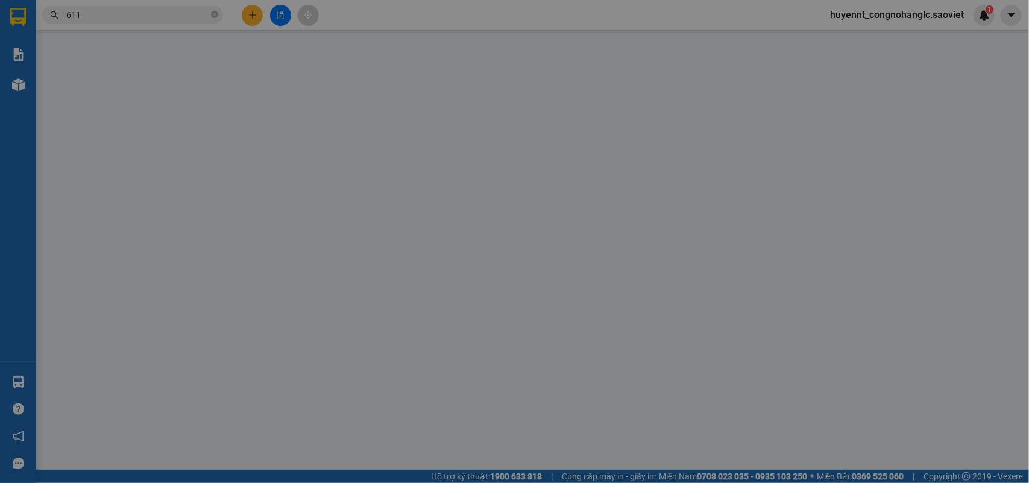
type input "0969733611"
type input "PHƯỢNG"
type input "0705148999"
type input "NGÔ HIỆP"
type input "la phù ( BAO GỒM CTN ) LX THU CƯỚC"
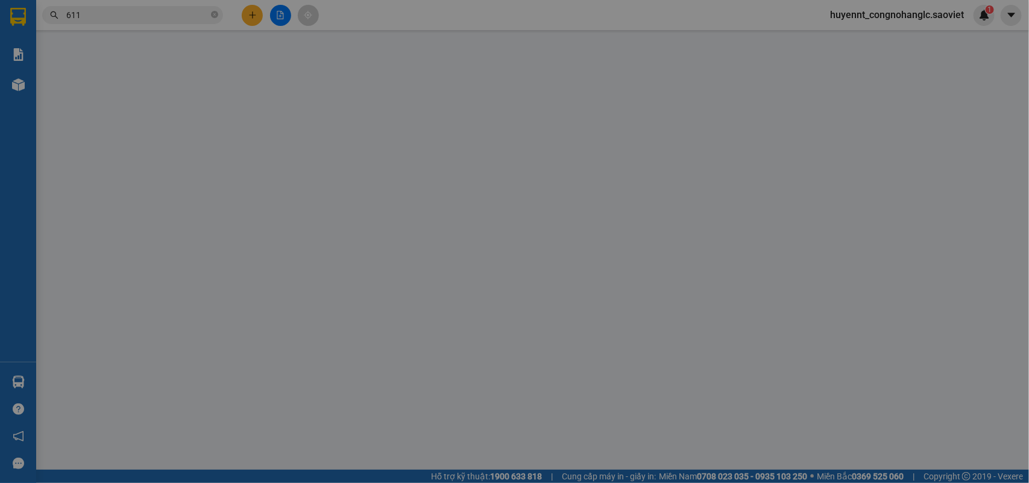
type input "90.000"
type input "390.000"
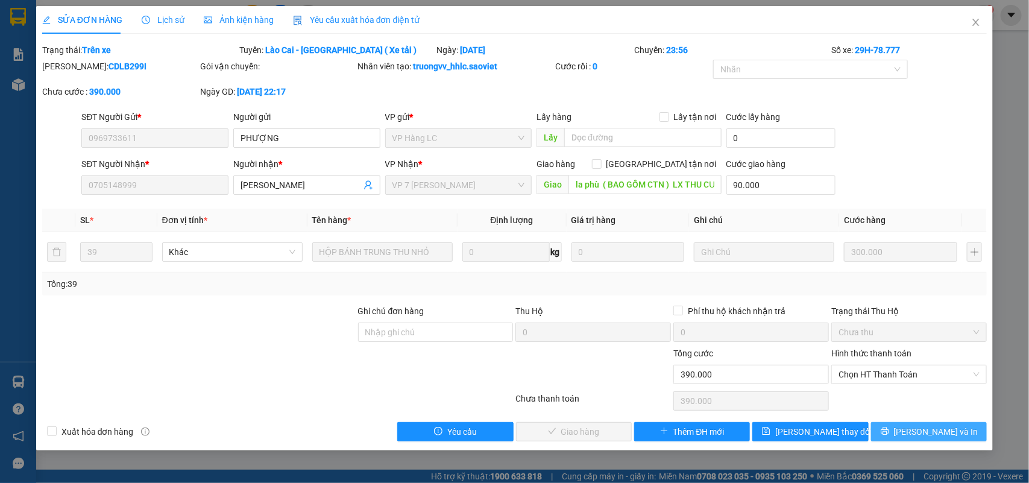
click at [957, 435] on button "[PERSON_NAME] và In" at bounding box center [929, 431] width 116 height 19
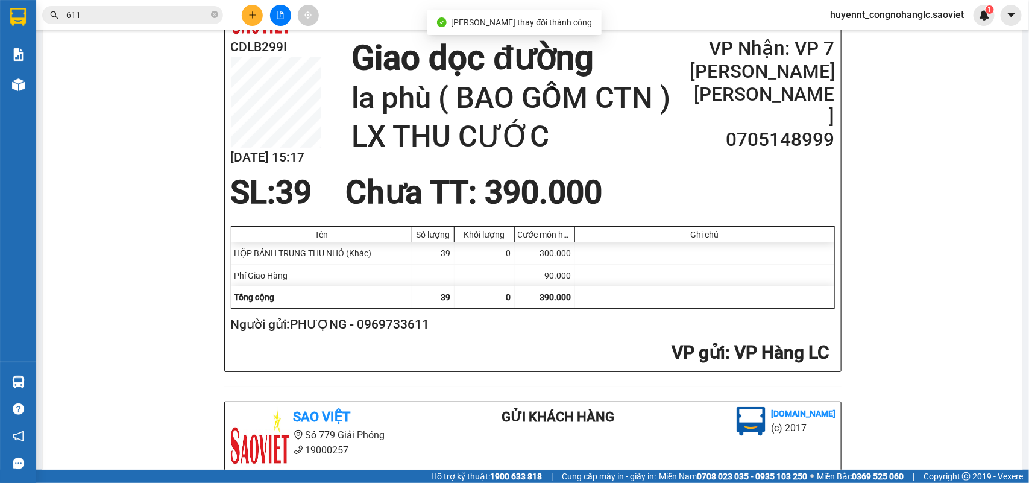
scroll to position [151, 0]
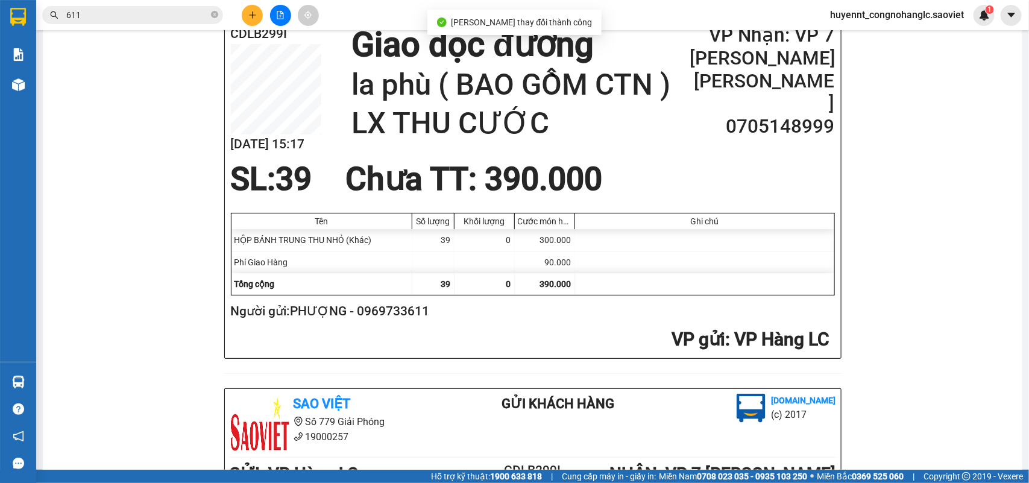
click at [399, 314] on h2 "Người gửi: PHƯỢNG - 0969733611" at bounding box center [530, 312] width 599 height 20
copy h2 "0969733611"
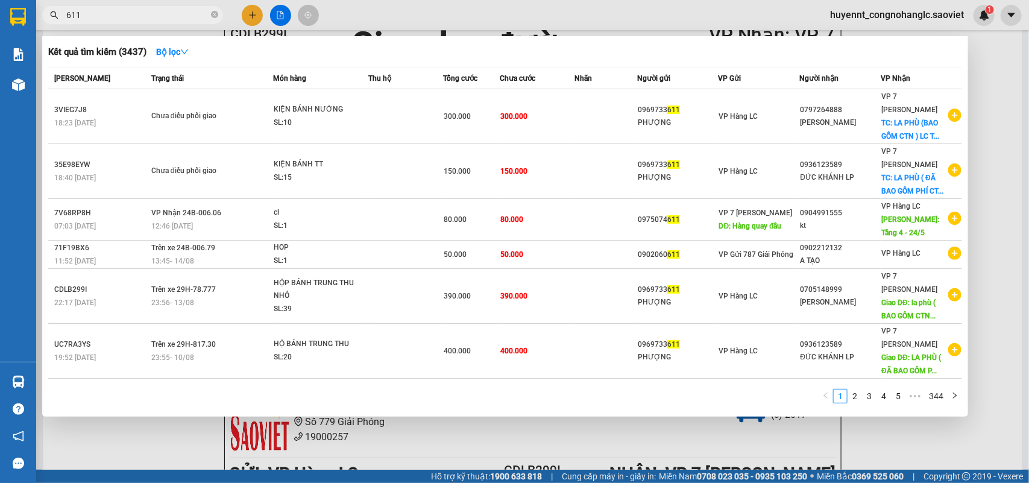
drag, startPoint x: 94, startPoint y: 14, endPoint x: 45, endPoint y: 22, distance: 49.6
click at [45, 22] on div "611" at bounding box center [117, 15] width 235 height 18
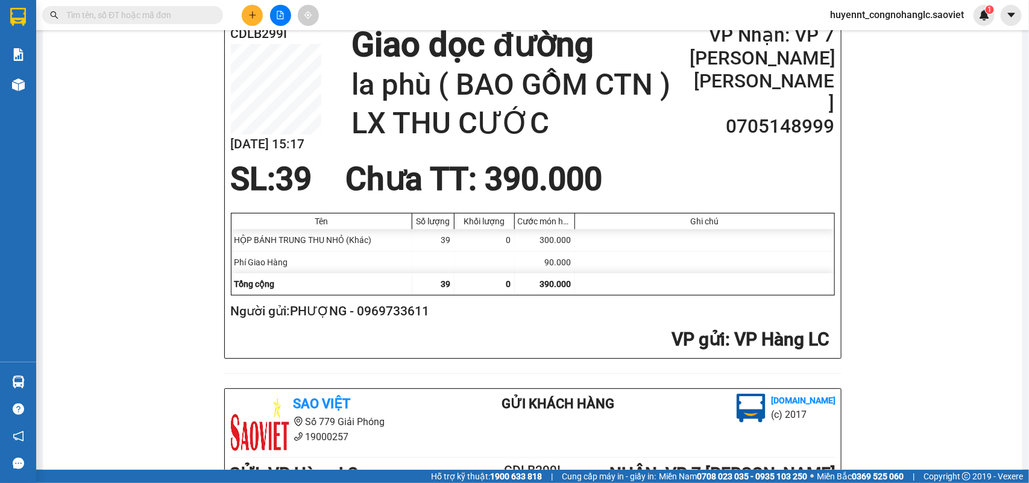
paste input "0969733611"
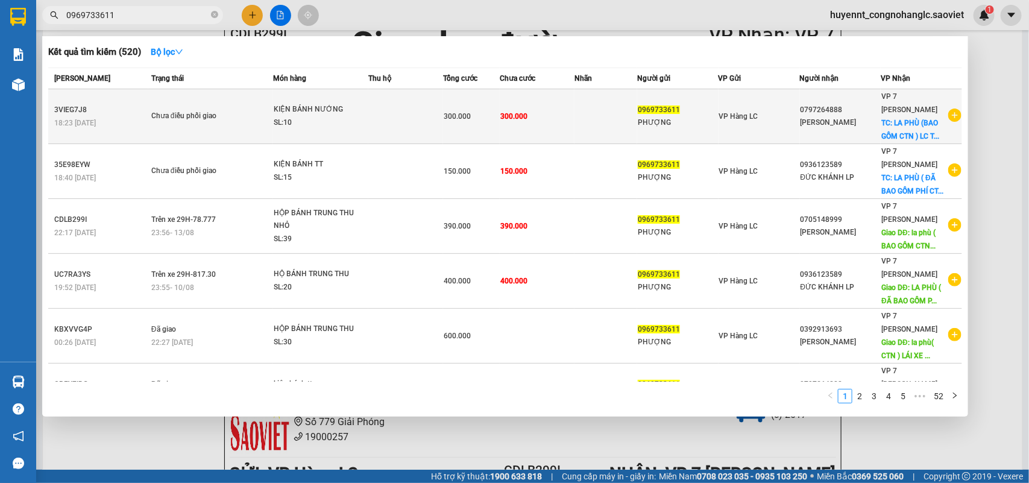
type input "0969733611"
click at [676, 116] on div "PHƯỢNG" at bounding box center [678, 122] width 80 height 13
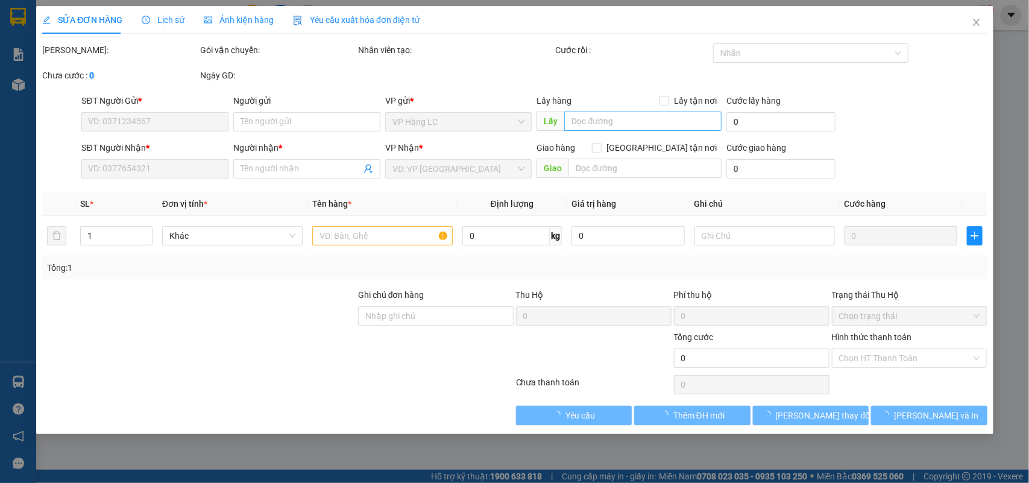
type input "0969733611"
type input "PHƯỢNG"
type input "0797264888"
type input "Đức KHÁNH"
checkbox input "true"
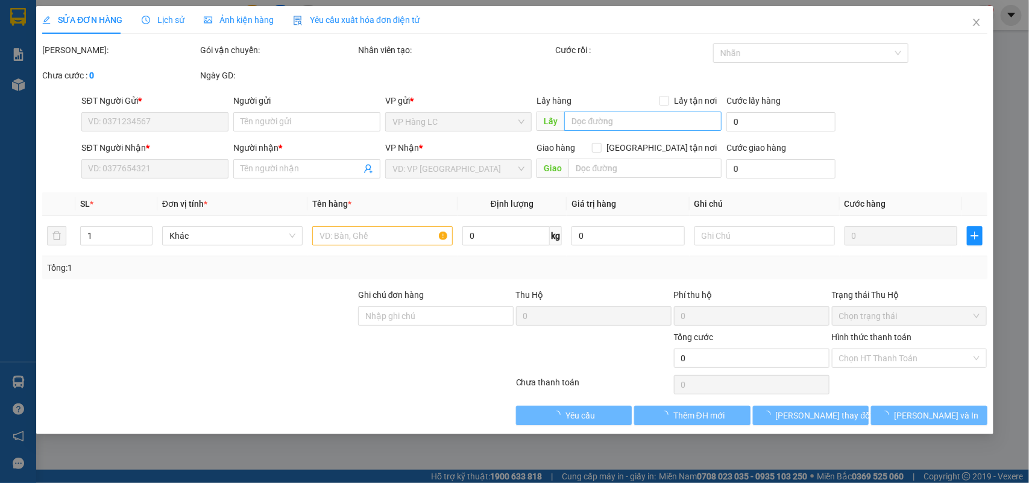
type input "LA PHÙ (BAO GỒM CTN ) LC TT CƯỚC"
type input "300.000"
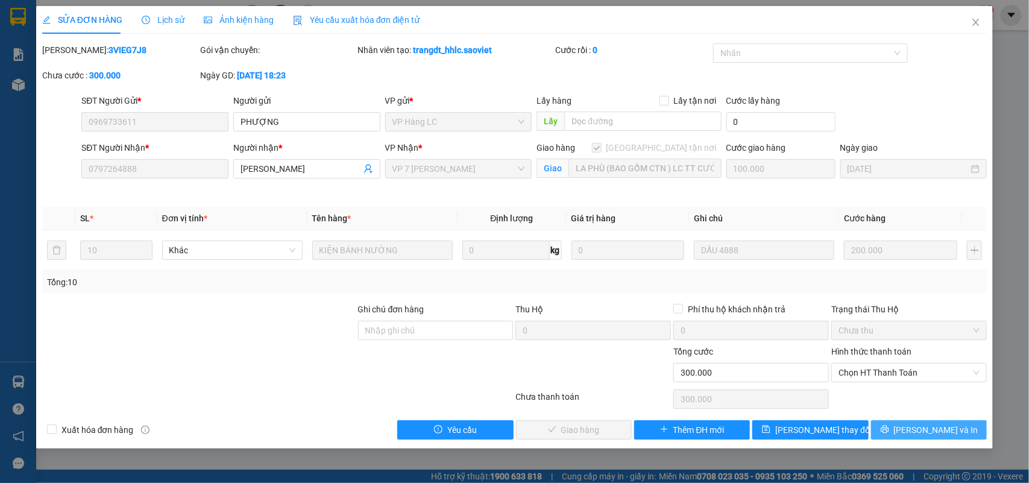
click at [947, 437] on span "[PERSON_NAME] và In" at bounding box center [936, 429] width 84 height 13
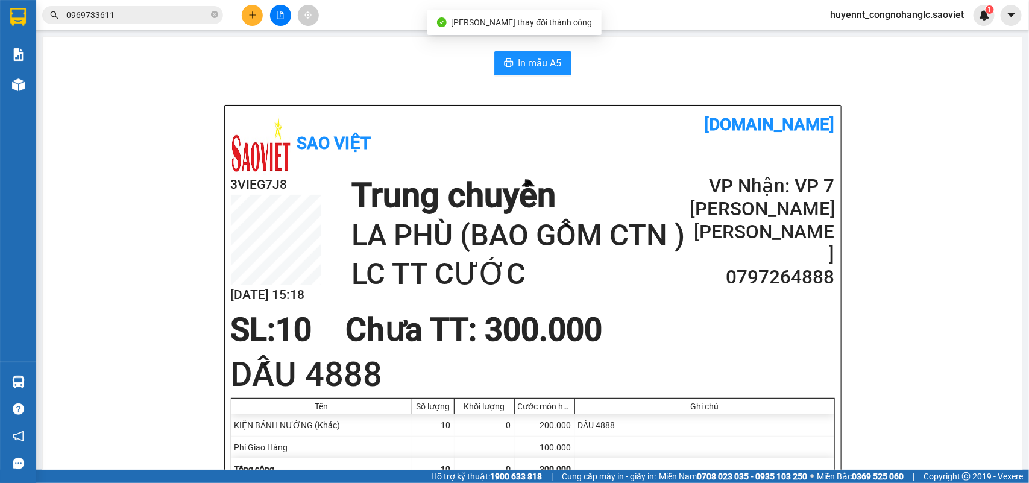
scroll to position [75, 0]
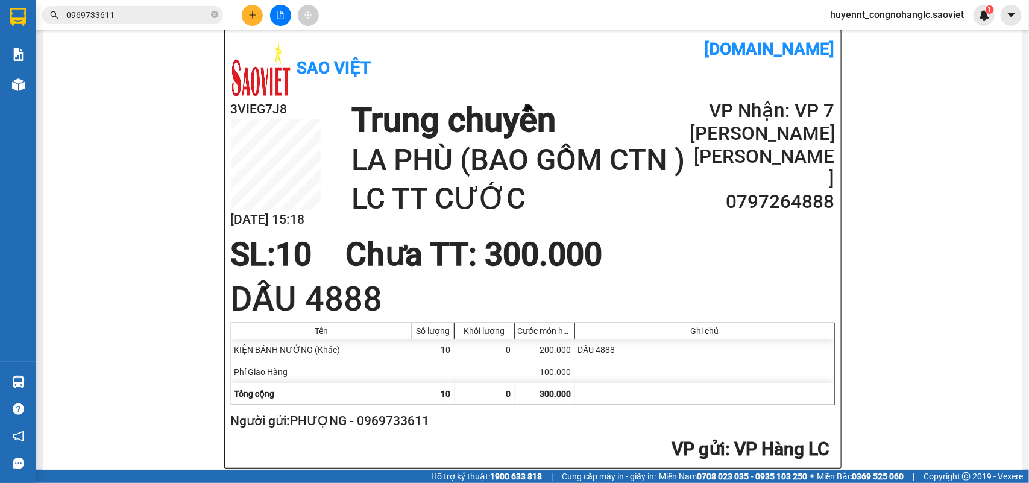
click at [147, 13] on input "0969733611" at bounding box center [137, 14] width 142 height 13
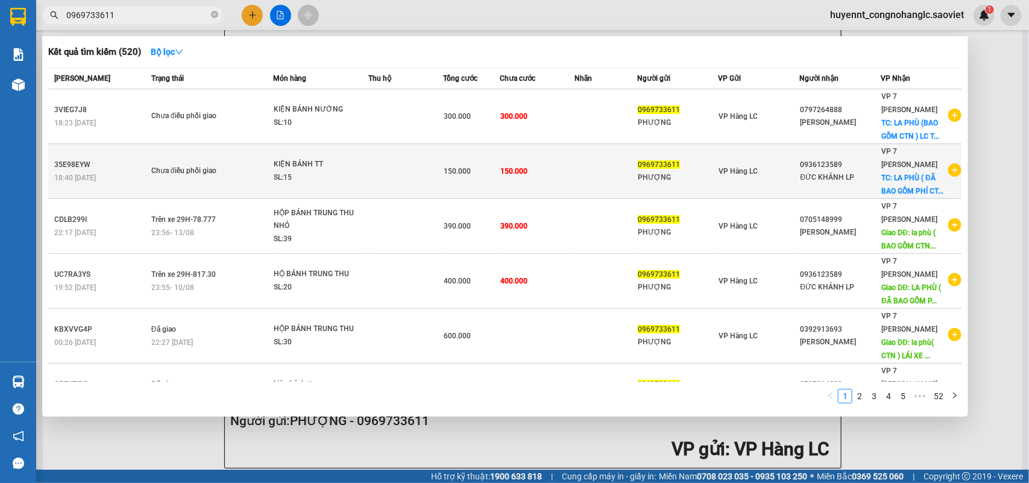
click at [660, 171] on div "PHƯỢNG" at bounding box center [678, 177] width 80 height 13
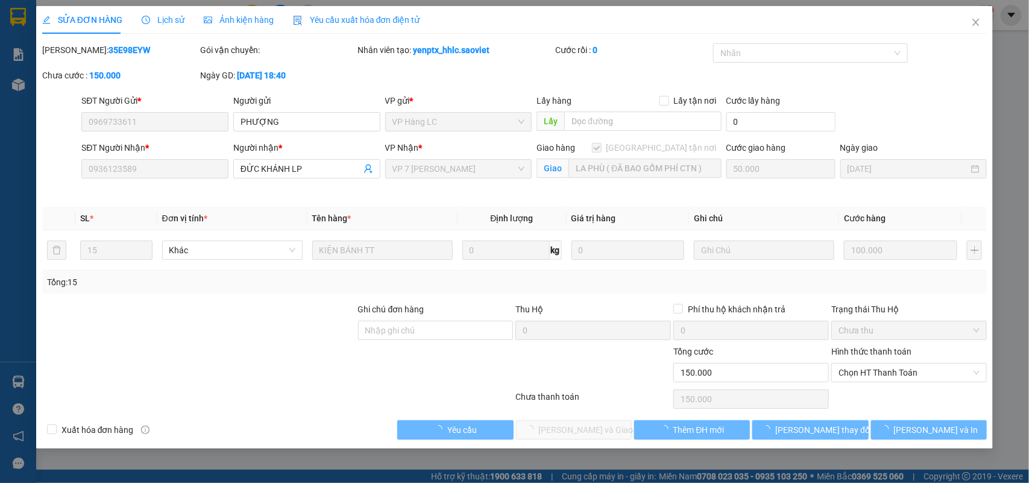
type input "0969733611"
type input "PHƯỢNG"
type input "0936123589"
type input "ĐỨC KHÁNH LP"
checkbox input "true"
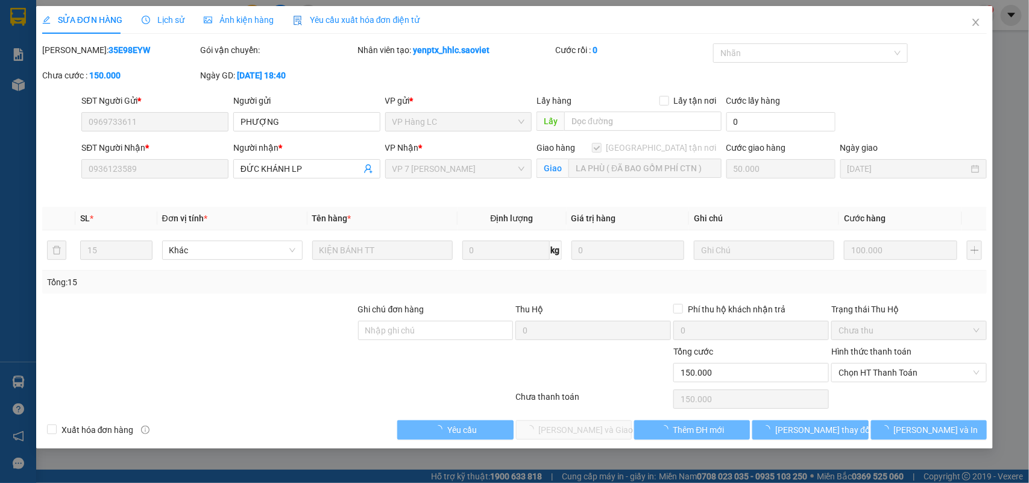
type input "LA PHÙ ( ĐÃ BAO GỒM PHÍ CTN )"
type input "150.000"
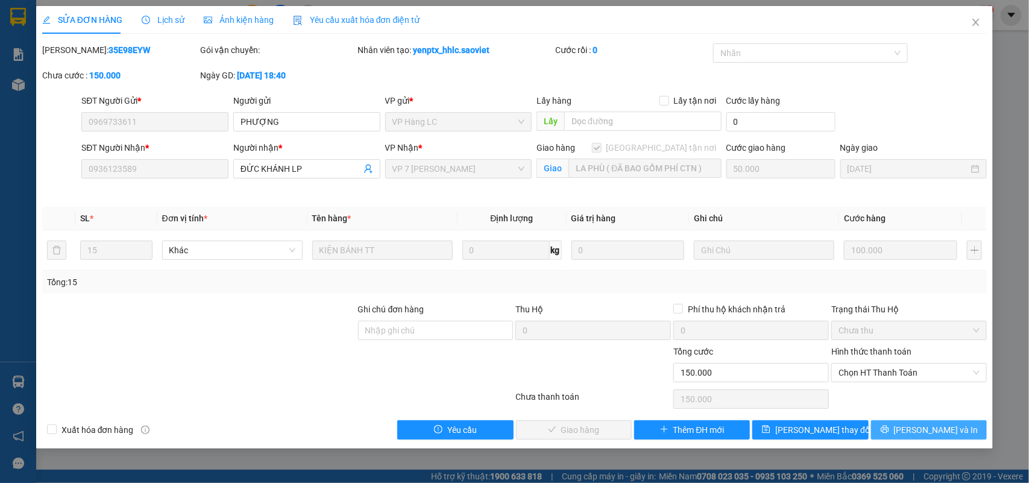
click at [957, 427] on button "[PERSON_NAME] và In" at bounding box center [929, 429] width 116 height 19
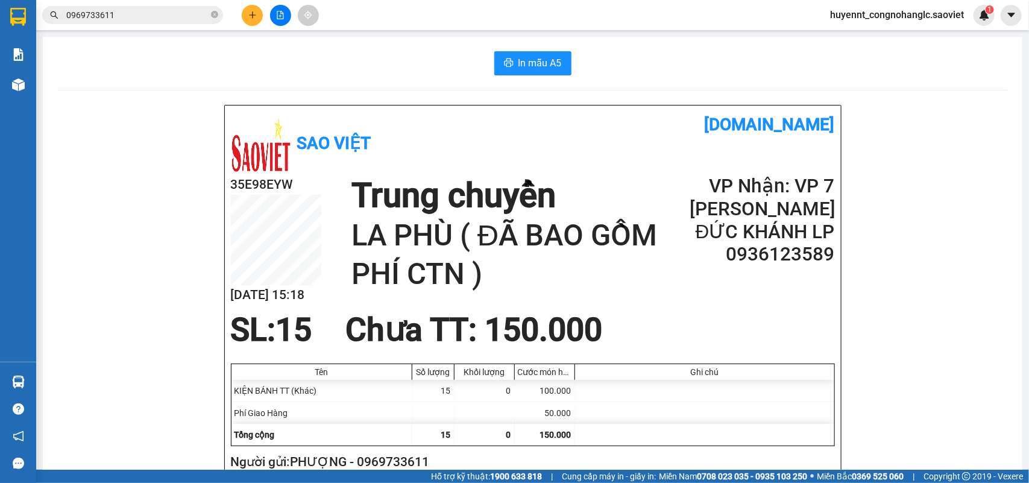
click at [158, 18] on input "0969733611" at bounding box center [137, 14] width 142 height 13
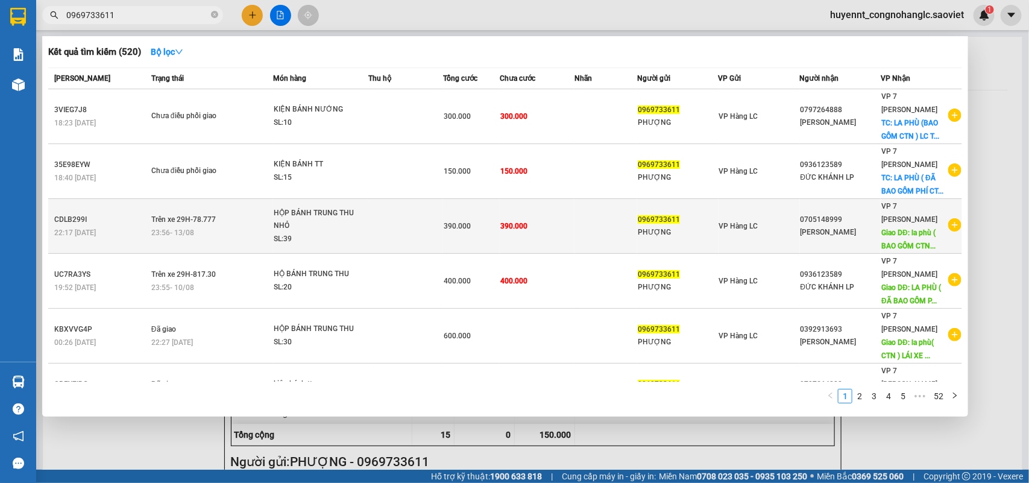
click at [637, 228] on td "0969733611 PHƯỢNG" at bounding box center [677, 226] width 81 height 55
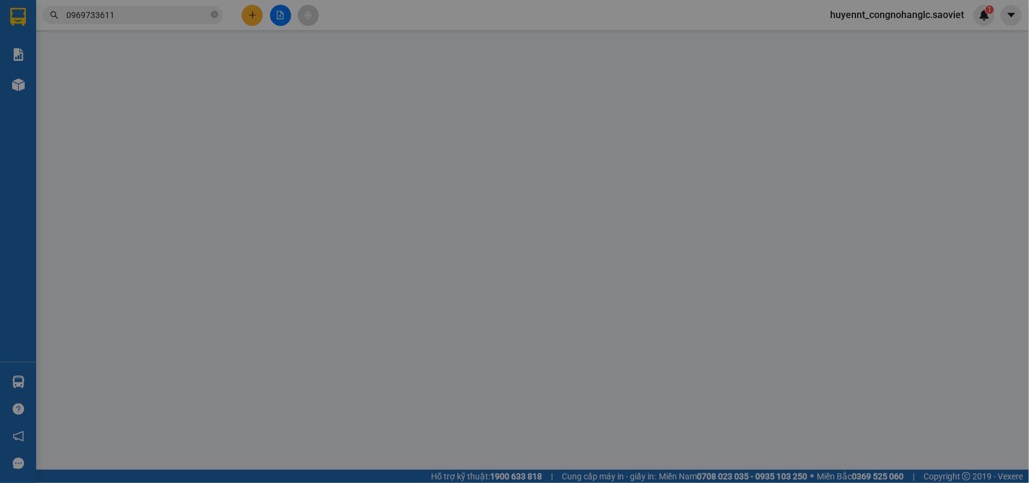
type input "0969733611"
type input "PHƯỢNG"
type input "0705148999"
type input "NGÔ HIỆP"
type input "la phù ( BAO GỒM CTN ) LX THU CƯỚC"
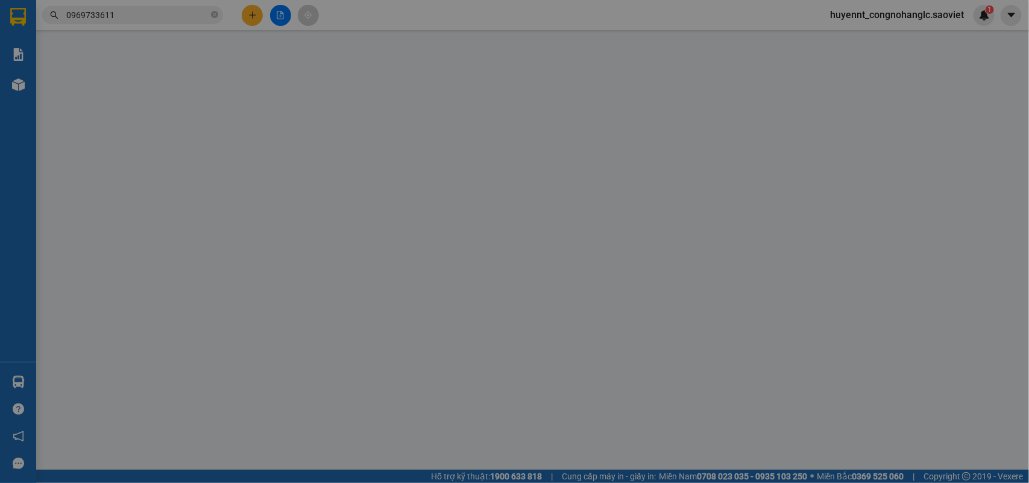
type input "90.000"
type input "390.000"
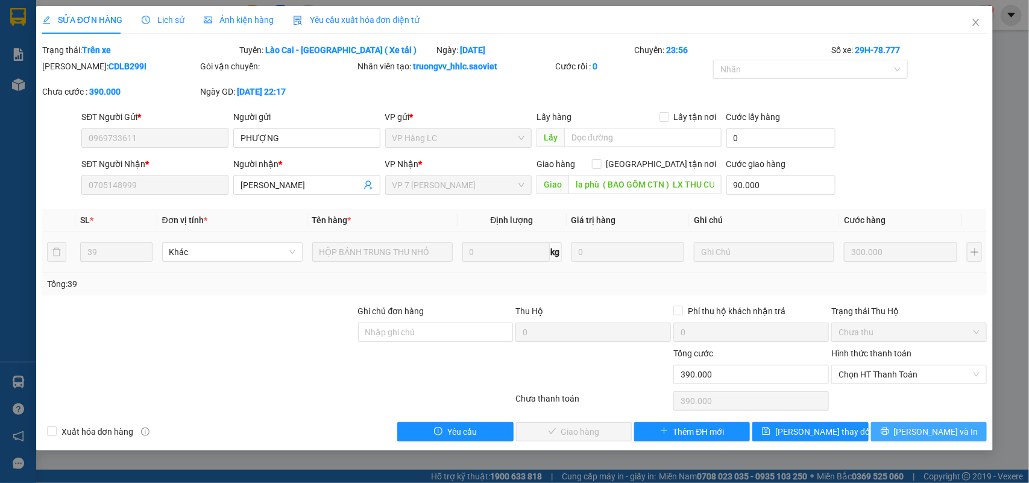
click at [917, 429] on button "[PERSON_NAME] và In" at bounding box center [929, 431] width 116 height 19
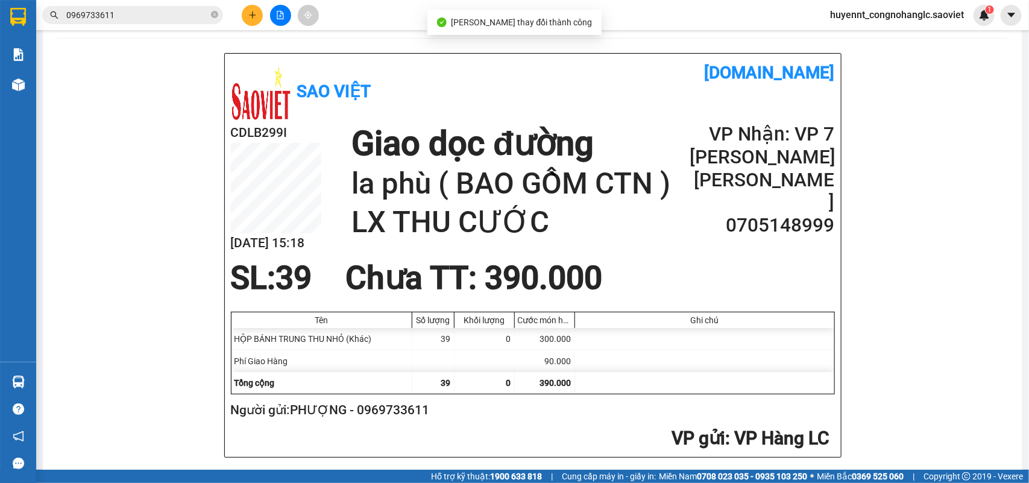
scroll to position [75, 0]
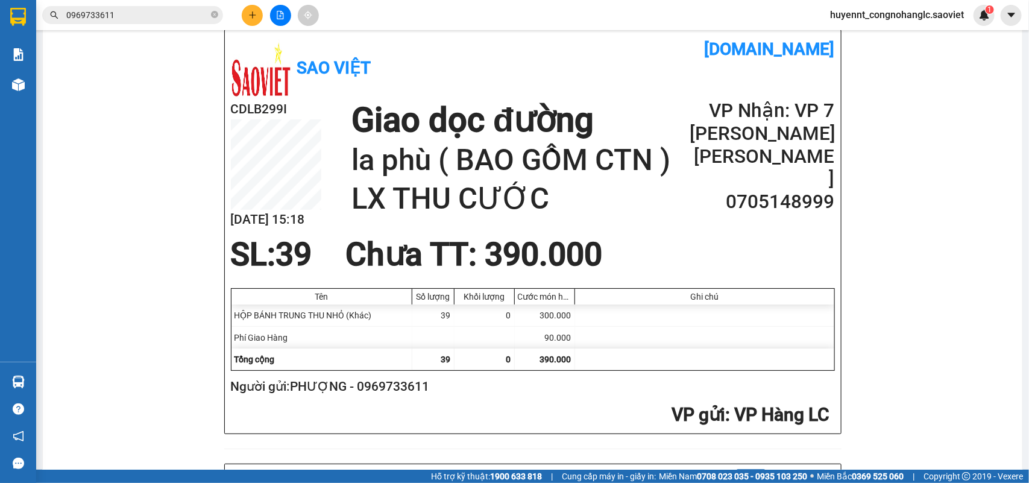
click at [121, 13] on input "0969733611" at bounding box center [137, 14] width 142 height 13
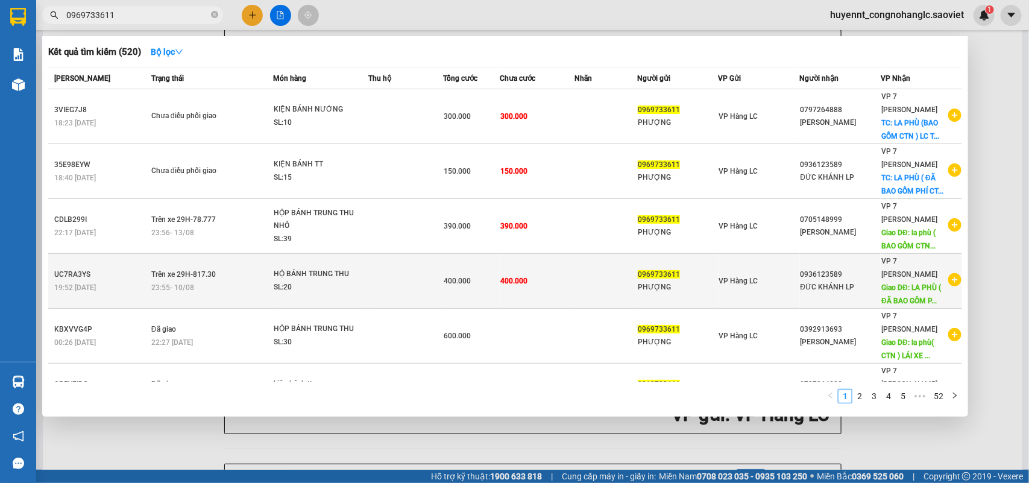
click at [540, 271] on td "400.000" at bounding box center [537, 281] width 75 height 55
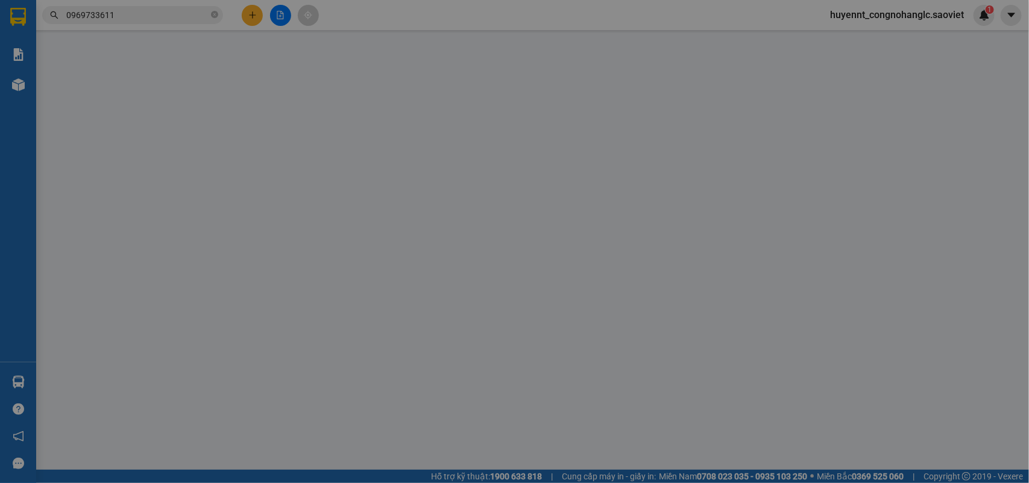
type input "0969733611"
type input "PHƯỢNG"
type input "0936123589"
type input "ĐỨC KHÁNH LP"
type input "LA PHÙ ( ĐÃ BAO GỒM PHÍ CTN ) LX THU CƯỚC"
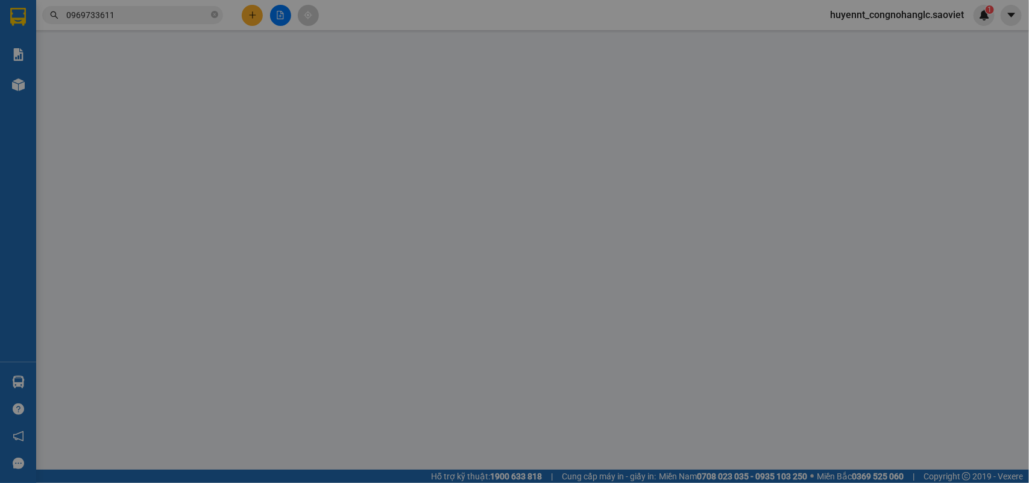
type input "100.000"
type input "400.000"
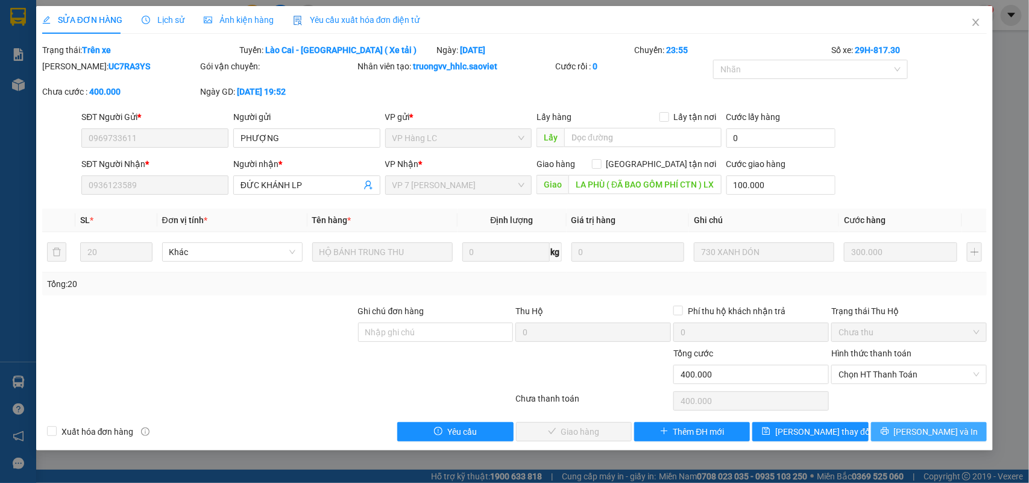
click at [917, 432] on button "[PERSON_NAME] và In" at bounding box center [929, 431] width 116 height 19
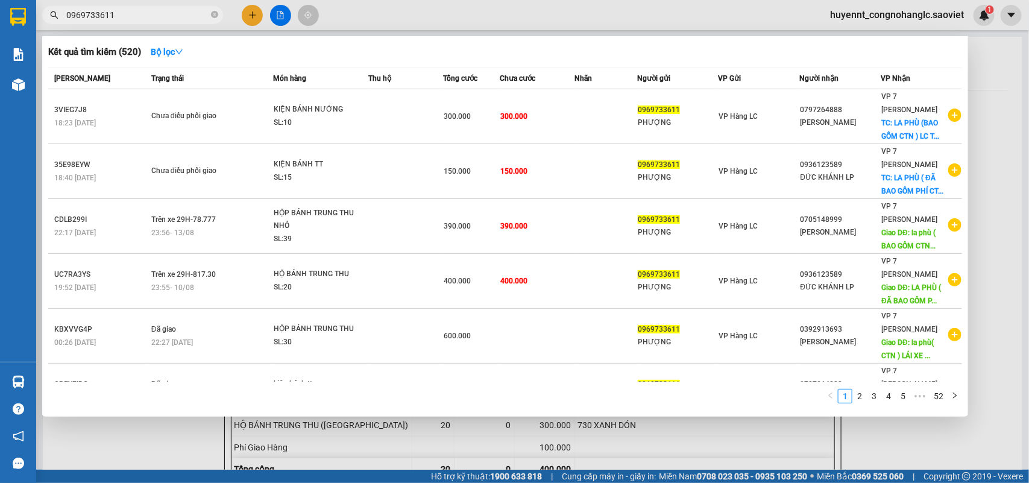
drag, startPoint x: 104, startPoint y: 10, endPoint x: 27, endPoint y: 1, distance: 77.1
click at [17, 7] on section "Kết quả tìm kiếm ( 520 ) Bộ lọc Mã ĐH Trạng thái Món hàng Thu hộ Tổng cước Chưa…" at bounding box center [514, 241] width 1029 height 483
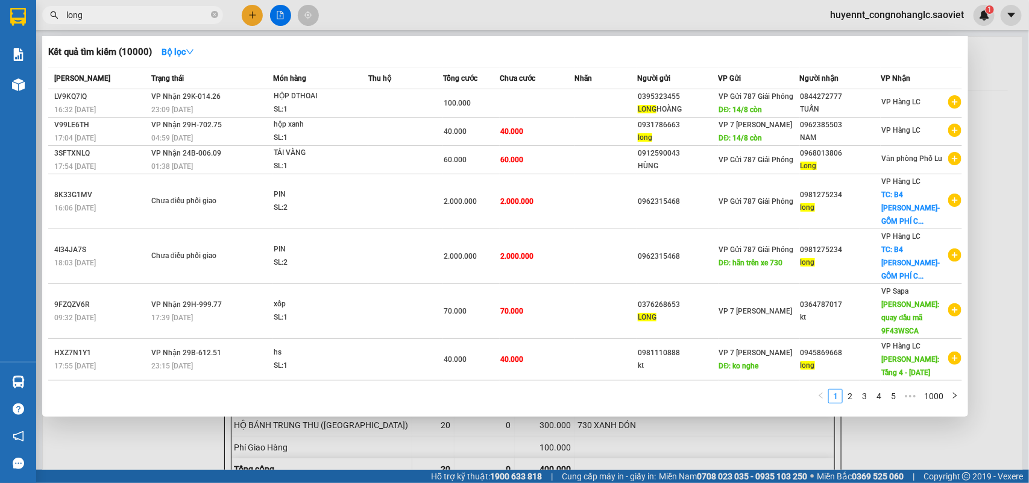
type input "long"
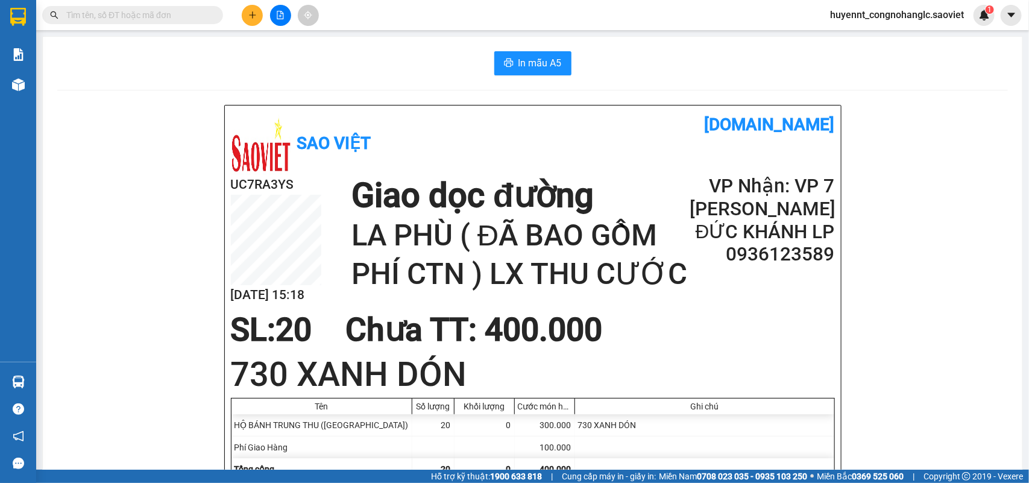
click at [118, 13] on input "text" at bounding box center [137, 14] width 142 height 13
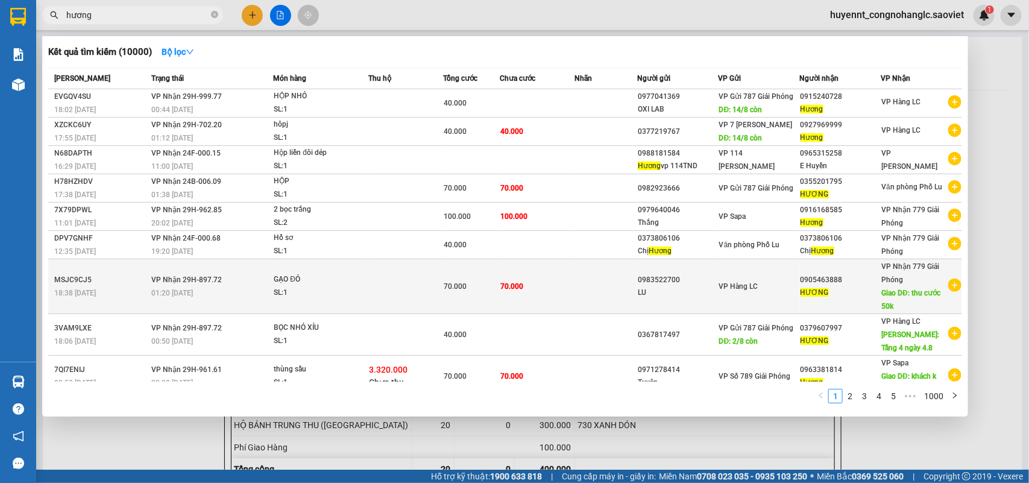
type input "hương"
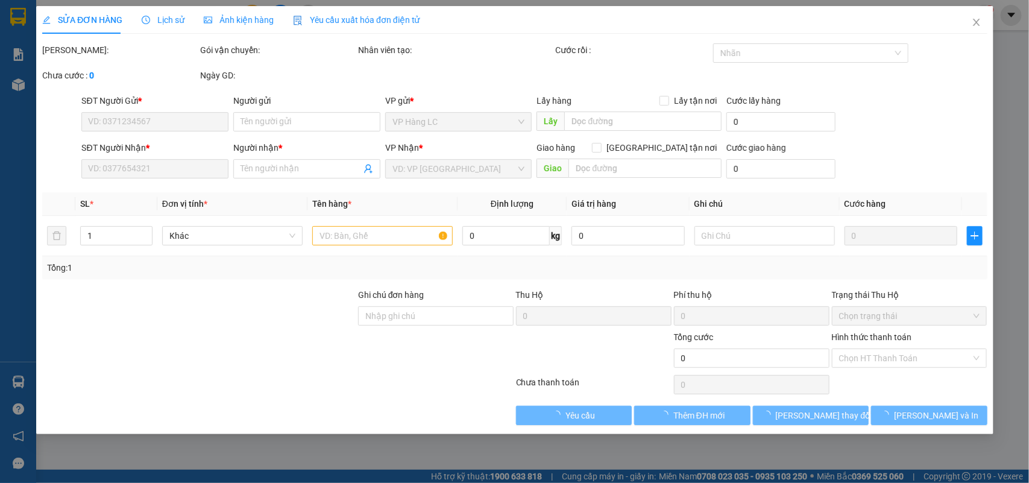
type input "0983522700"
type input "LU"
type input "0905463888"
type input "HƯƠNG"
type input "thu cước 50k"
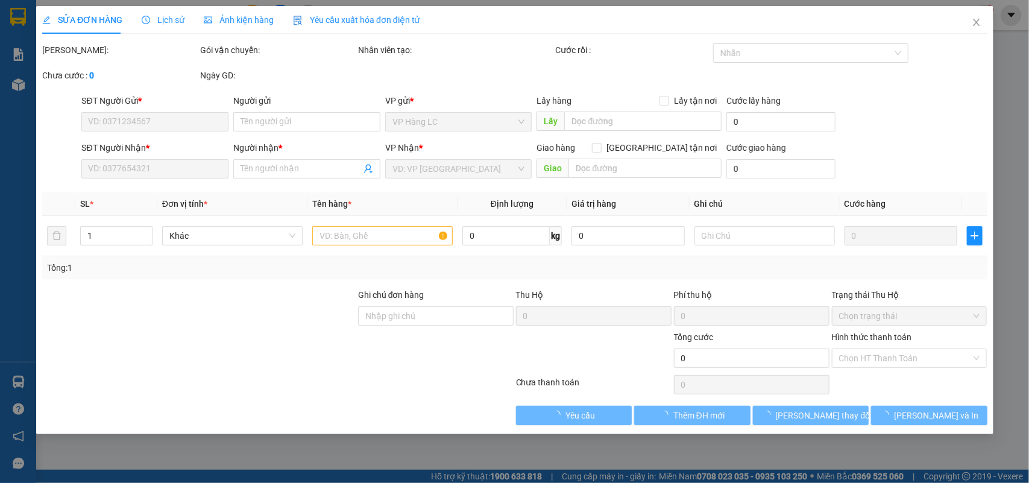
type input "70.000"
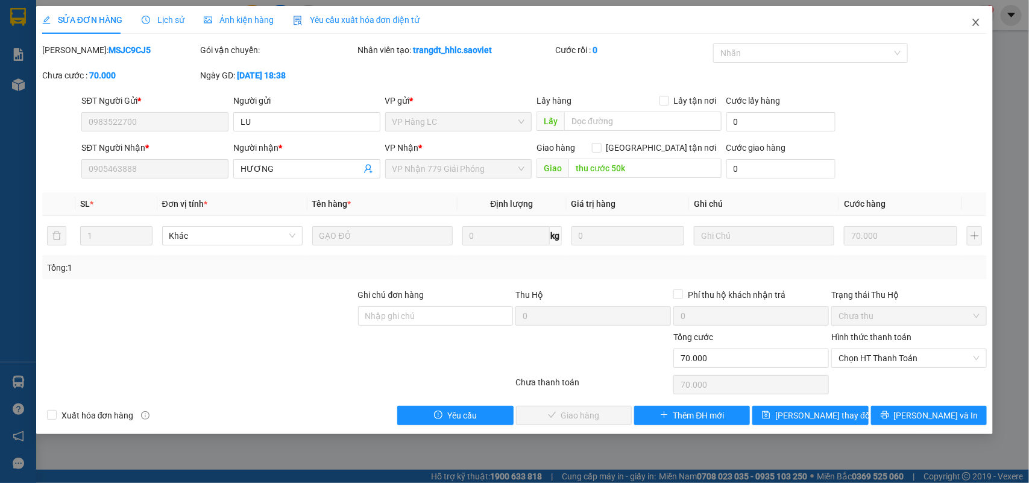
click at [974, 22] on icon "close" at bounding box center [977, 22] width 10 height 10
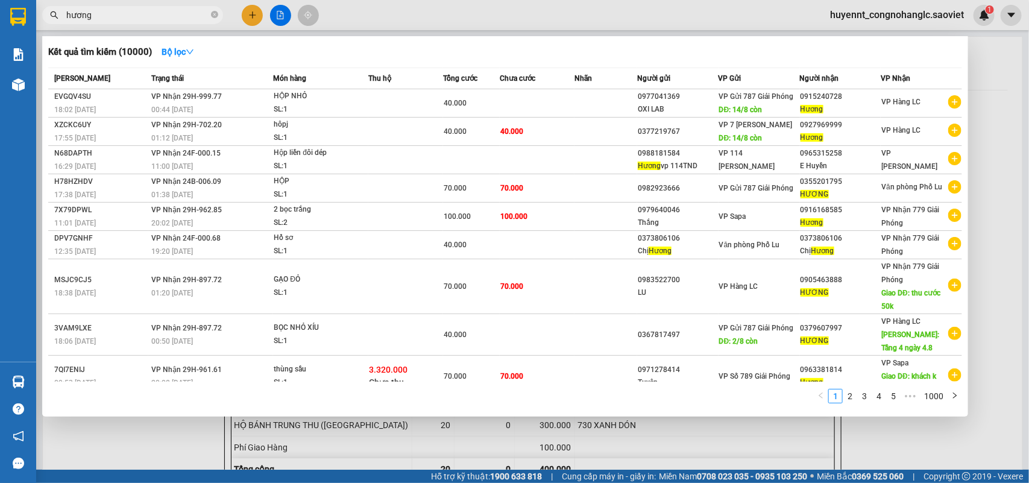
click at [104, 16] on input "hương" at bounding box center [137, 14] width 142 height 13
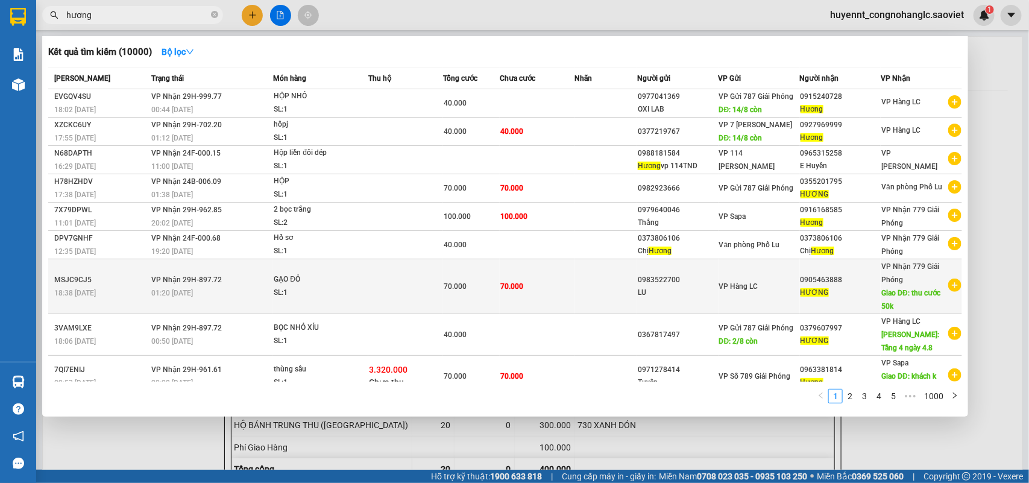
scroll to position [48, 0]
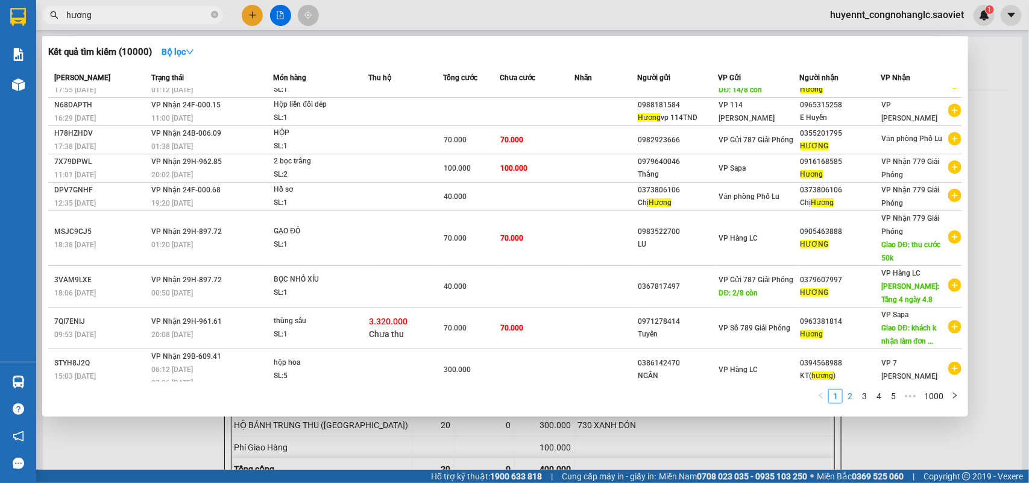
click at [854, 398] on link "2" at bounding box center [850, 396] width 13 height 13
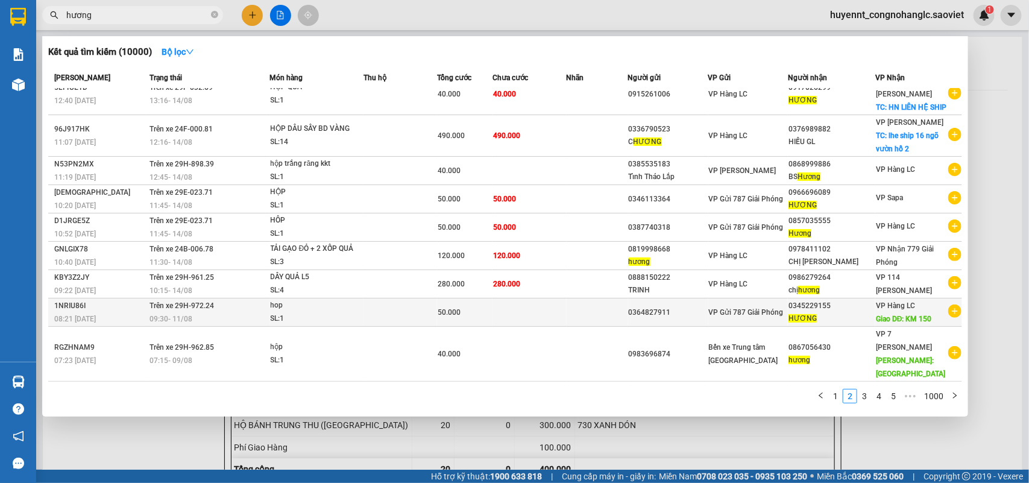
scroll to position [49, 0]
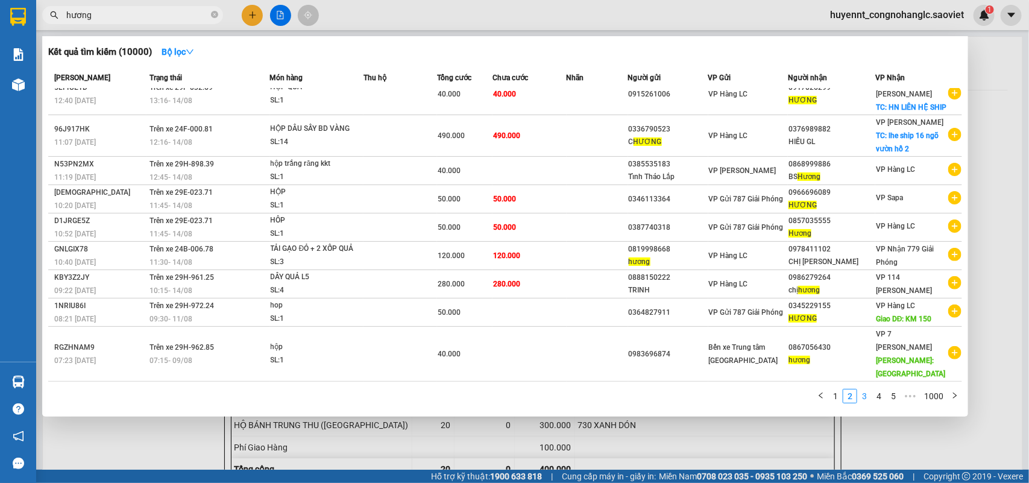
click at [863, 399] on link "3" at bounding box center [864, 396] width 13 height 13
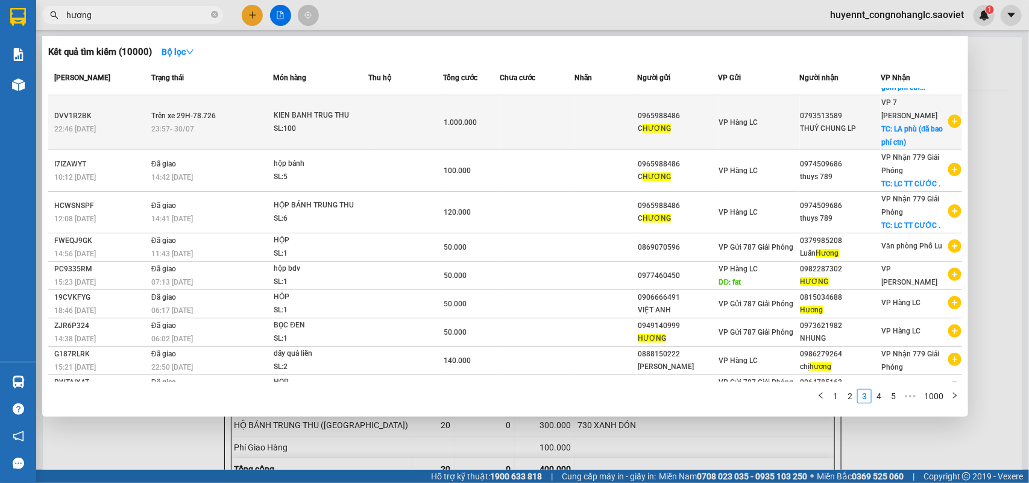
click at [675, 122] on div "C HƯƠNG" at bounding box center [678, 128] width 80 height 13
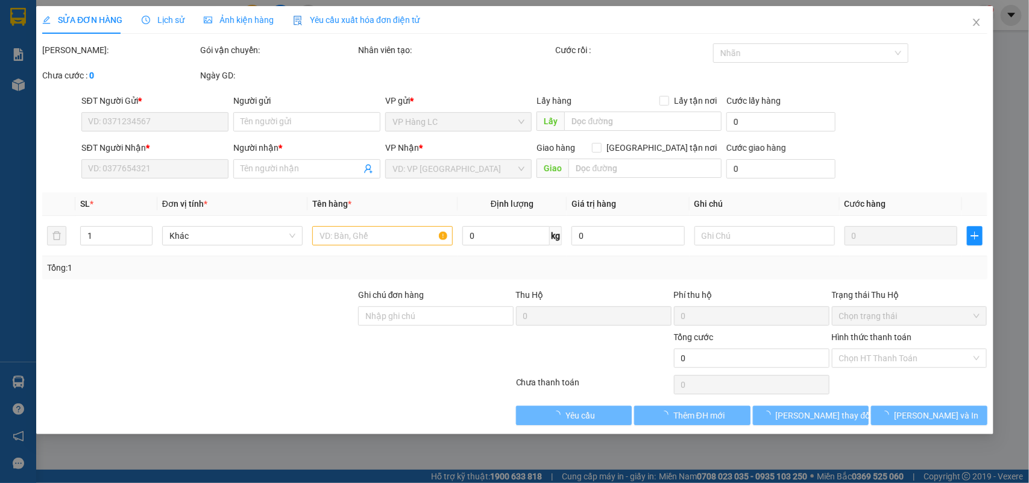
type input "0965988486"
type input "C HƯƠNG"
type input "0793513589"
type input "THUỶ CHUNG LP"
checkbox input "true"
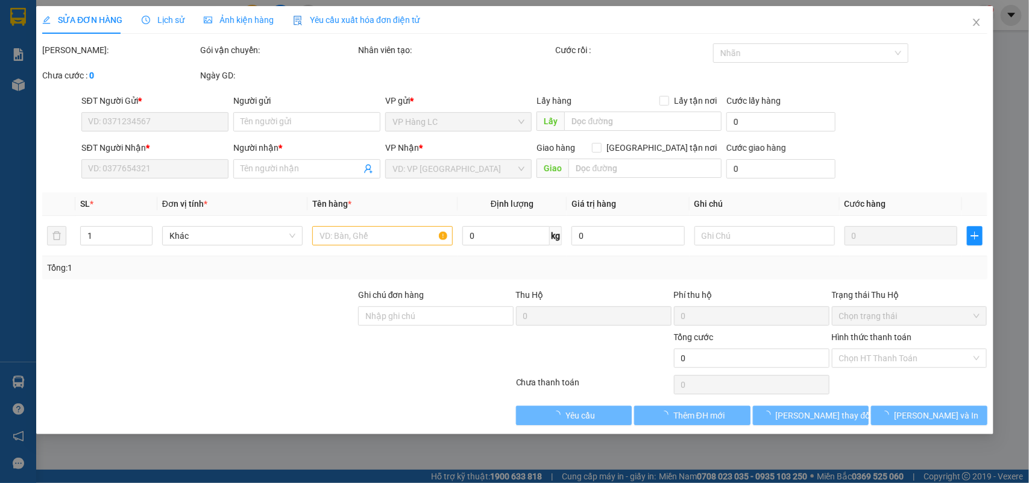
type input "LA phù (đã bao phí ctn)"
type input "1.000.000"
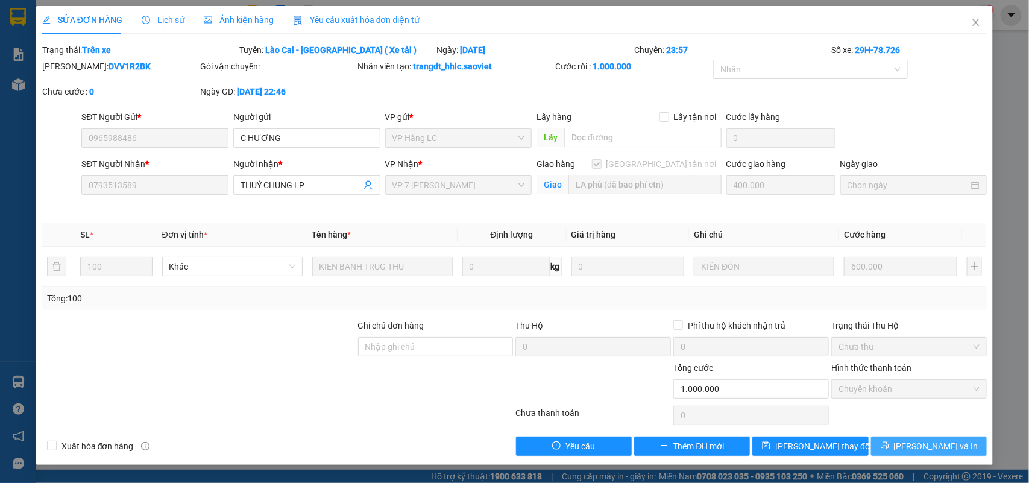
click at [969, 454] on button "[PERSON_NAME] và In" at bounding box center [929, 446] width 116 height 19
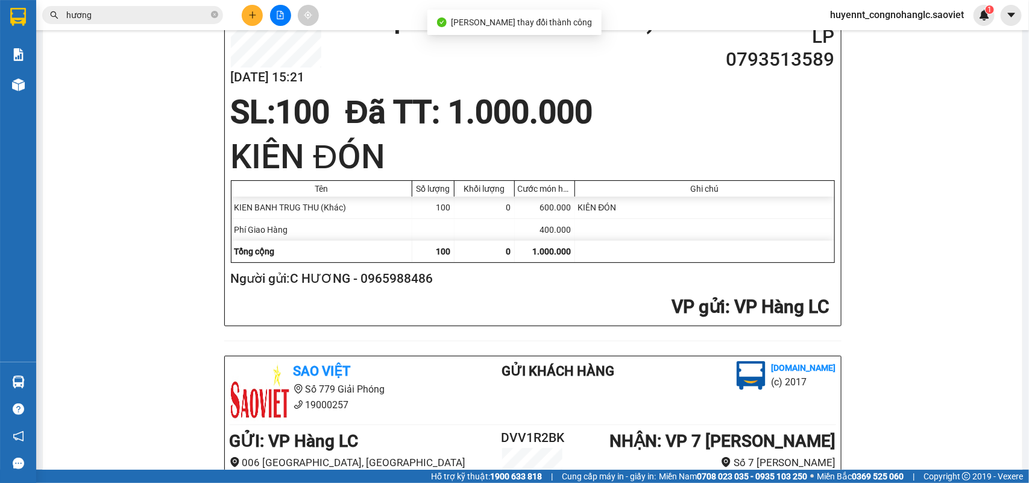
scroll to position [226, 0]
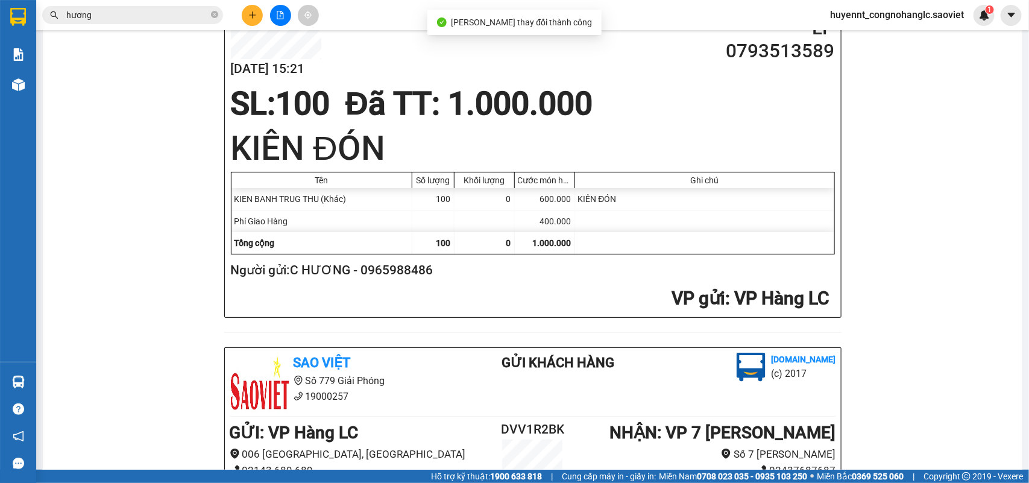
click at [391, 280] on h2 "Người gửi: C HƯƠNG - 0965988486" at bounding box center [530, 271] width 599 height 20
copy h2 "0965988486"
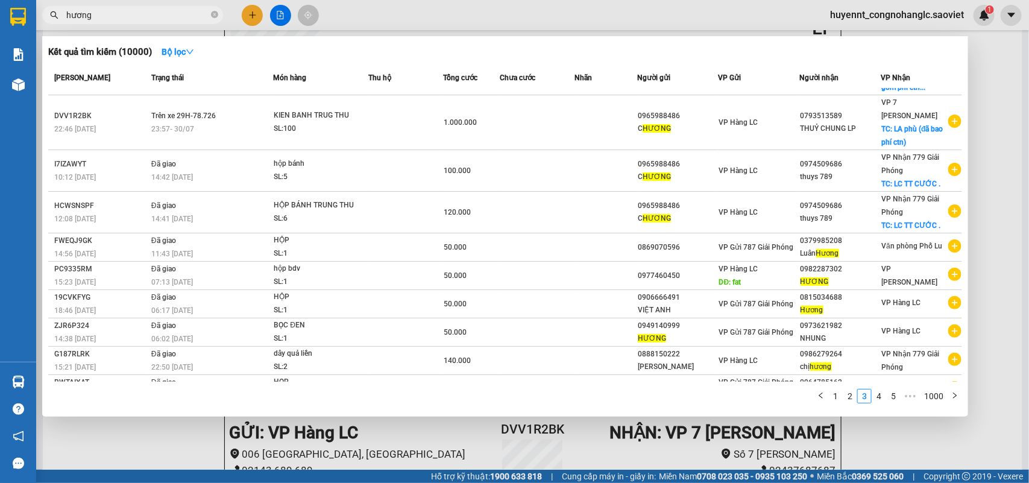
drag, startPoint x: 100, startPoint y: 20, endPoint x: 20, endPoint y: 19, distance: 79.6
click at [20, 19] on section "Kết quả tìm kiếm ( 10000 ) Bộ lọc Mã ĐH Trạng thái Món hàng Thu hộ Tổng cước Ch…" at bounding box center [514, 241] width 1029 height 483
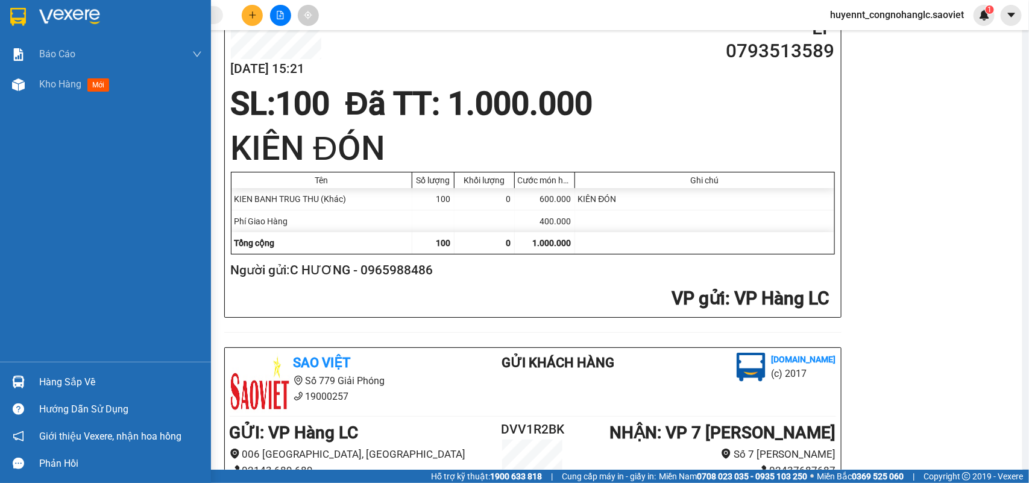
paste input "0965988486"
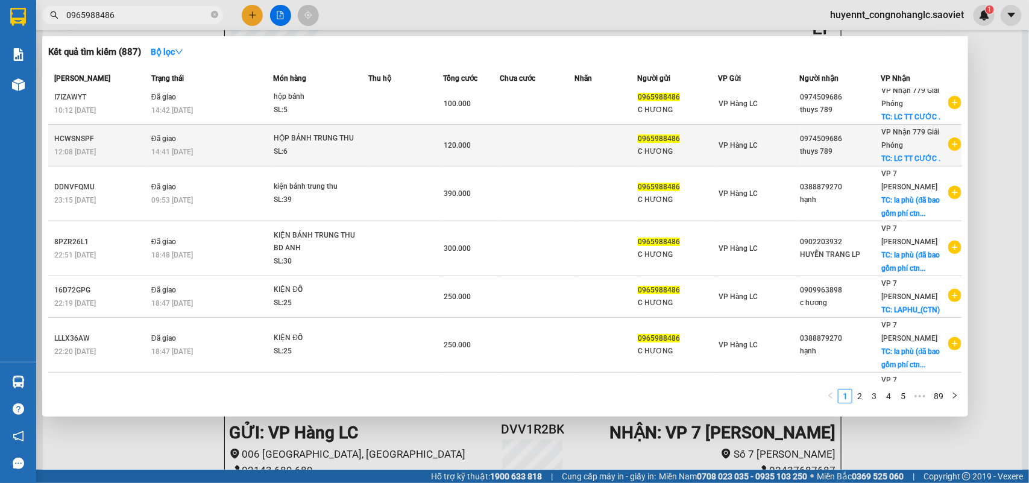
scroll to position [195, 0]
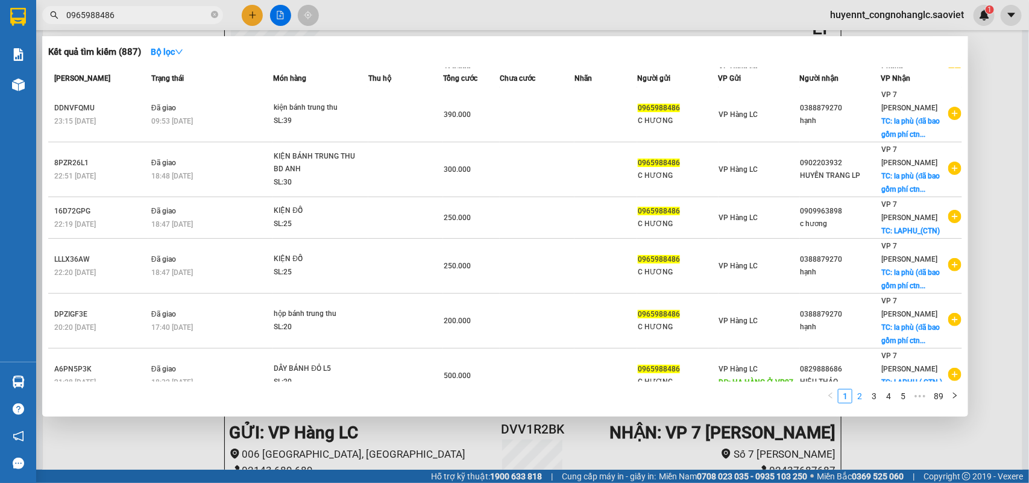
type input "0965988486"
click at [864, 396] on link "2" at bounding box center [859, 396] width 13 height 13
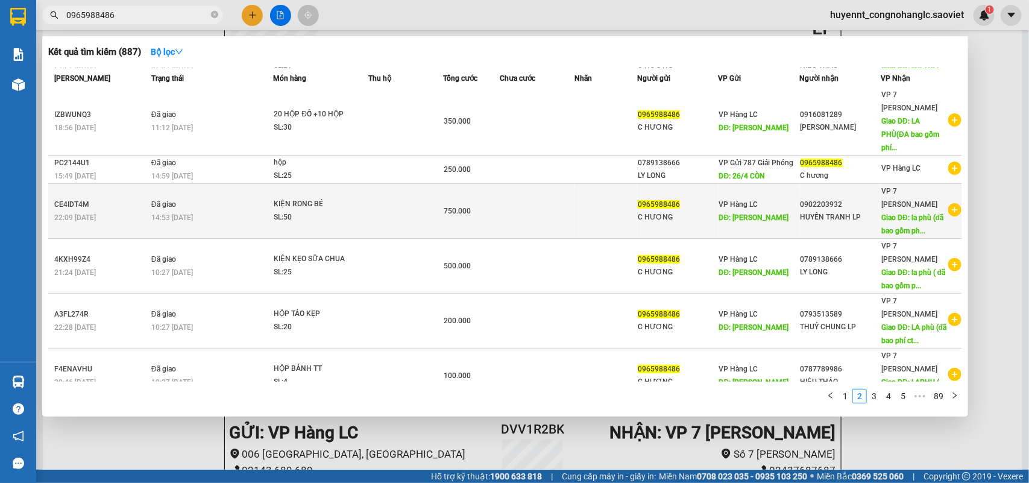
scroll to position [0, 0]
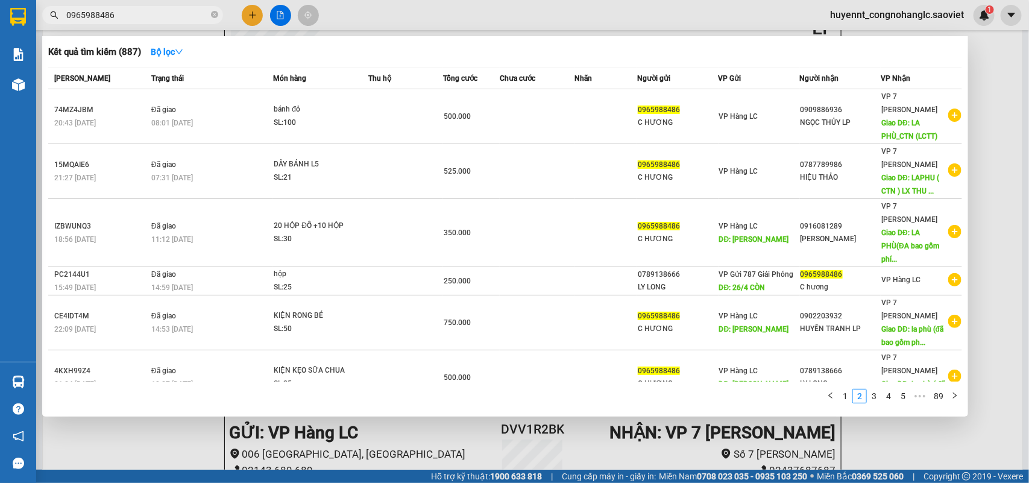
drag, startPoint x: 128, startPoint y: 15, endPoint x: 20, endPoint y: 4, distance: 109.2
click at [27, 7] on section "Kết quả tìm kiếm ( 887 ) Bộ lọc Mã ĐH Trạng thái Món hàng Thu hộ Tổng cước Chưa…" at bounding box center [514, 241] width 1029 height 483
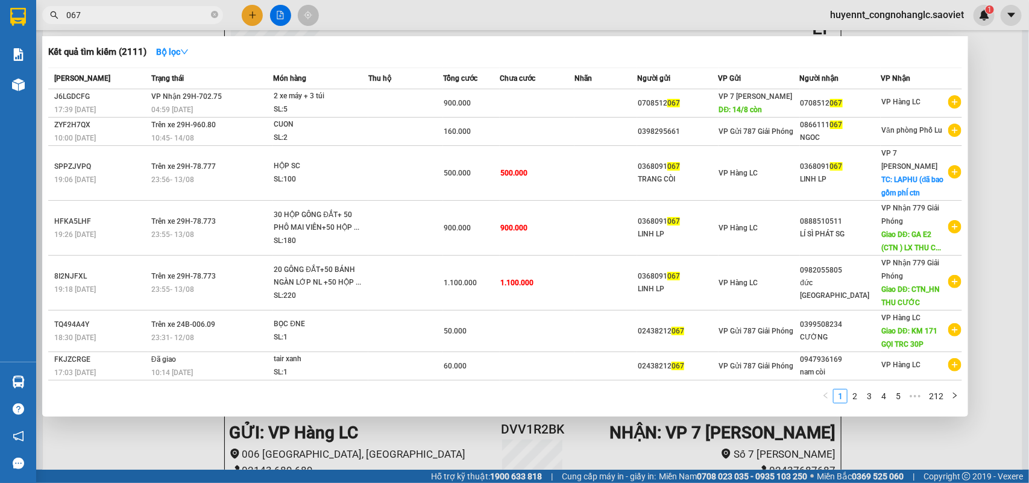
type input "067"
